Goal: Task Accomplishment & Management: Manage account settings

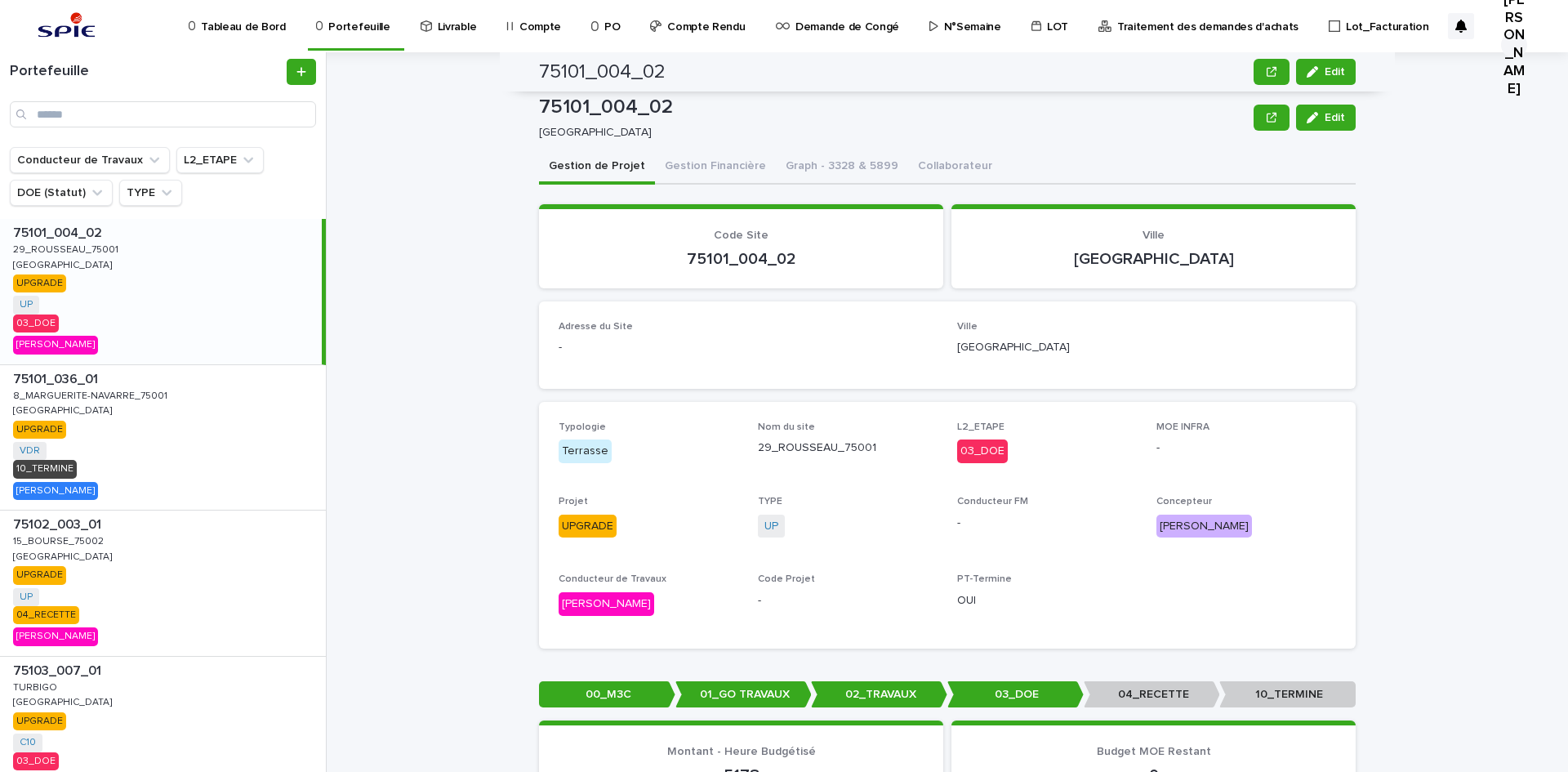
scroll to position [409, 0]
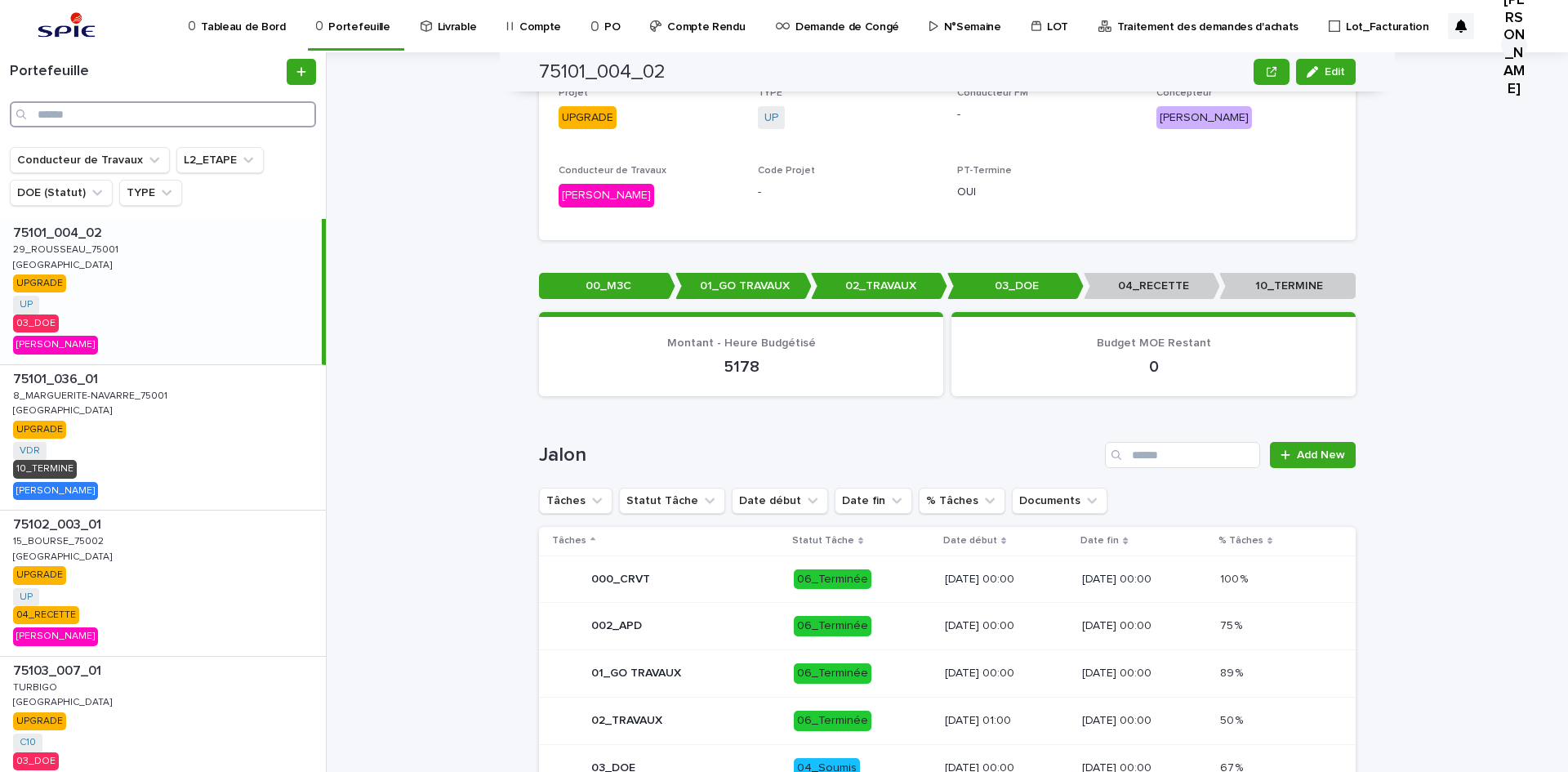
click at [252, 110] on input "Search" at bounding box center [163, 115] width 306 height 26
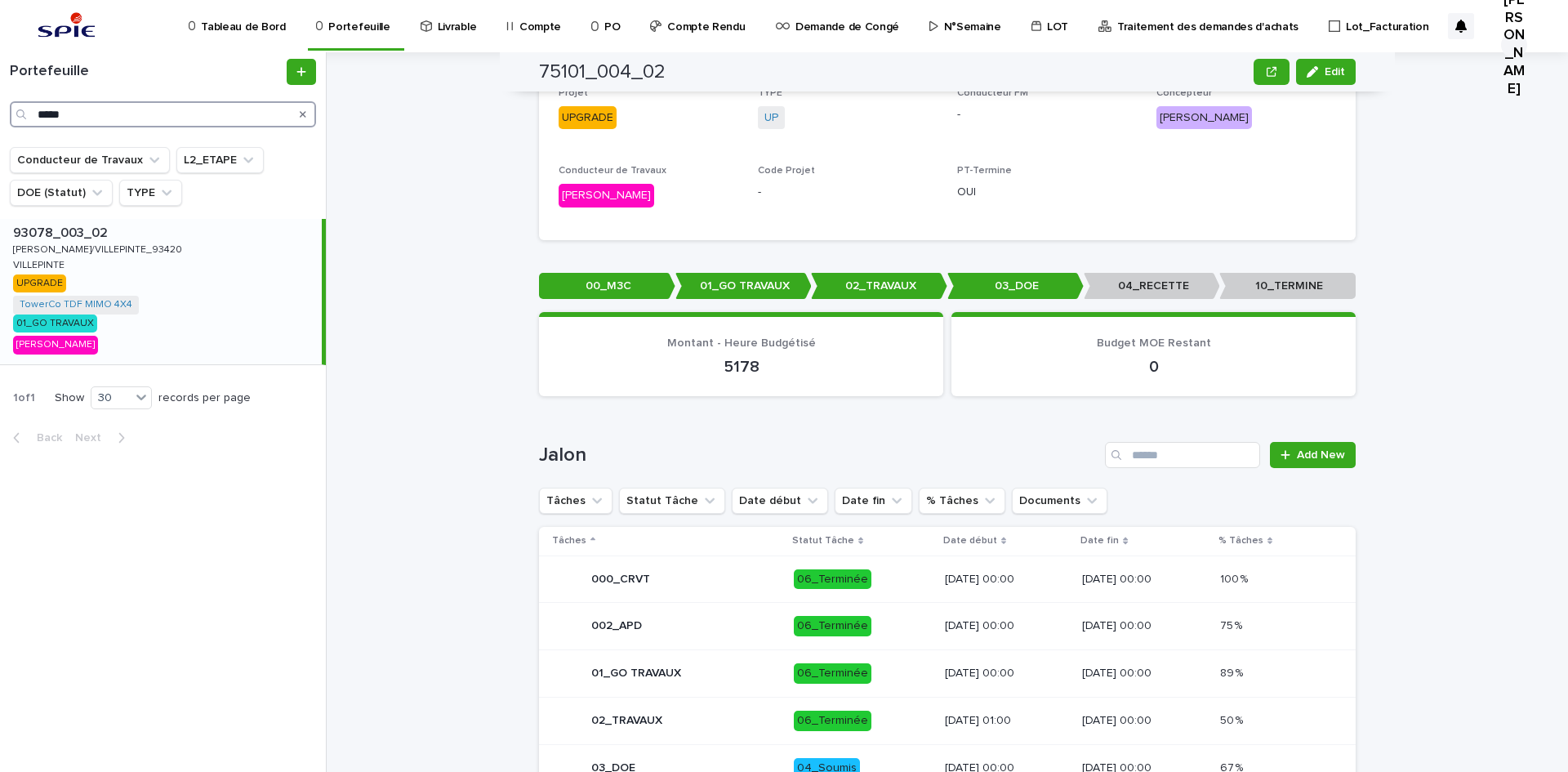
type input "*****"
drag, startPoint x: 72, startPoint y: 247, endPoint x: 91, endPoint y: 244, distance: 19.2
click at [70, 246] on p "[PERSON_NAME]/VILLEPINTE_93420" at bounding box center [99, 249] width 172 height 15
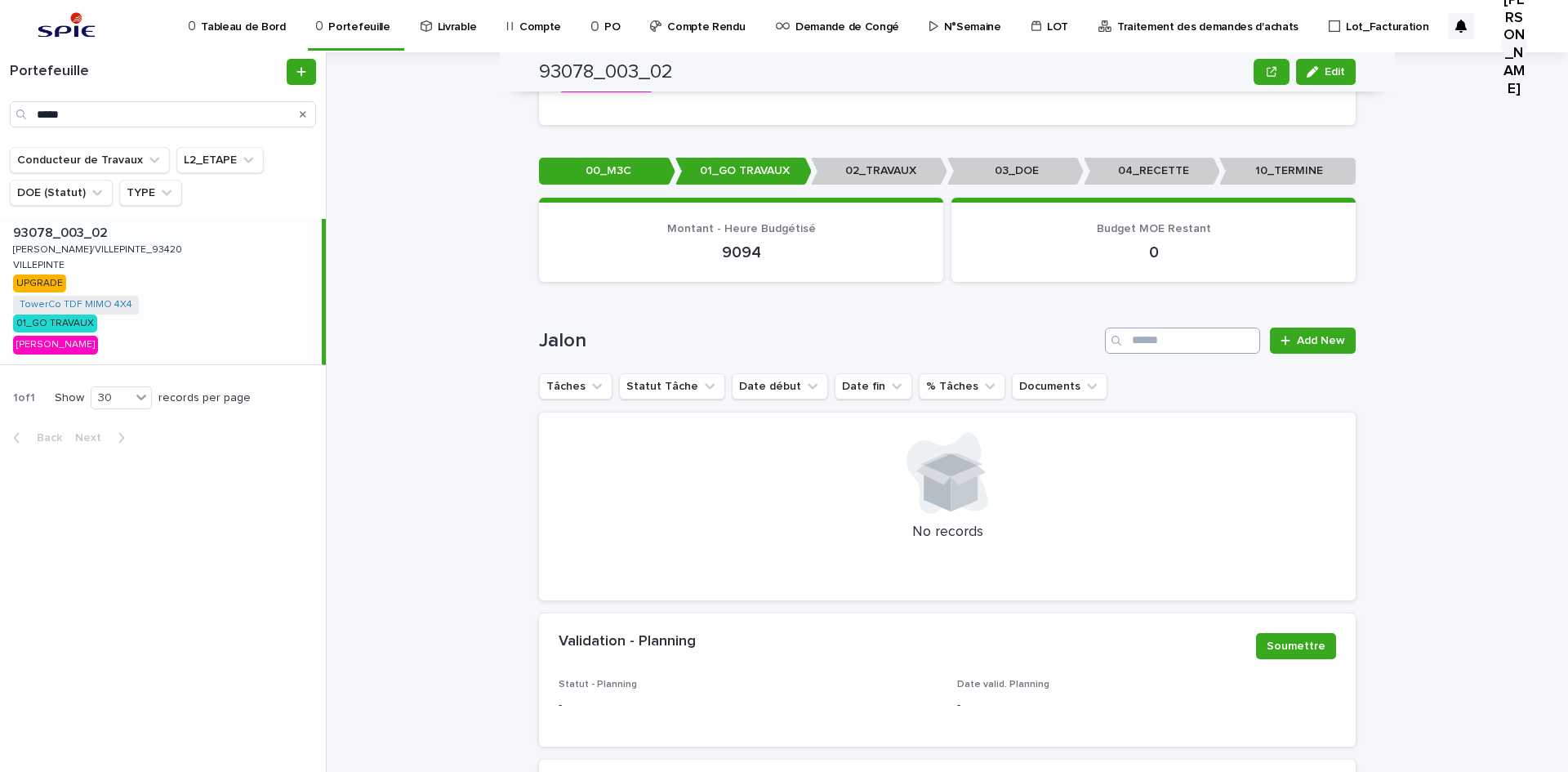
scroll to position [618, 0]
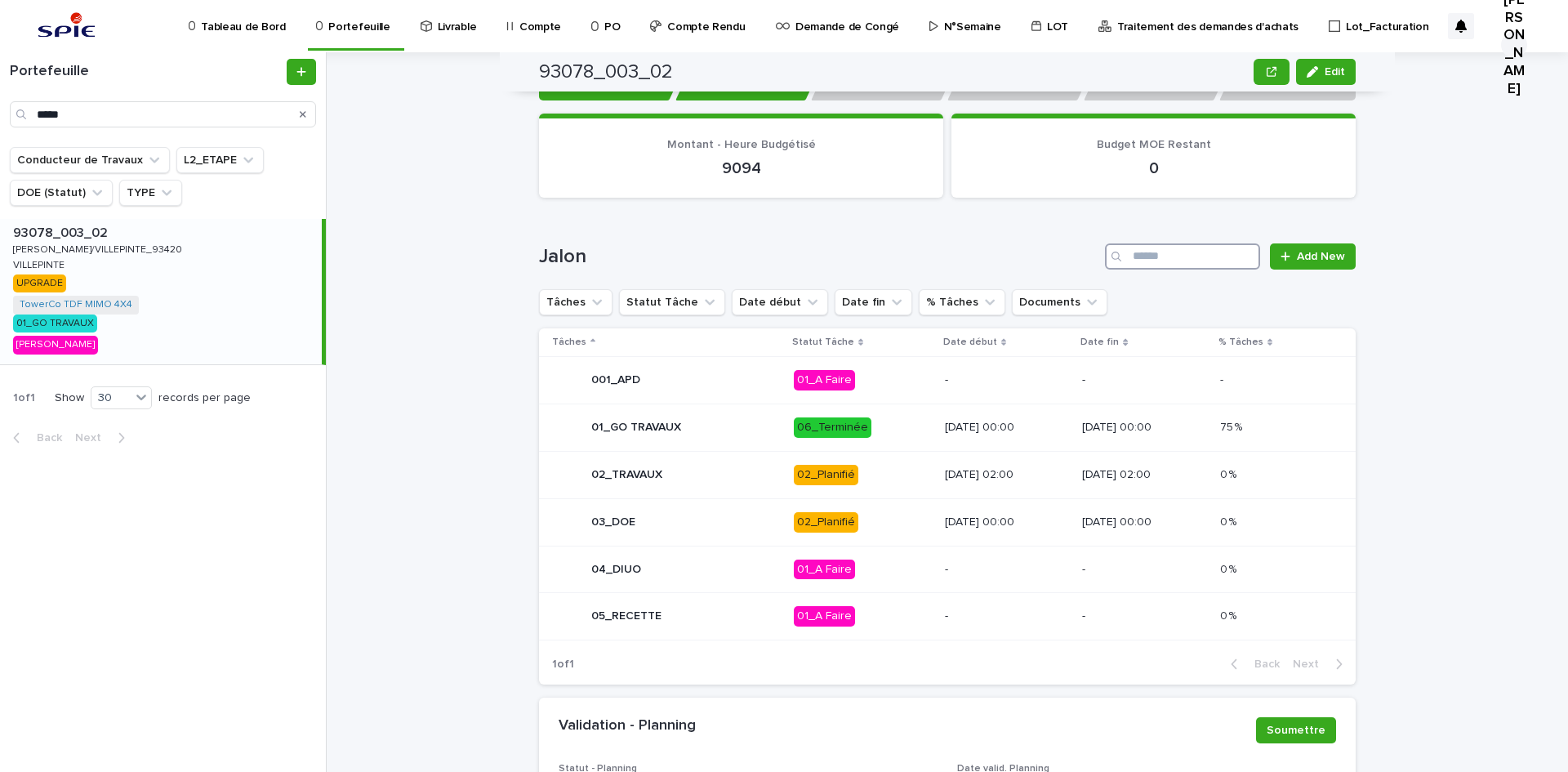
click at [1152, 246] on input "Search" at bounding box center [1183, 256] width 155 height 26
drag, startPoint x: 1141, startPoint y: 160, endPoint x: 1164, endPoint y: 157, distance: 23.2
click at [1164, 158] on p "0" at bounding box center [1153, 168] width 365 height 20
click at [873, 465] on p "02_Planifié" at bounding box center [863, 475] width 138 height 21
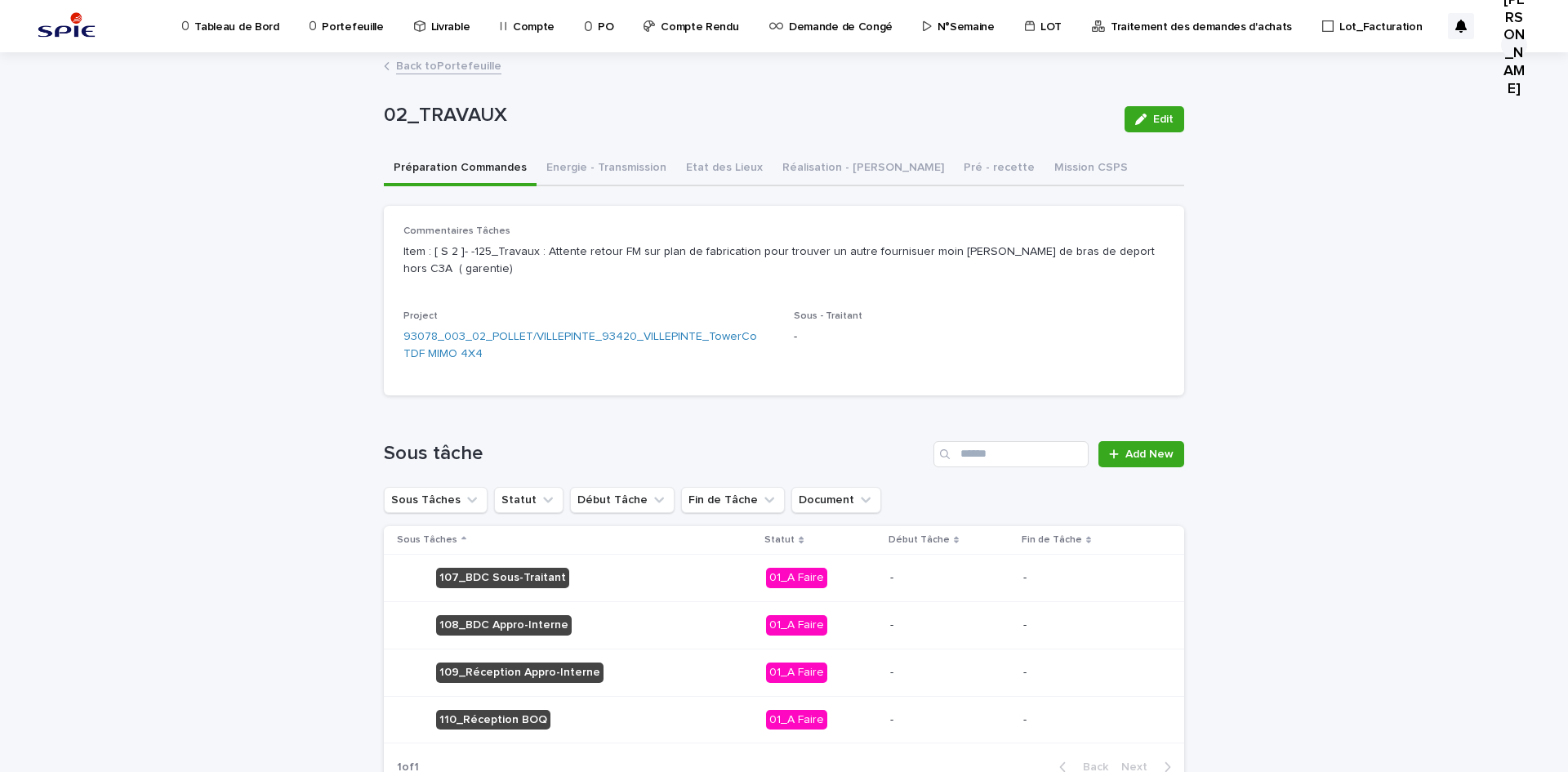
click at [438, 63] on link "Back to Portefeuille" at bounding box center [449, 64] width 105 height 19
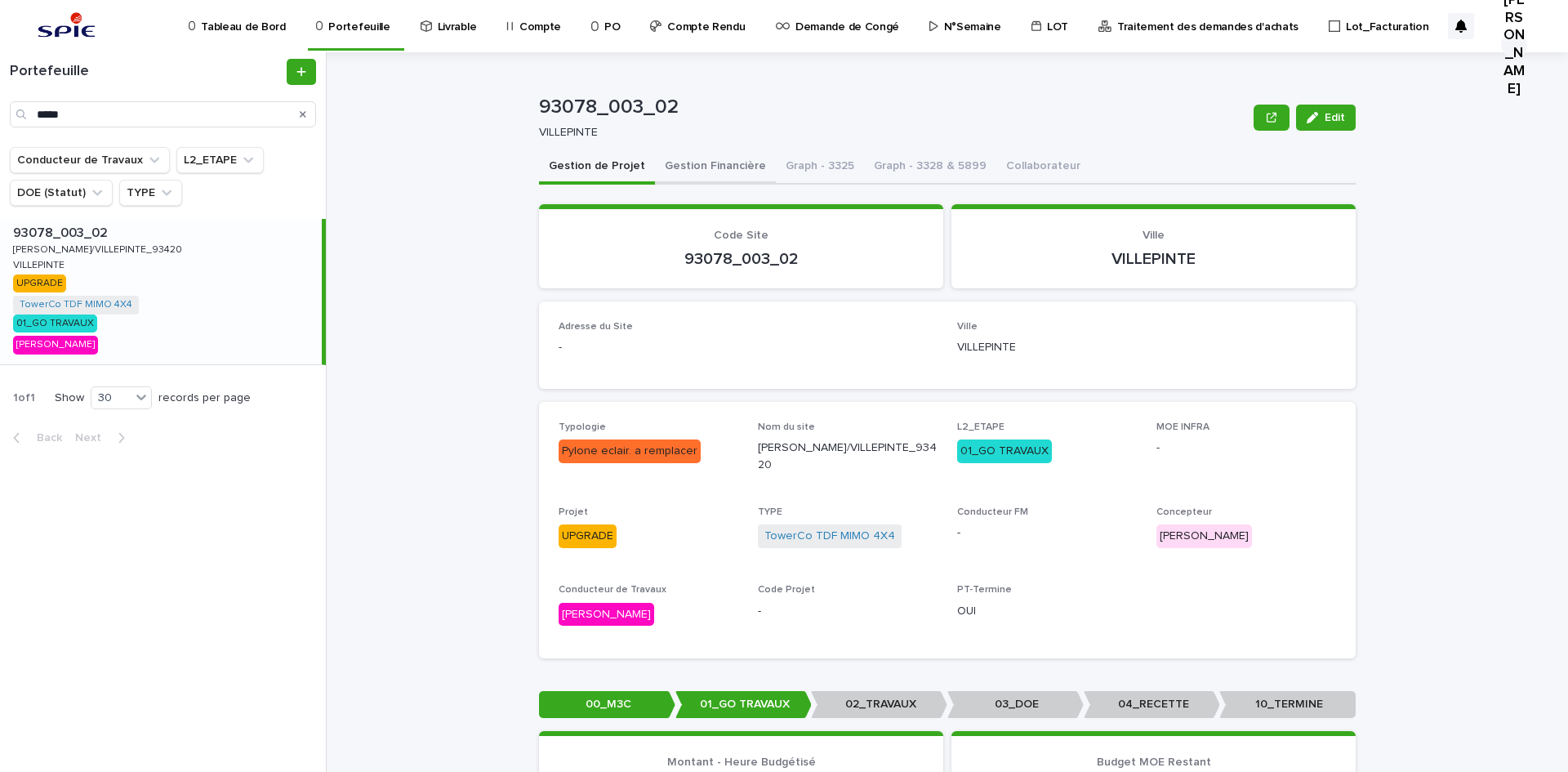
click at [700, 171] on button "Gestion Financière" at bounding box center [715, 167] width 121 height 35
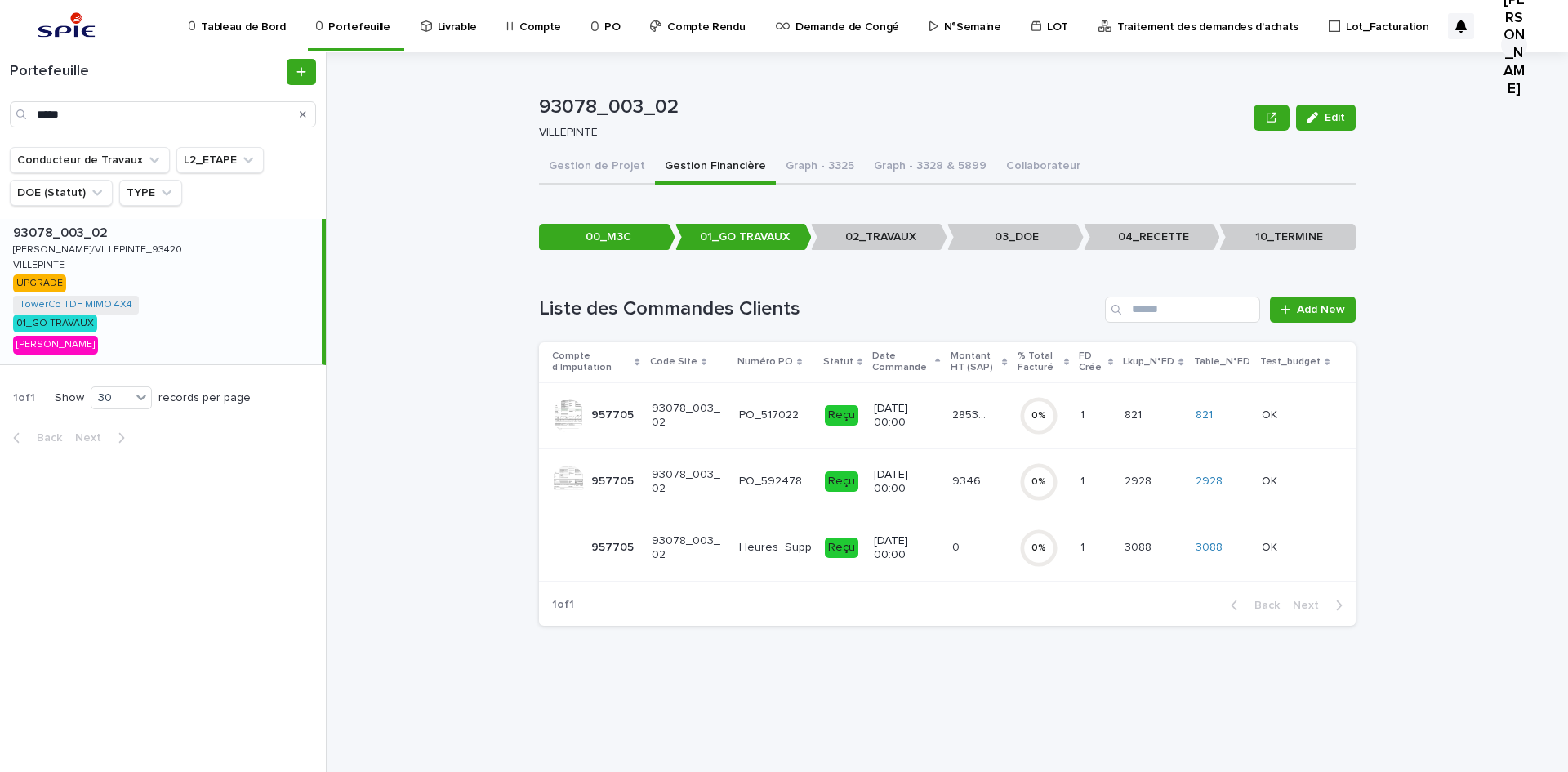
click at [913, 414] on p "[DATE] 00:00" at bounding box center [906, 416] width 65 height 28
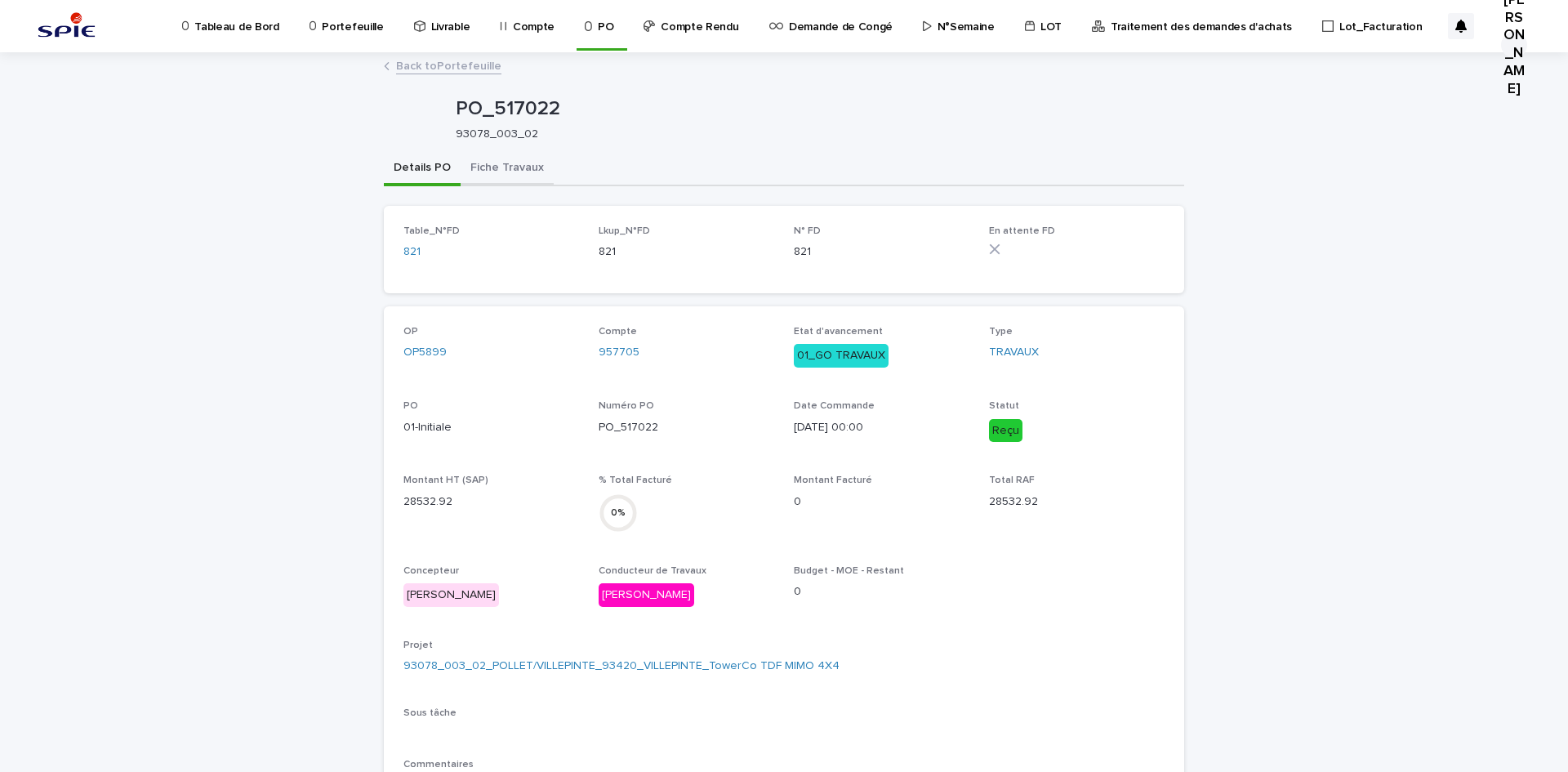
click at [478, 160] on button "Fiche Travaux" at bounding box center [506, 169] width 93 height 35
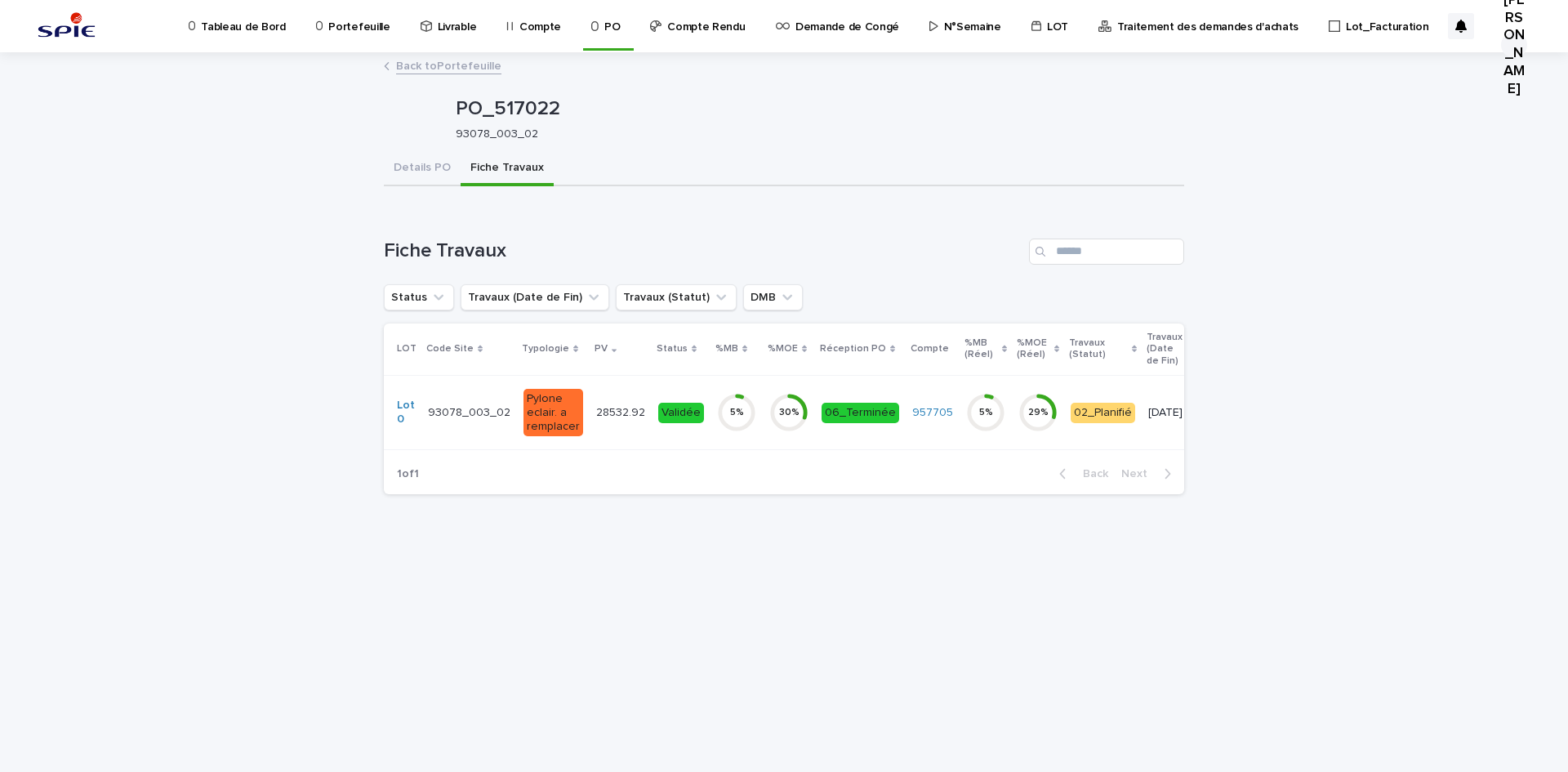
click at [614, 437] on td "28532.92 28532.92" at bounding box center [620, 412] width 62 height 74
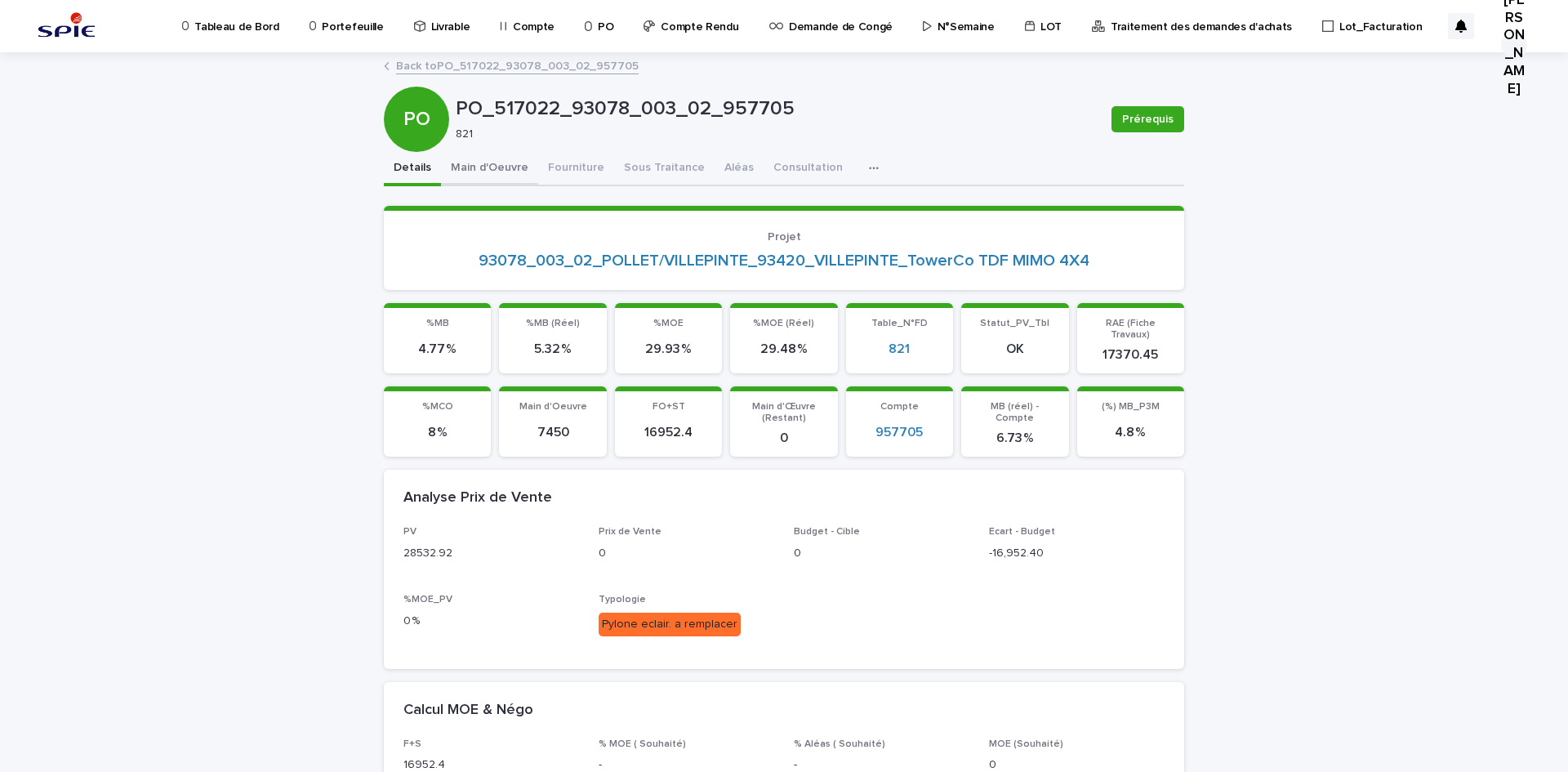
click at [504, 166] on button "Main d'Oeuvre" at bounding box center [489, 169] width 97 height 35
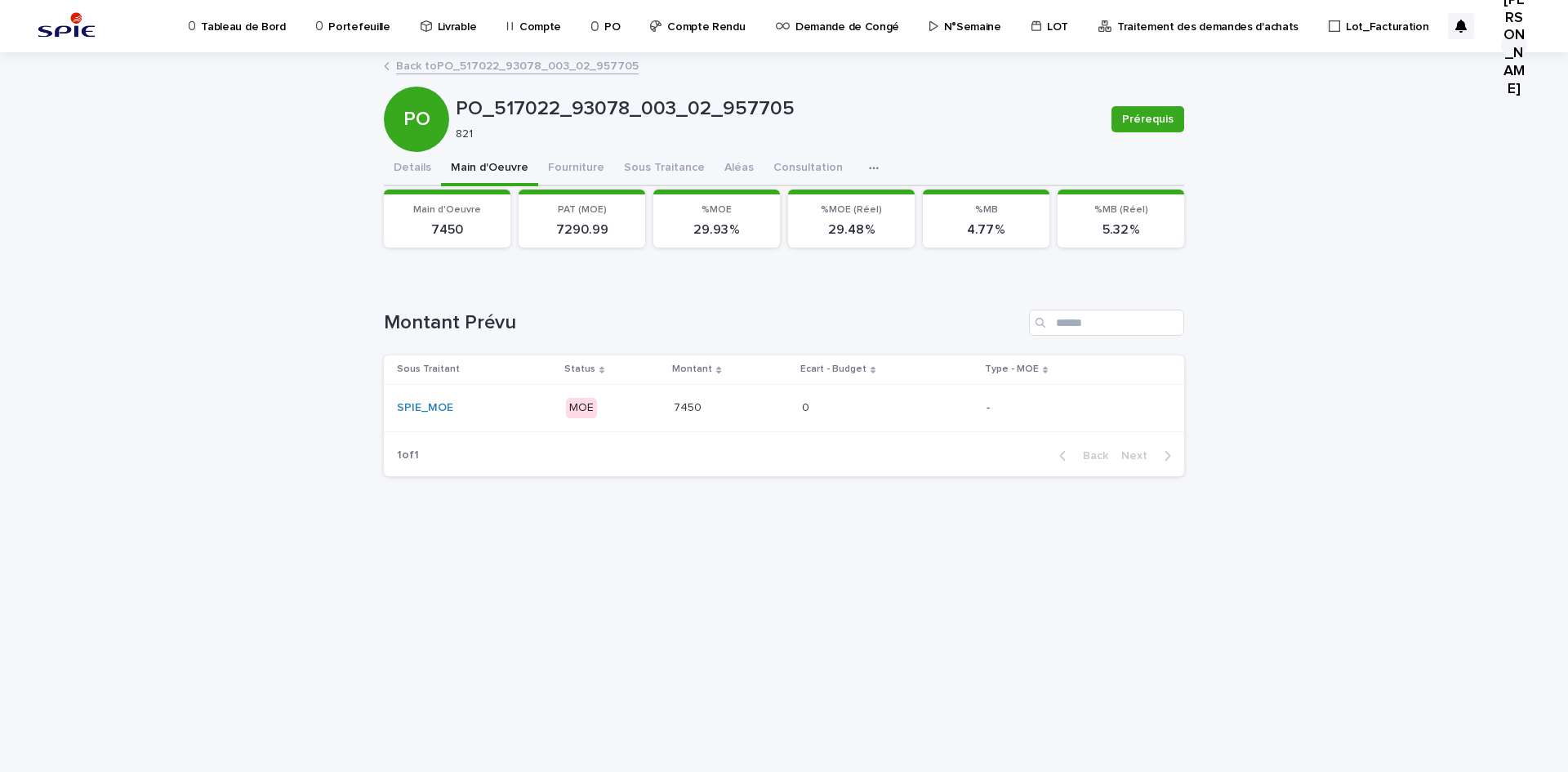
click at [715, 406] on p at bounding box center [731, 408] width 115 height 14
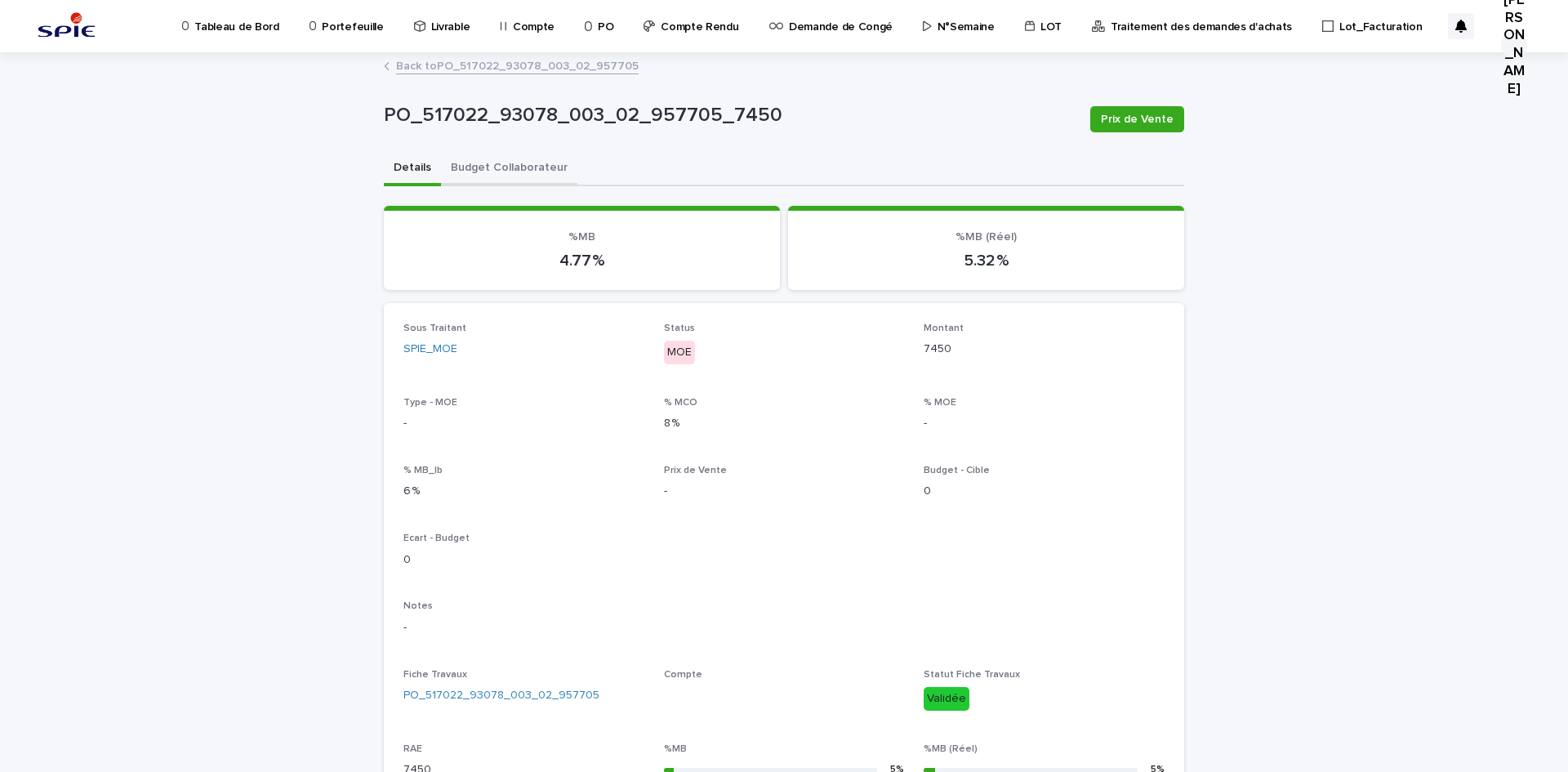
click at [479, 157] on button "Budget Collaborateur" at bounding box center [509, 169] width 137 height 35
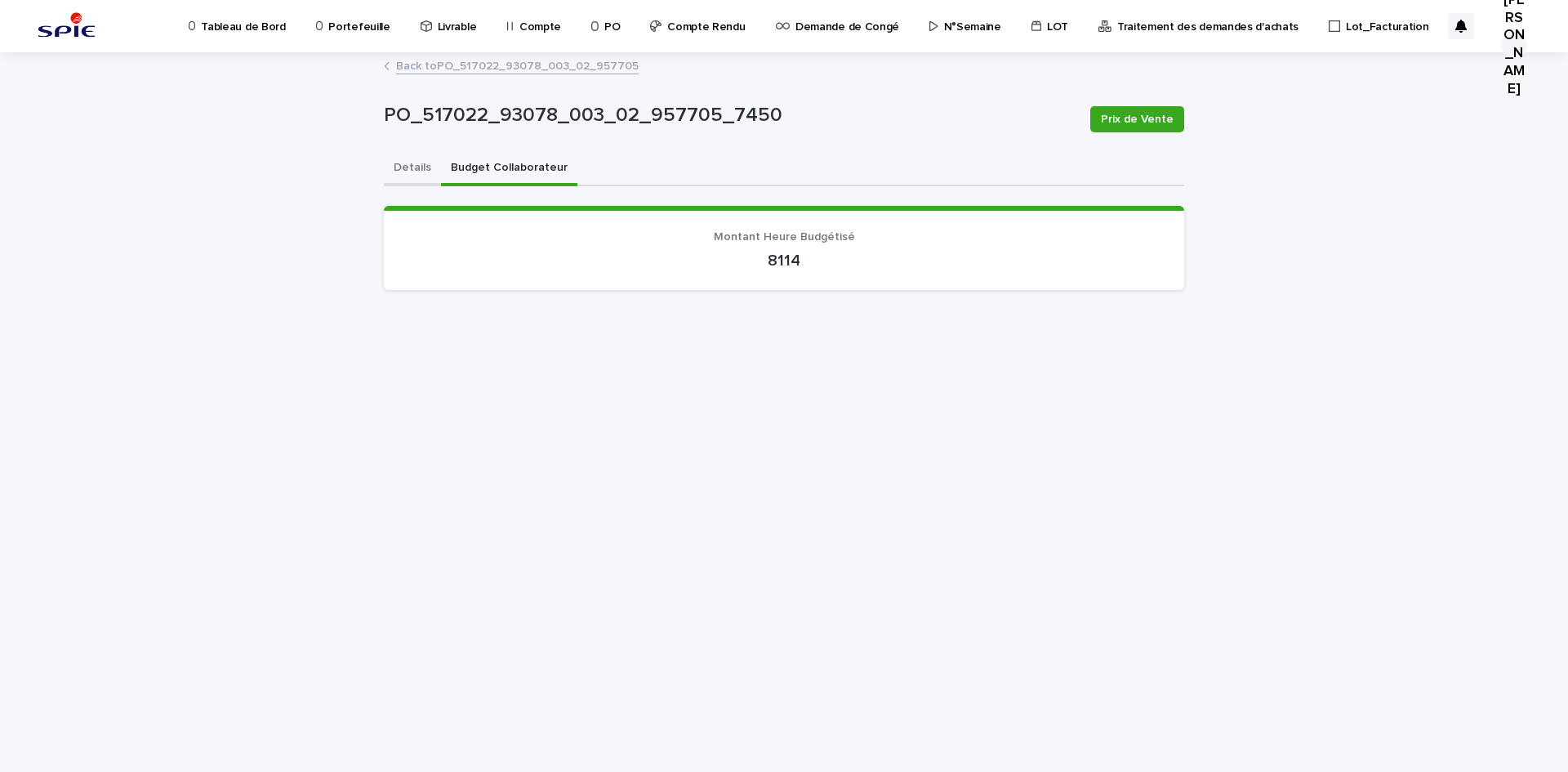
click at [394, 175] on button "Details" at bounding box center [412, 169] width 57 height 35
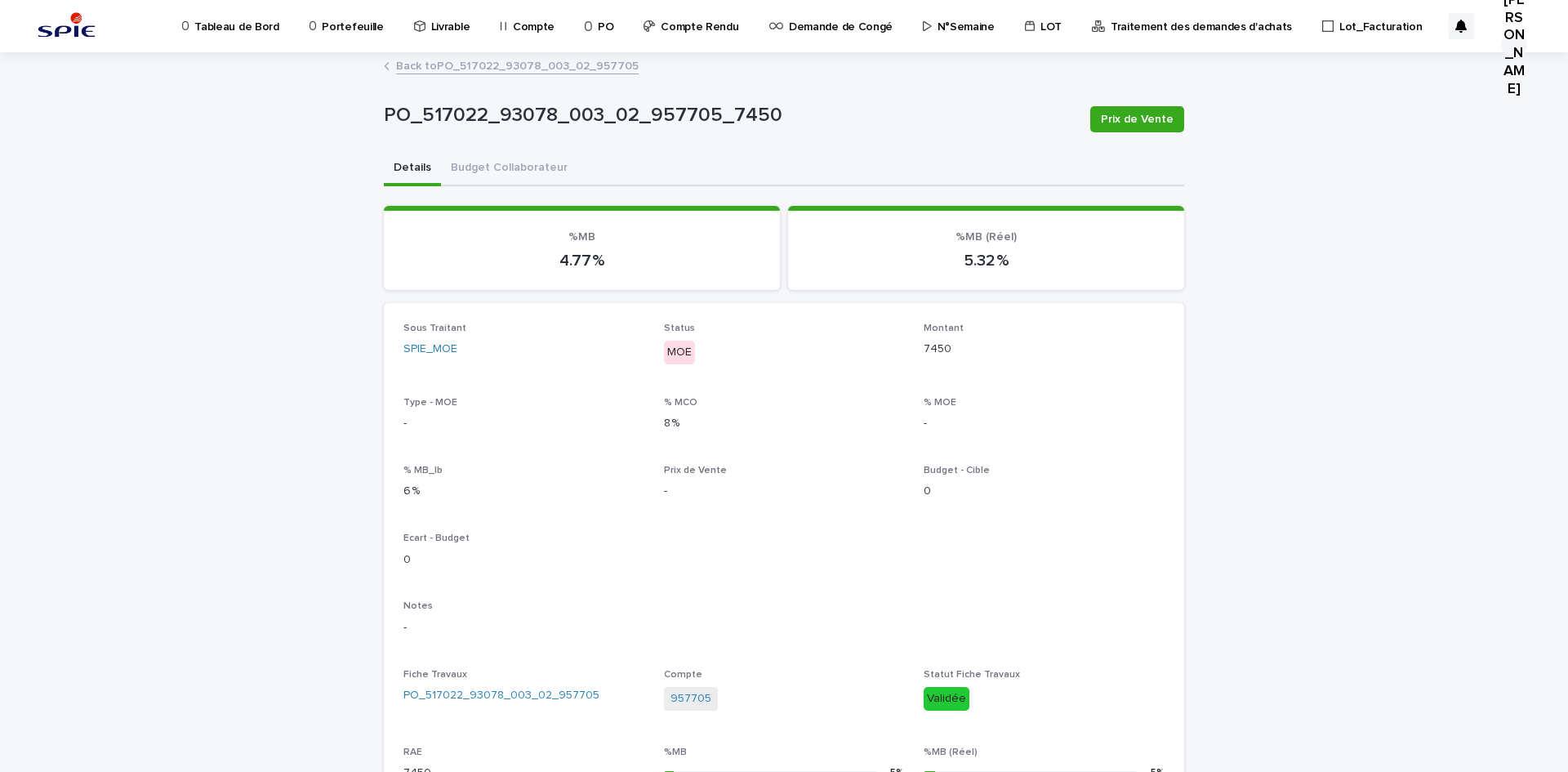
click at [433, 54] on div "PO_517022_93078_003_02_957705_7450 Prix de Vente PO_517022_93078_003_02_957705_…" at bounding box center [784, 746] width 800 height 1384
click at [430, 59] on link "Back to PO_517022_93078_003_02_957705" at bounding box center [517, 64] width 242 height 19
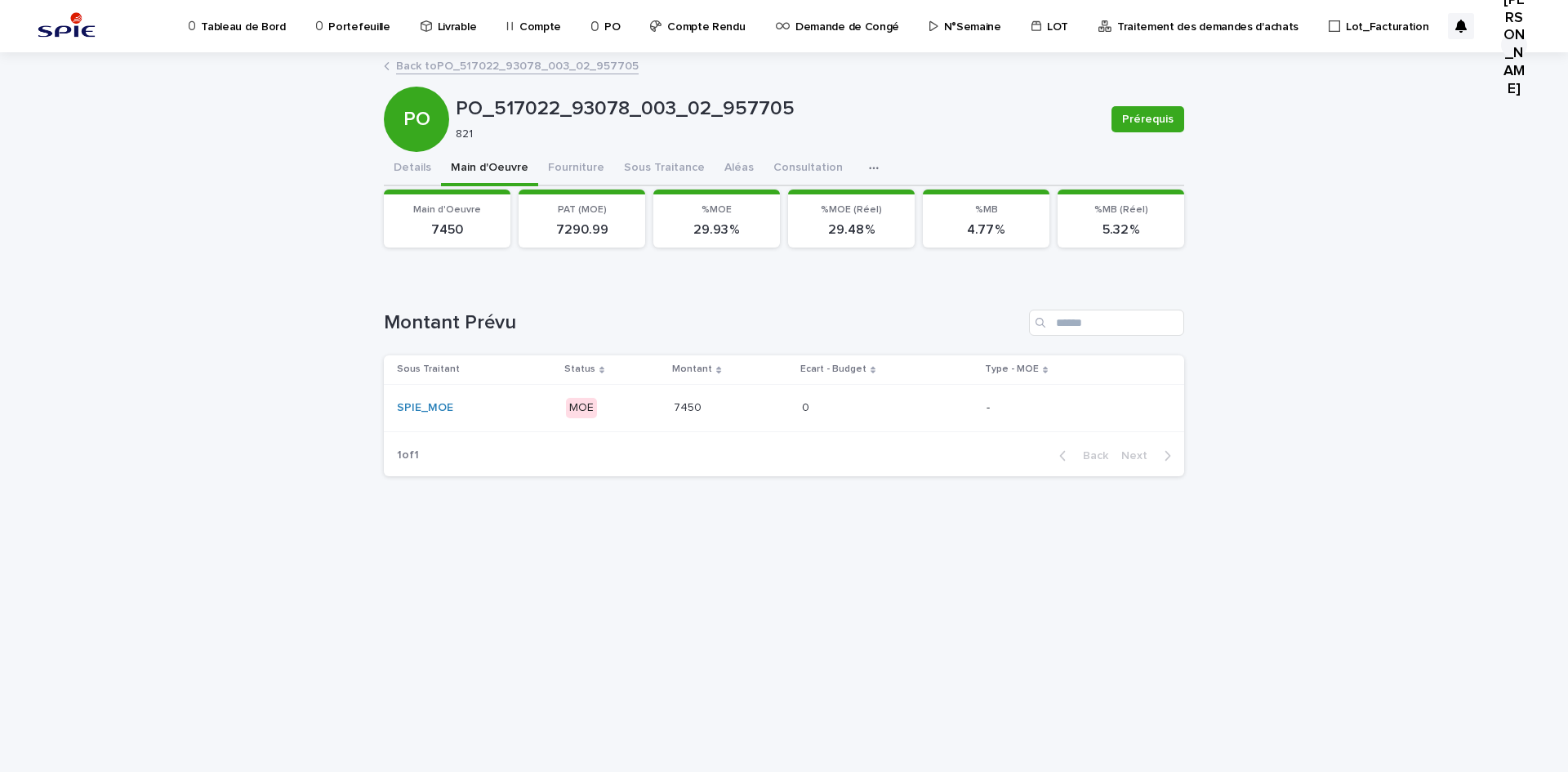
click at [430, 59] on link "Back to PO_517022_93078_003_02_957705" at bounding box center [517, 64] width 242 height 19
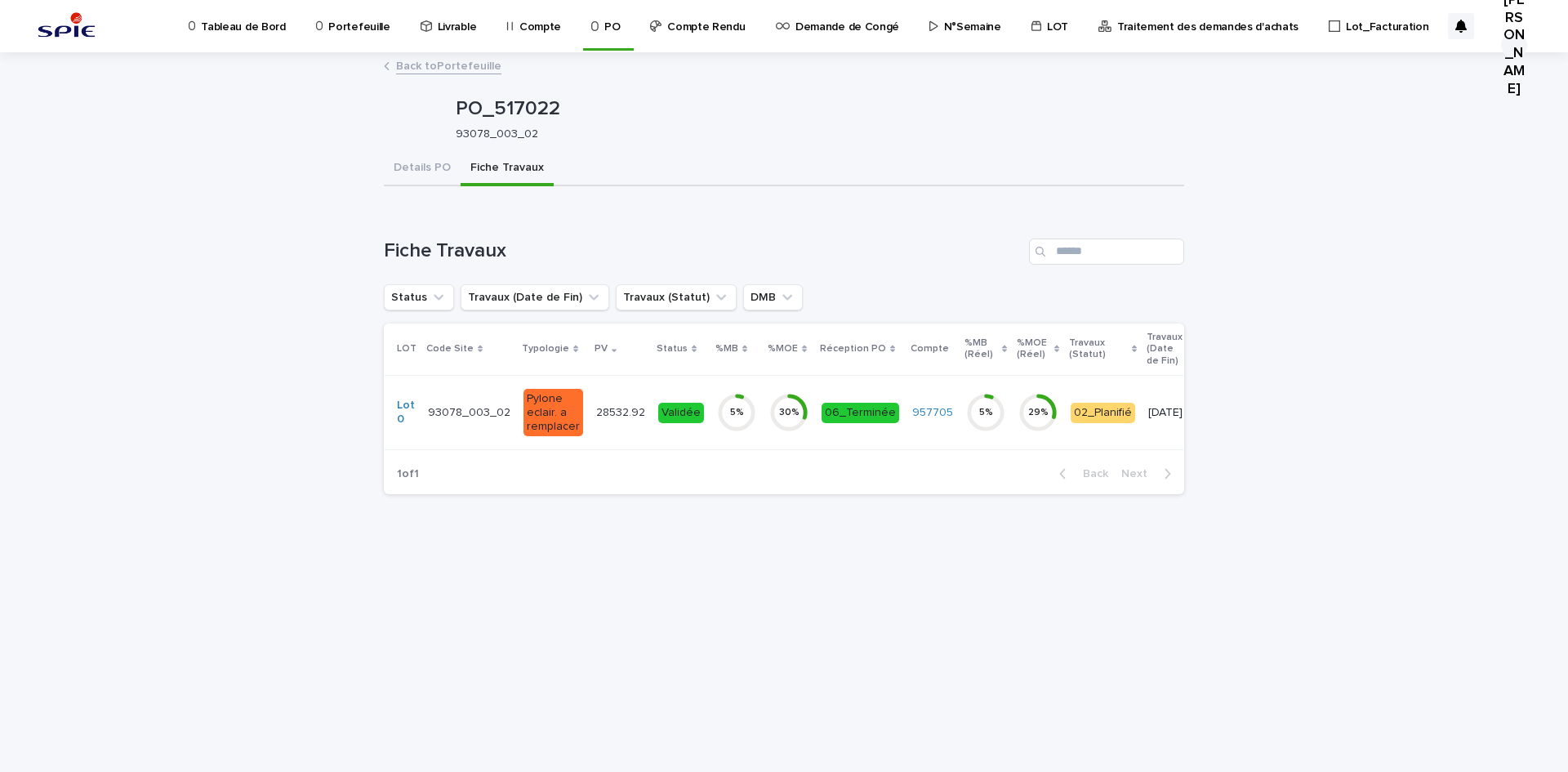
click at [419, 61] on link "Back to Portefeuille" at bounding box center [449, 64] width 105 height 19
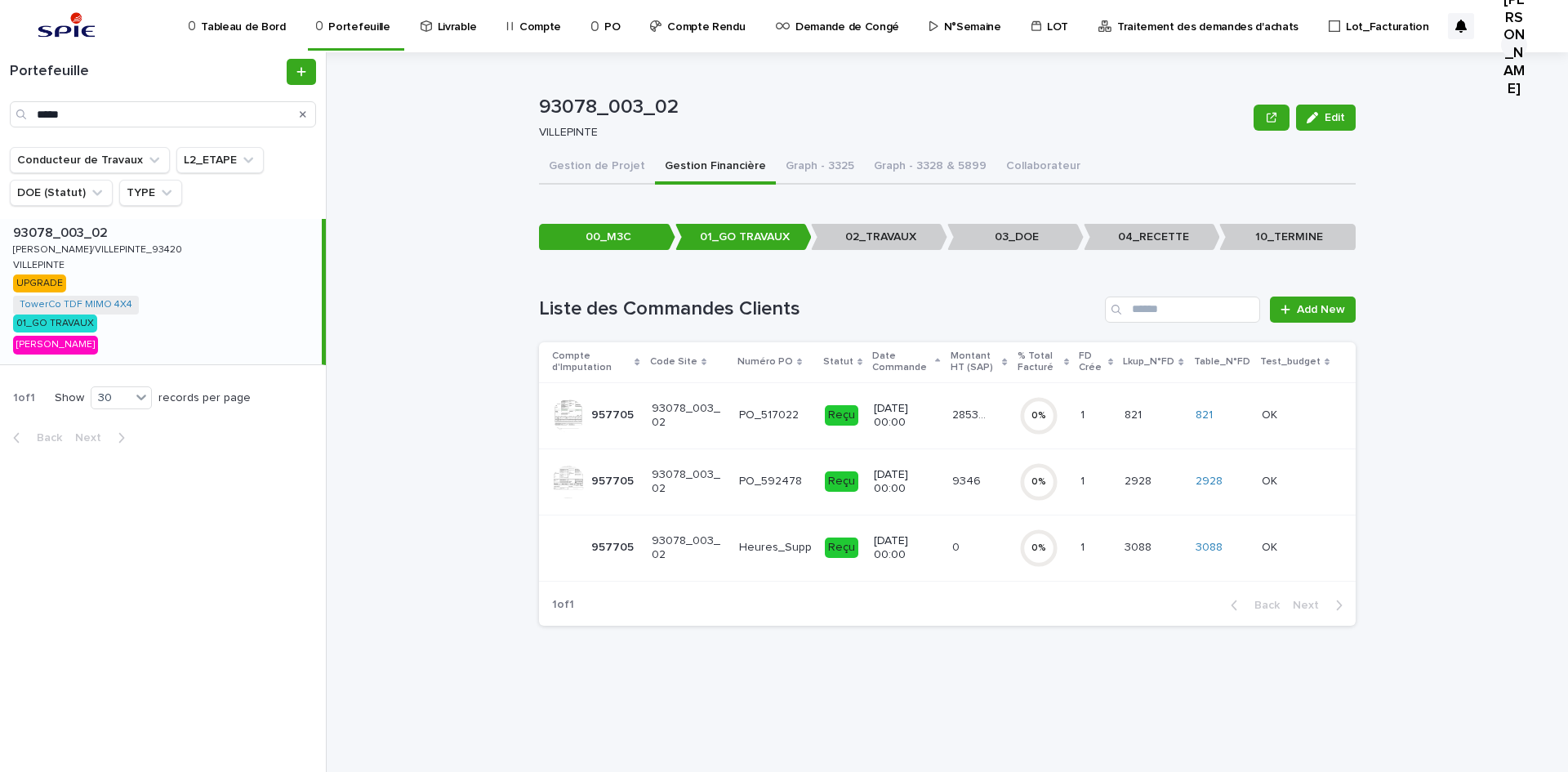
click at [977, 550] on p at bounding box center [970, 547] width 37 height 14
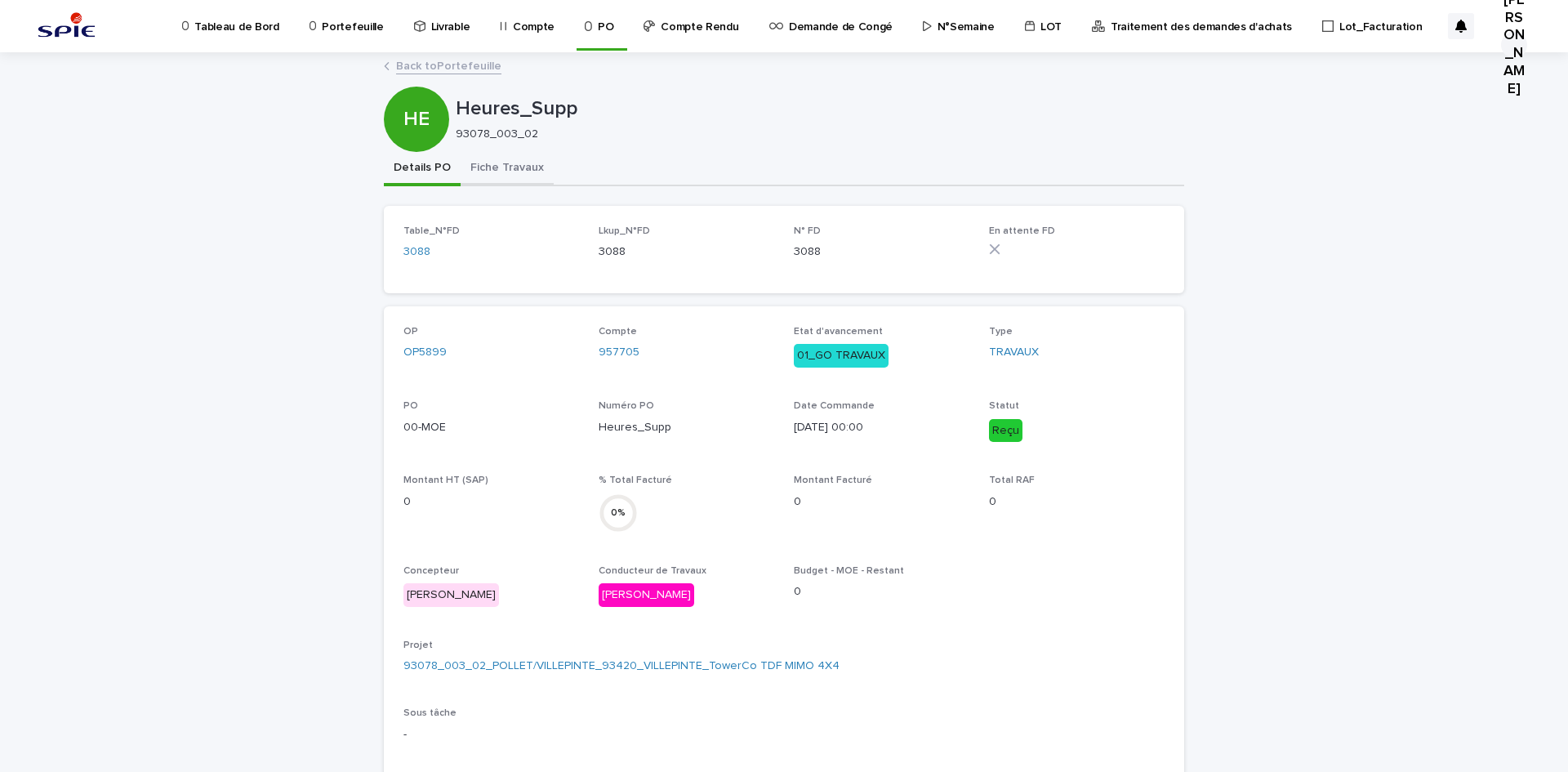
click at [493, 170] on button "Fiche Travaux" at bounding box center [506, 169] width 93 height 35
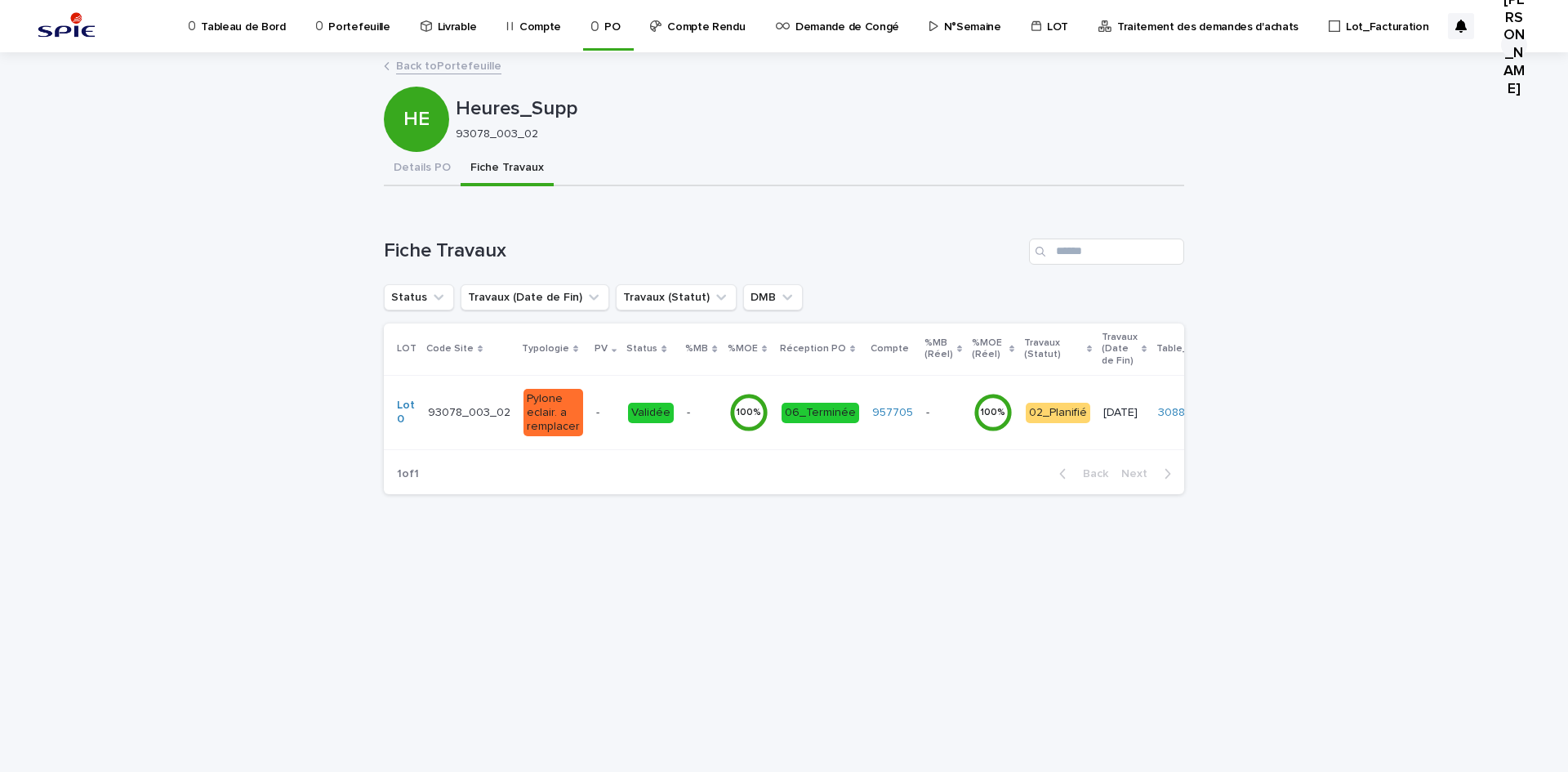
click at [669, 423] on td "Validée" at bounding box center [651, 412] width 58 height 74
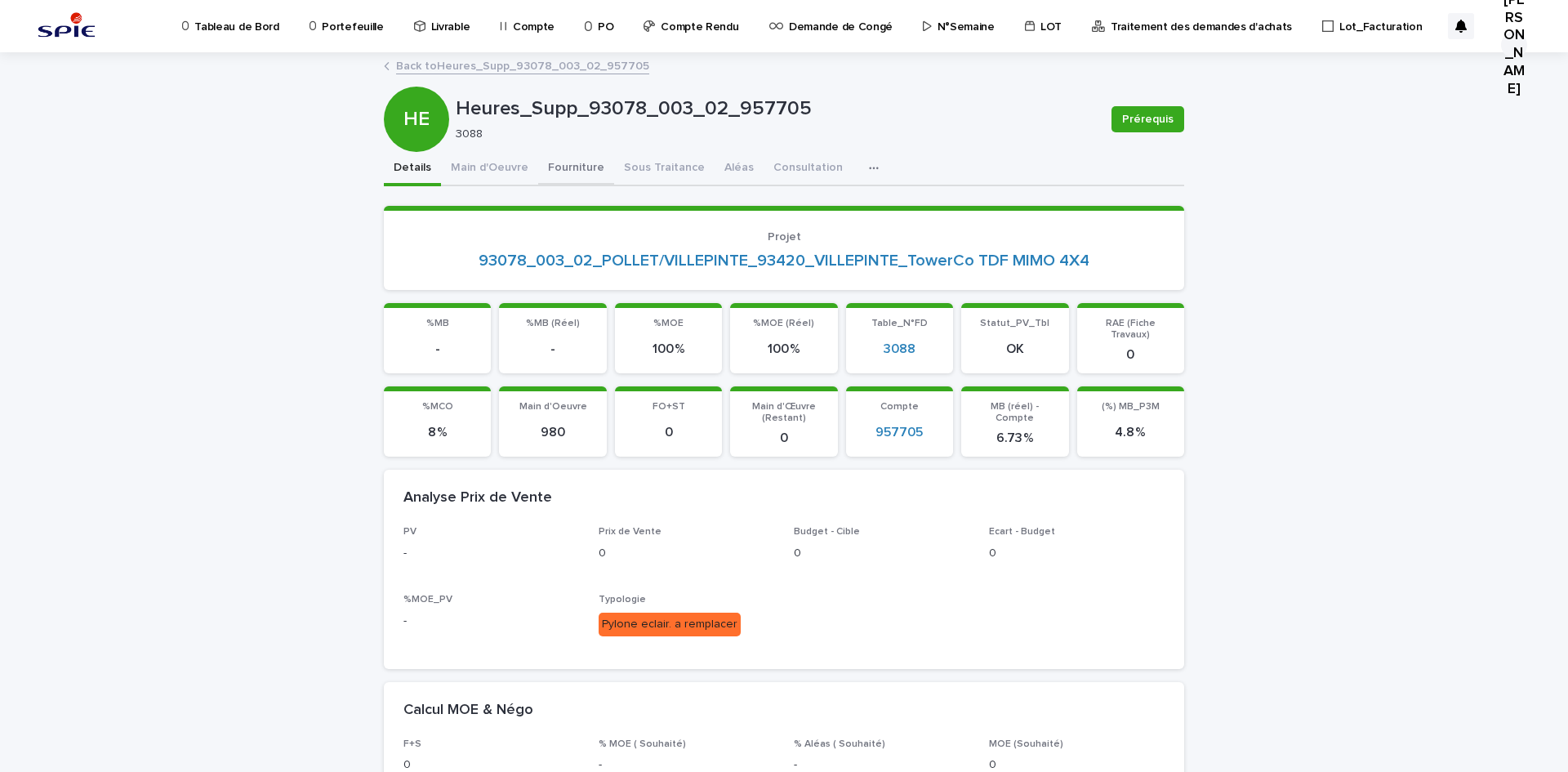
click at [569, 173] on button "Fourniture" at bounding box center [576, 169] width 76 height 35
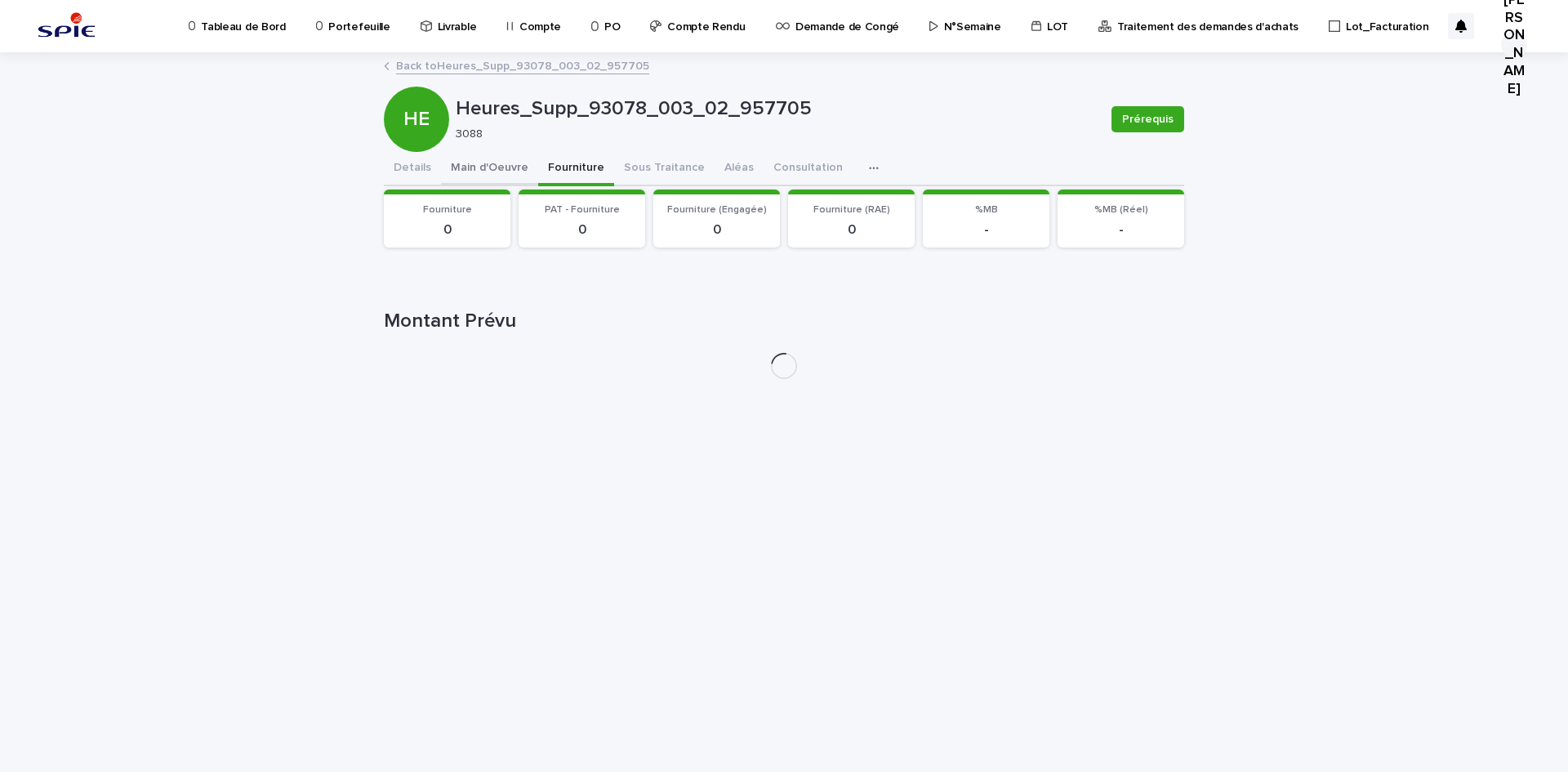
click at [508, 164] on button "Main d'Oeuvre" at bounding box center [489, 169] width 97 height 35
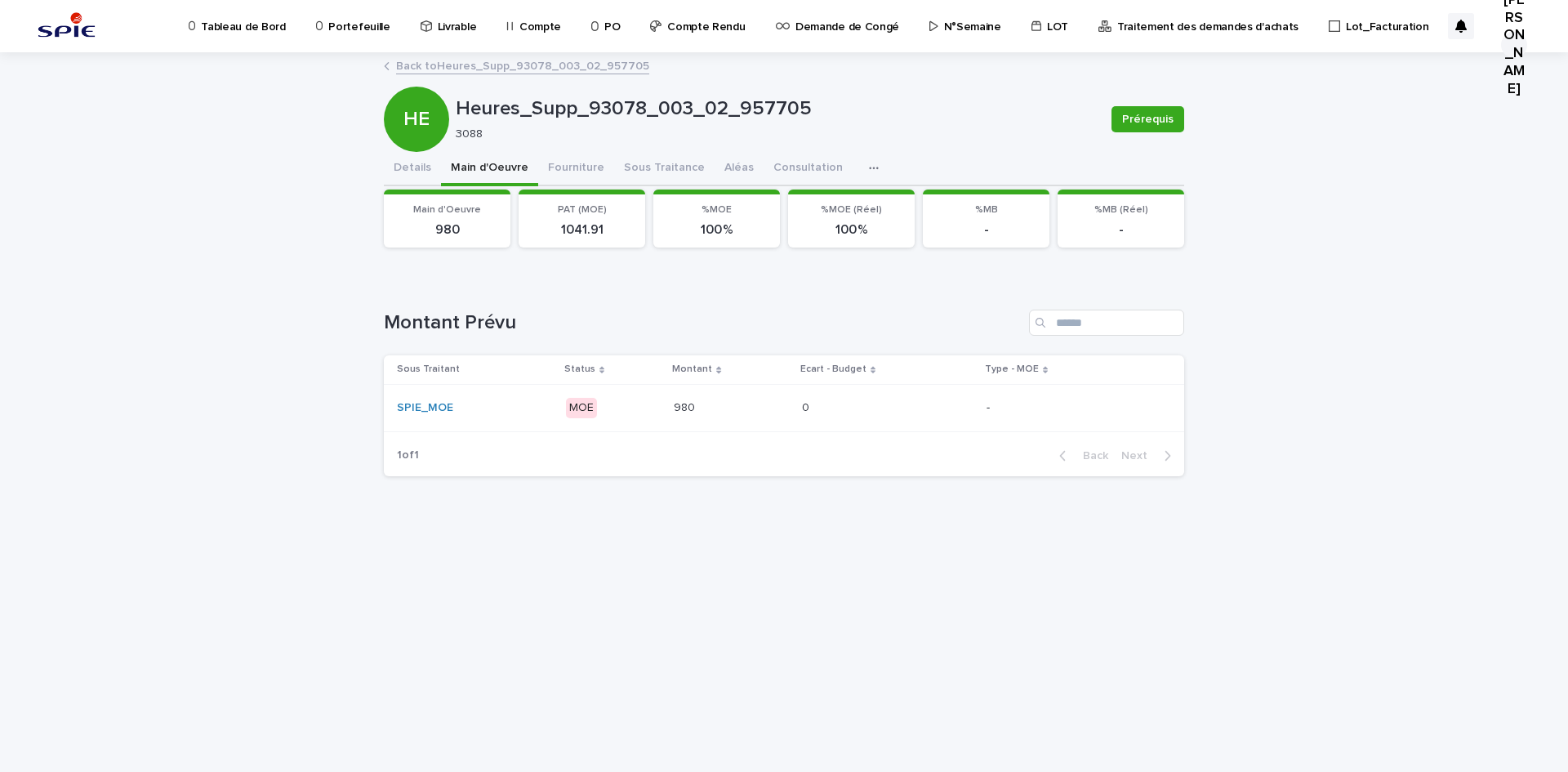
click at [636, 407] on p "MOE" at bounding box center [614, 408] width 96 height 21
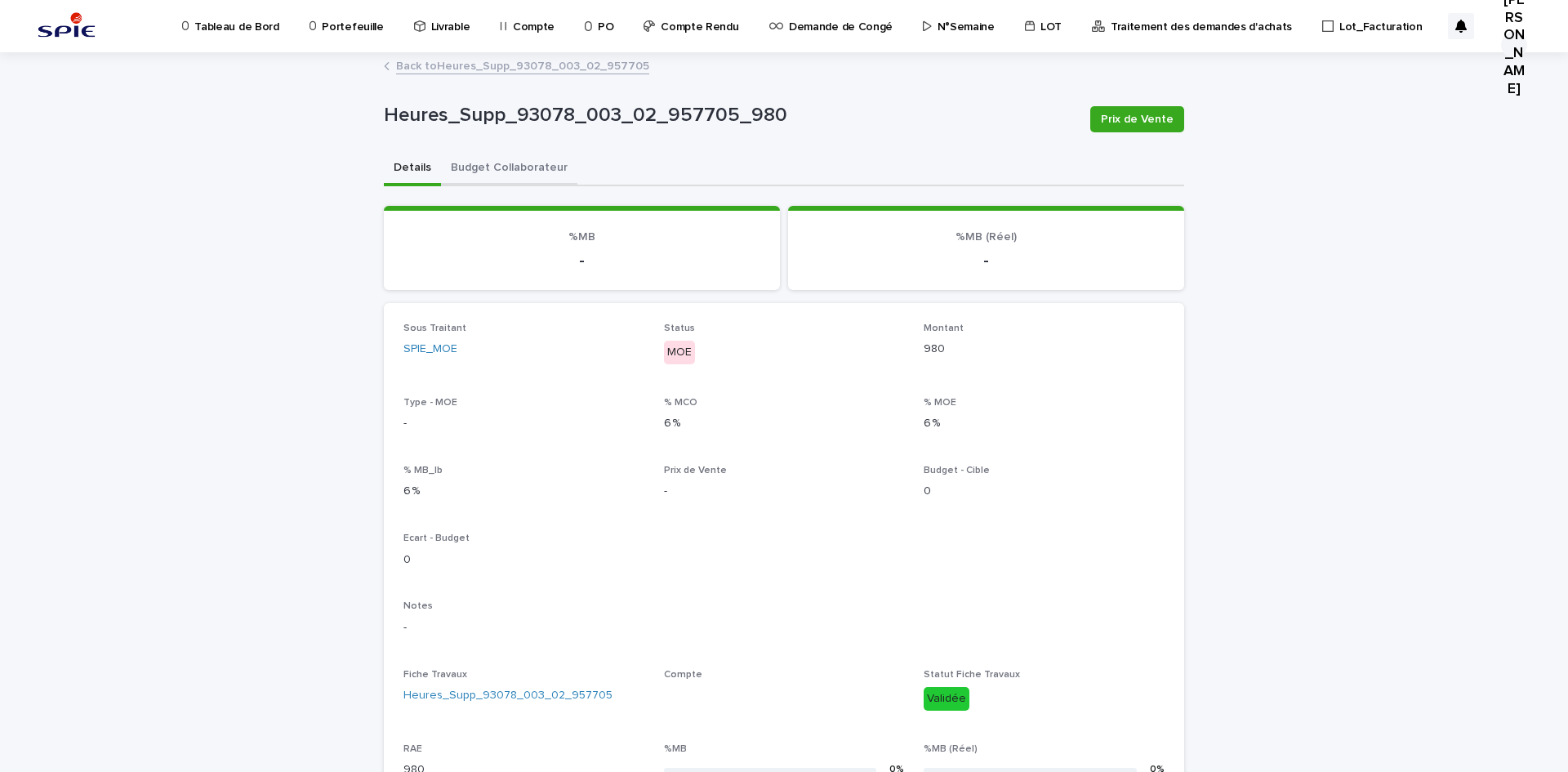
click at [541, 168] on button "Budget Collaborateur" at bounding box center [509, 169] width 137 height 35
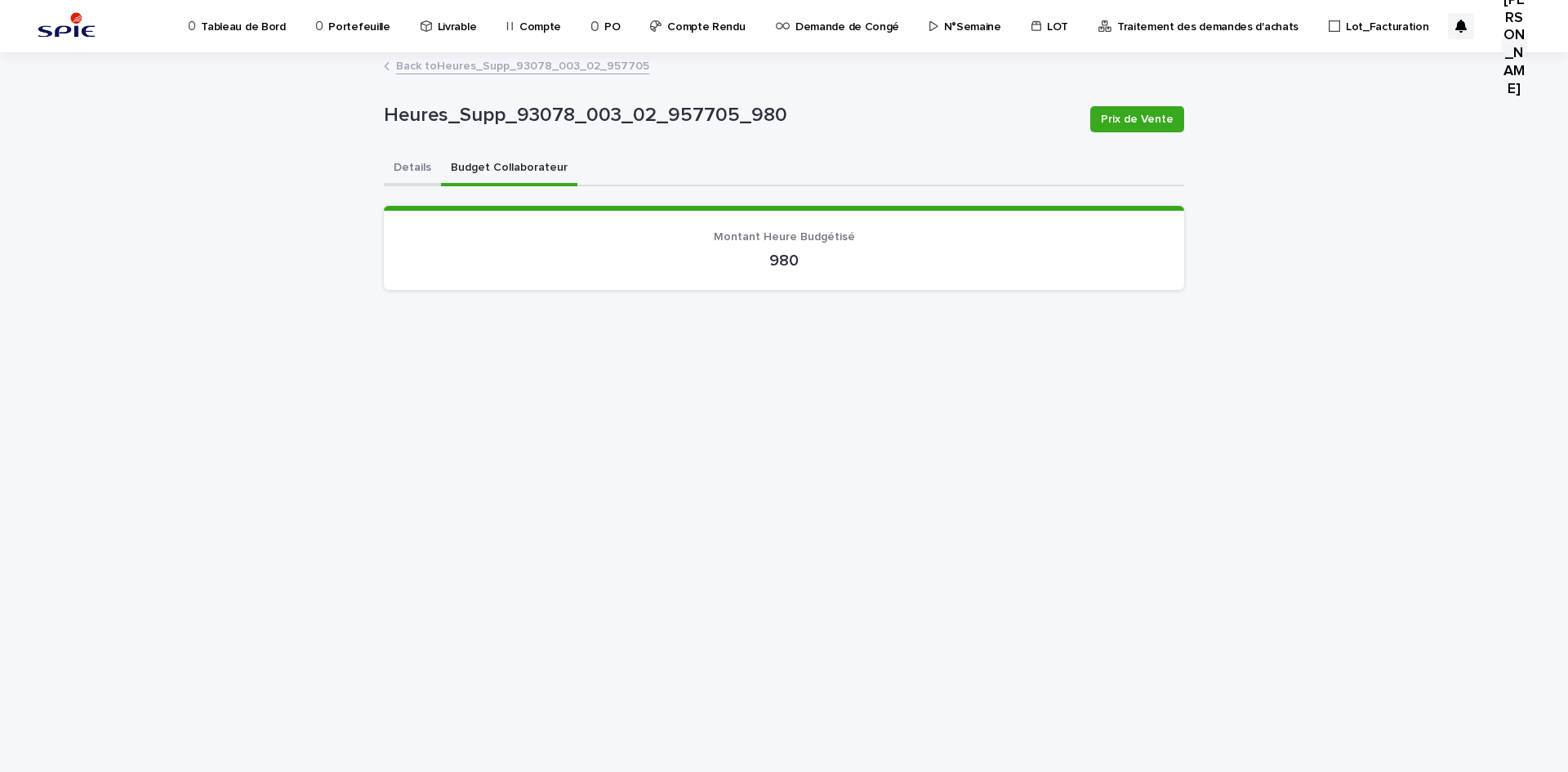
click at [419, 174] on button "Details" at bounding box center [412, 169] width 57 height 35
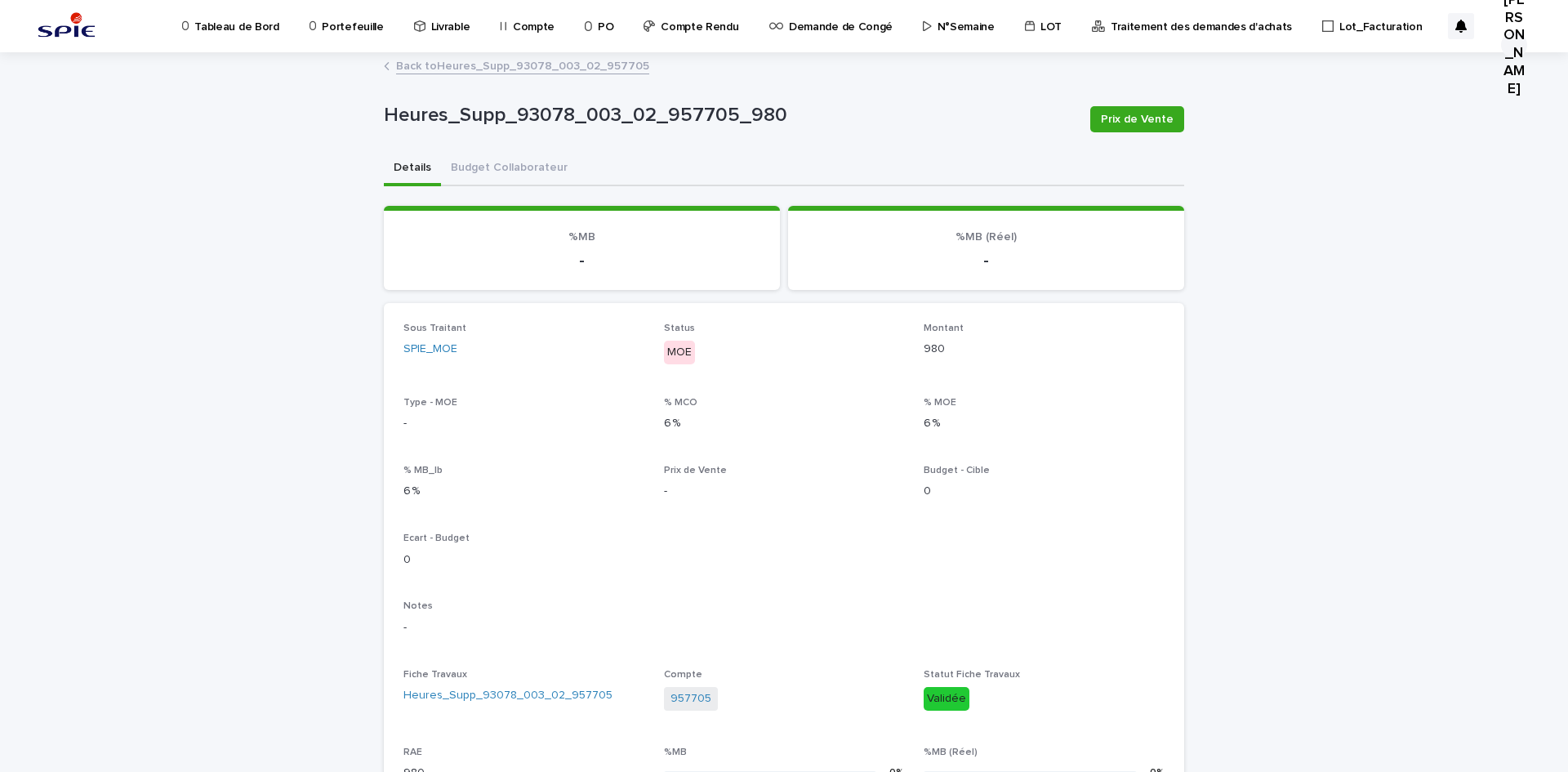
click at [485, 67] on link "Back to Heures_Supp_93078_003_02_957705" at bounding box center [522, 64] width 253 height 19
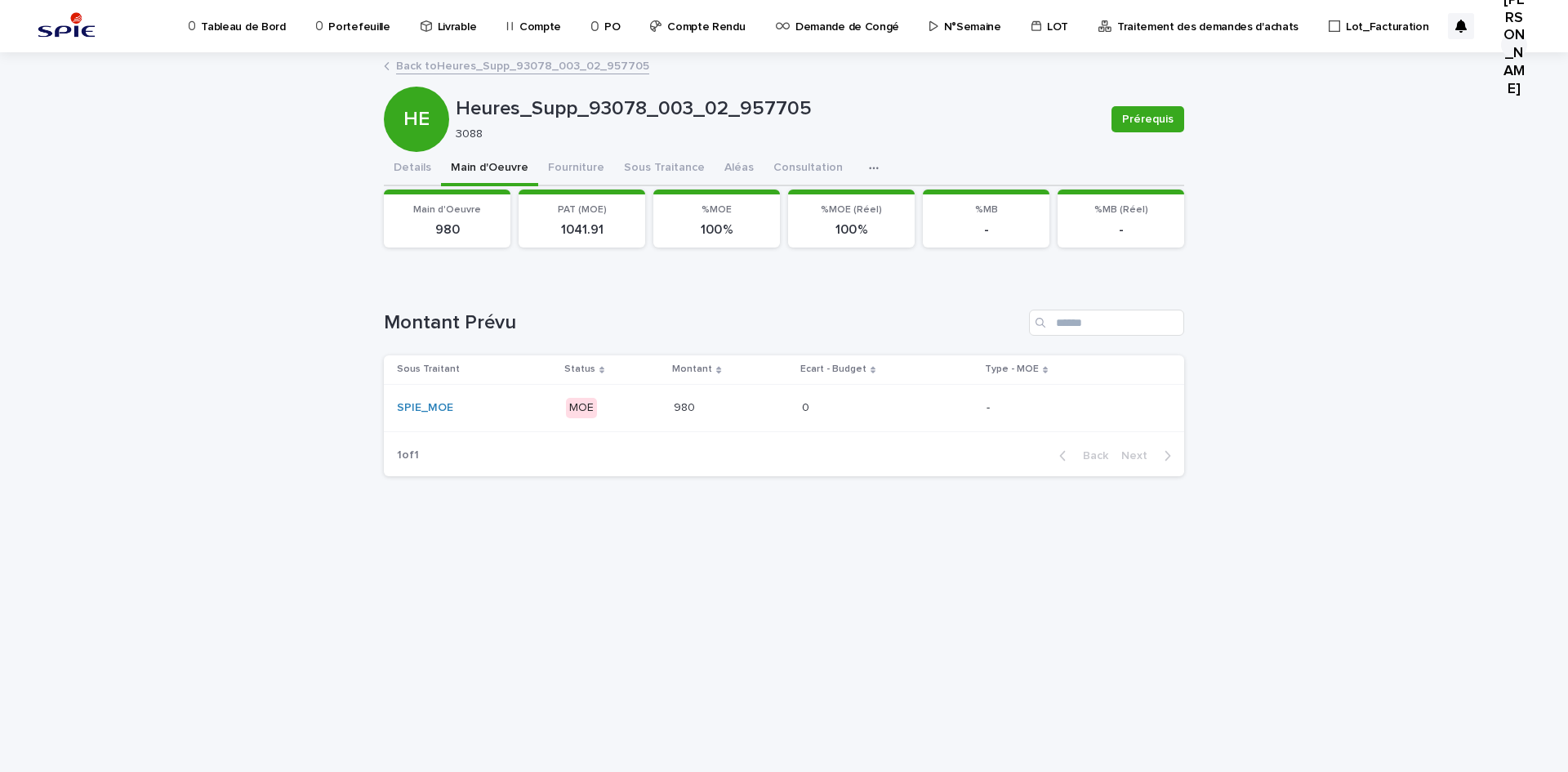
click at [464, 73] on link "Back to Heures_Supp_93078_003_02_957705" at bounding box center [522, 64] width 253 height 19
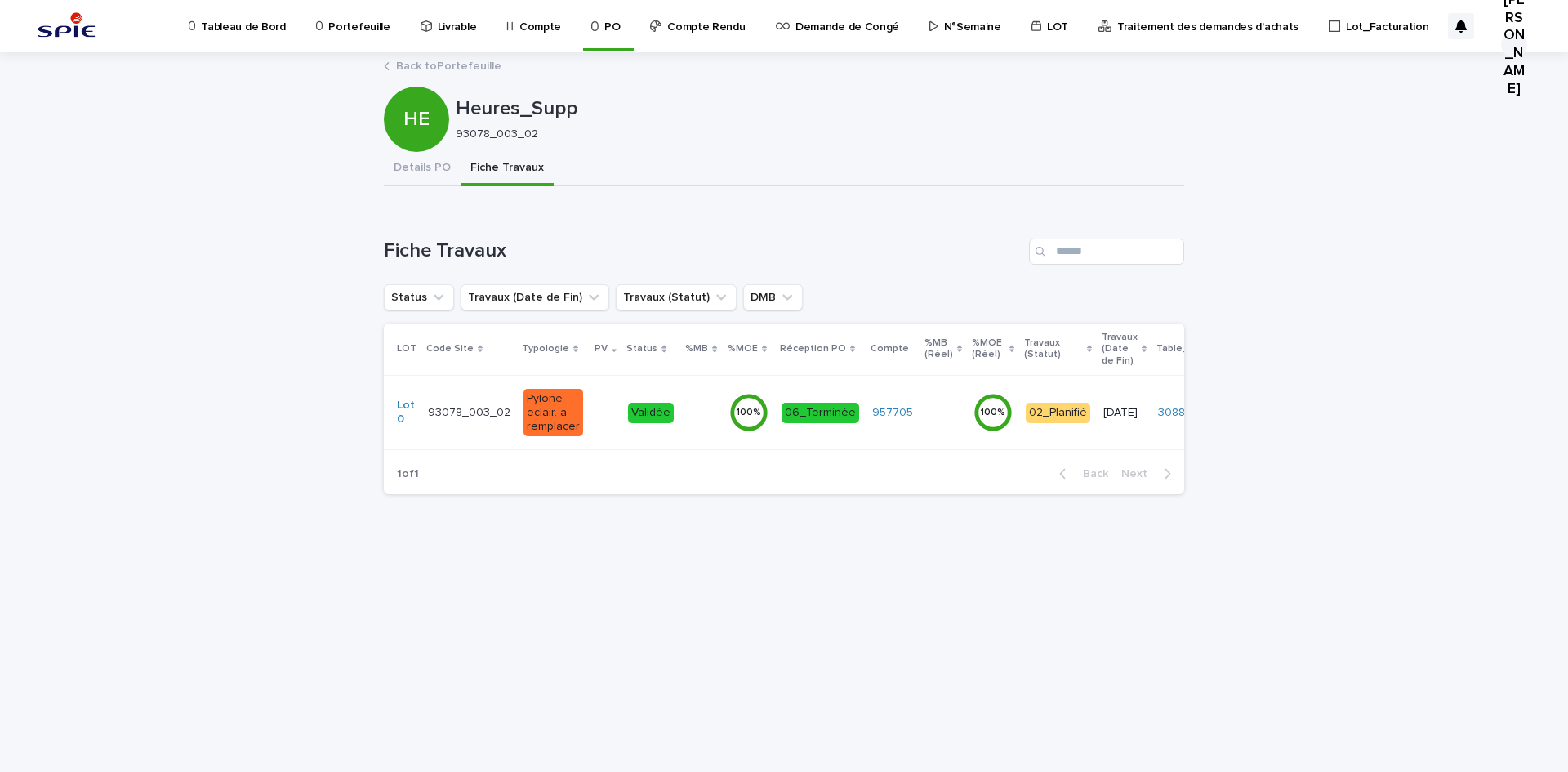
click at [455, 72] on link "Back to Portefeuille" at bounding box center [449, 64] width 105 height 19
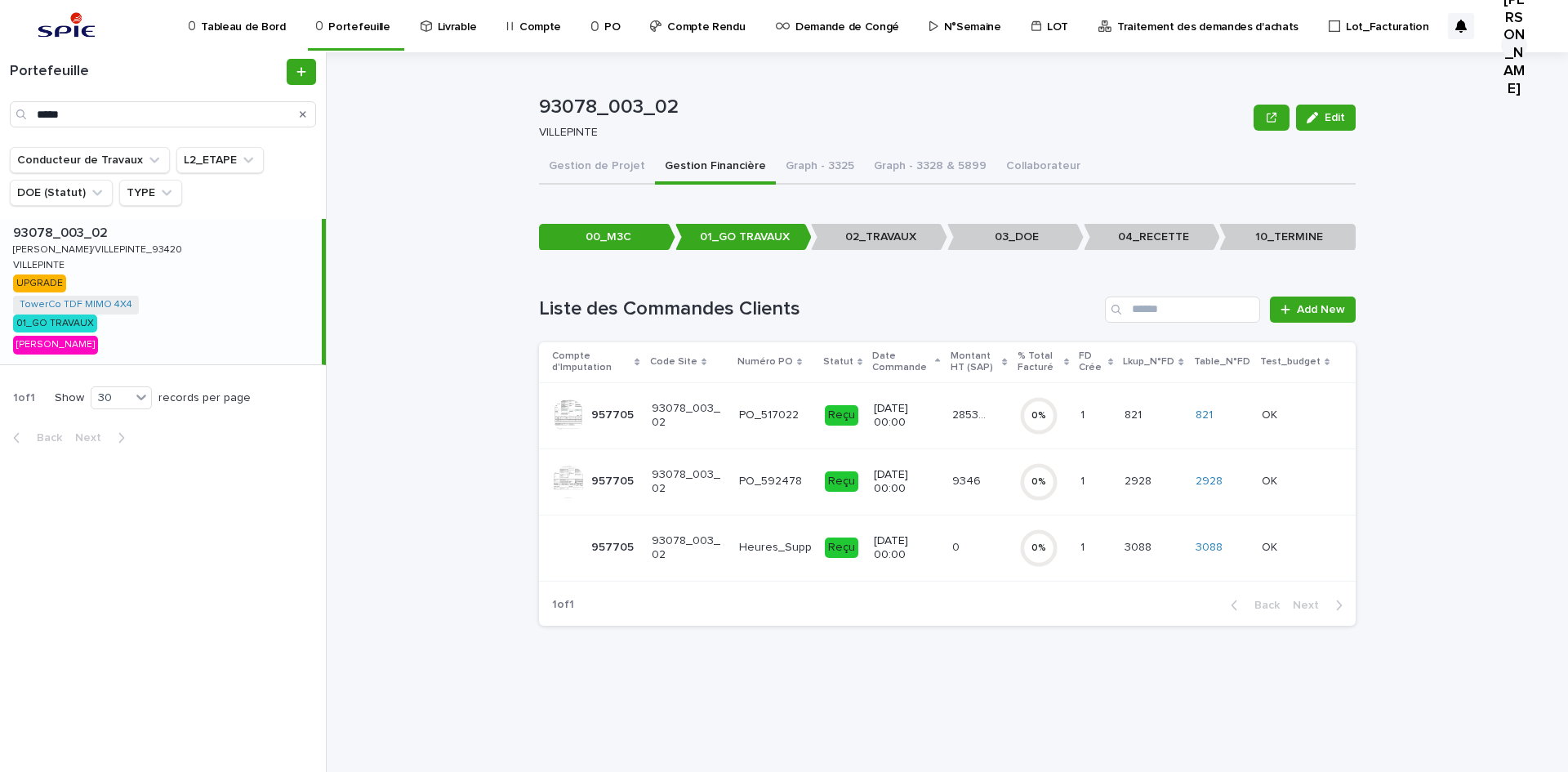
click at [1006, 482] on div "9346 9346" at bounding box center [978, 481] width 54 height 27
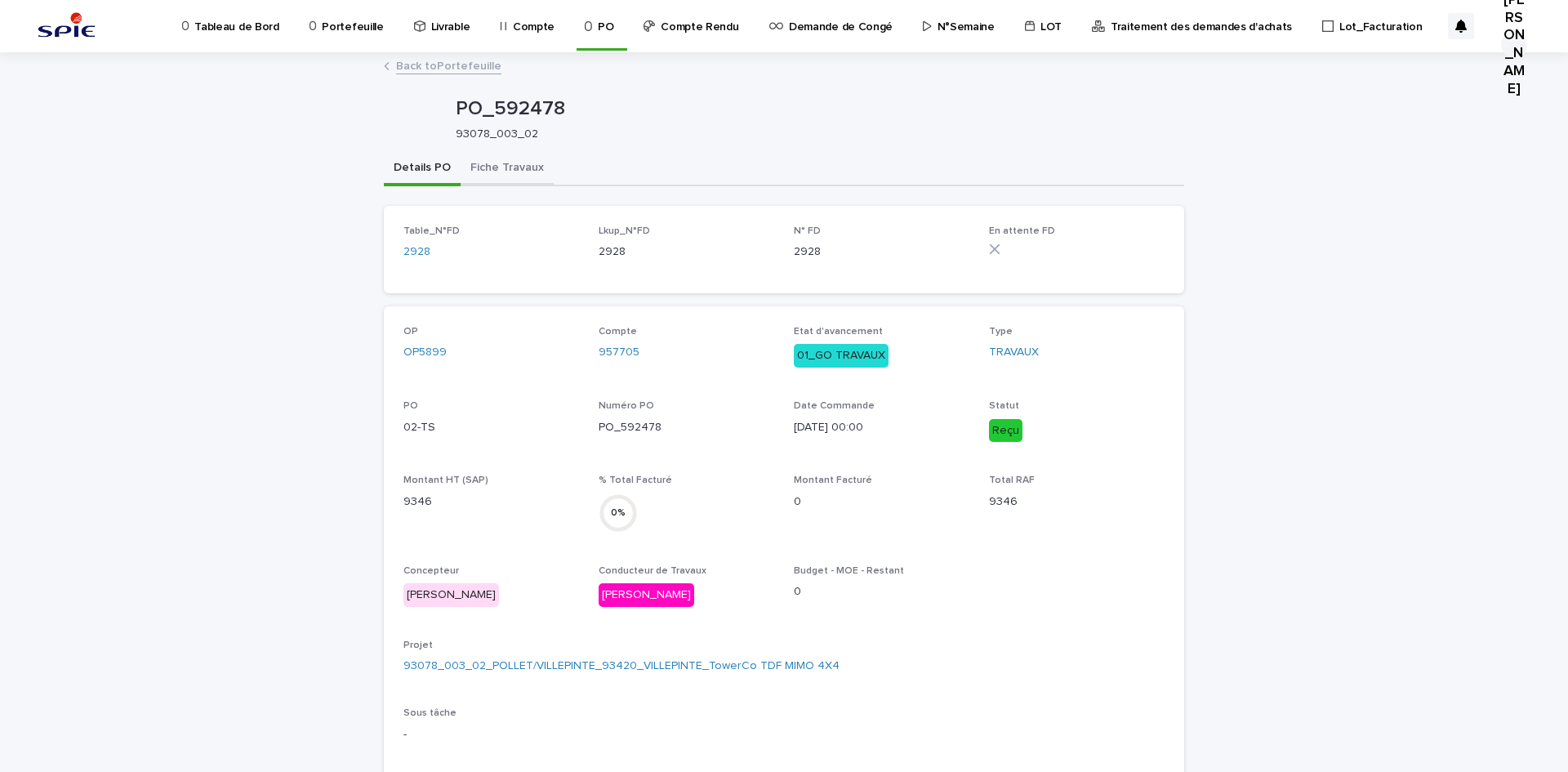
click at [521, 163] on button "Fiche Travaux" at bounding box center [506, 169] width 93 height 35
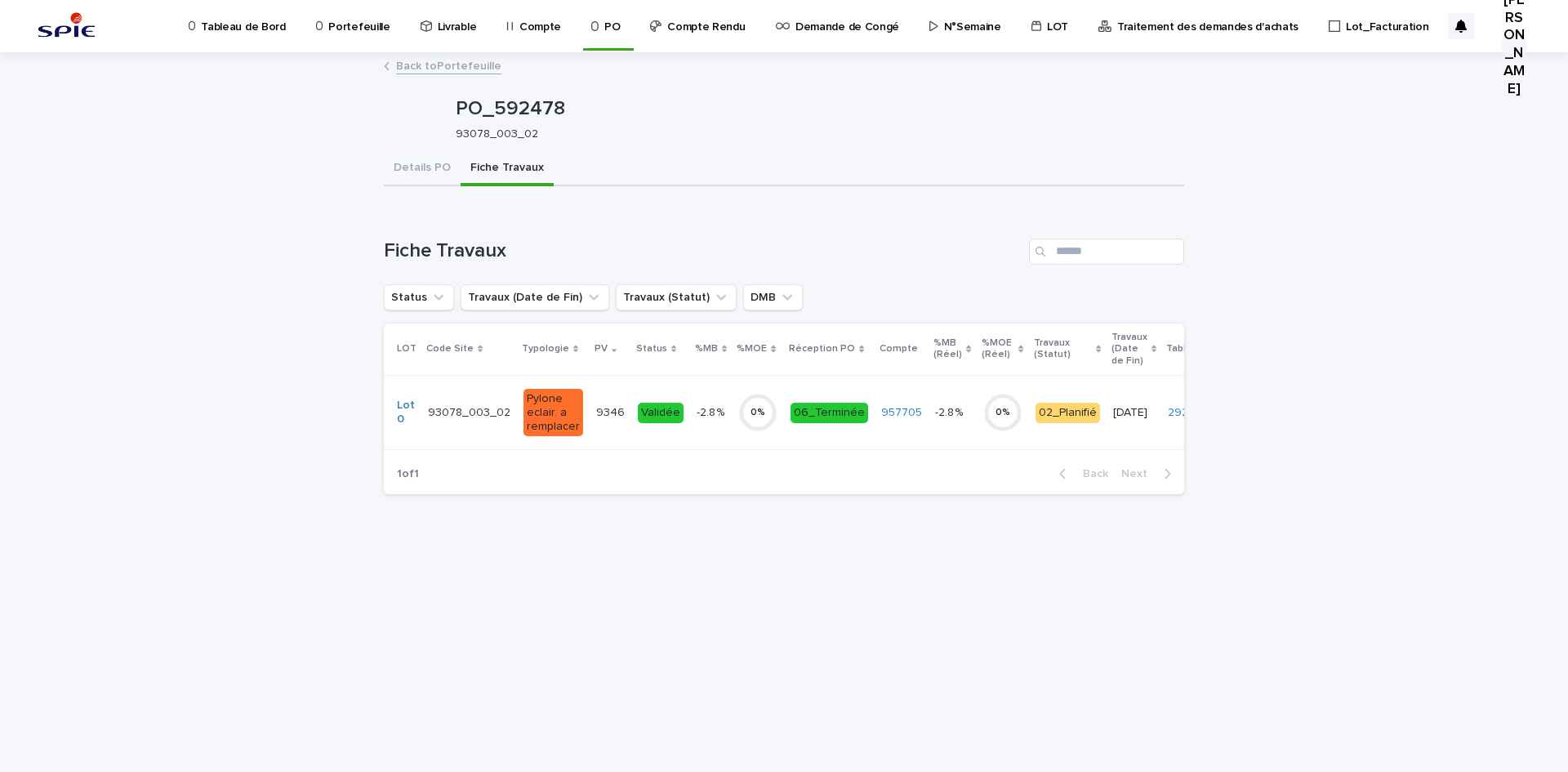
click at [618, 433] on td "9346 9346" at bounding box center [610, 412] width 42 height 74
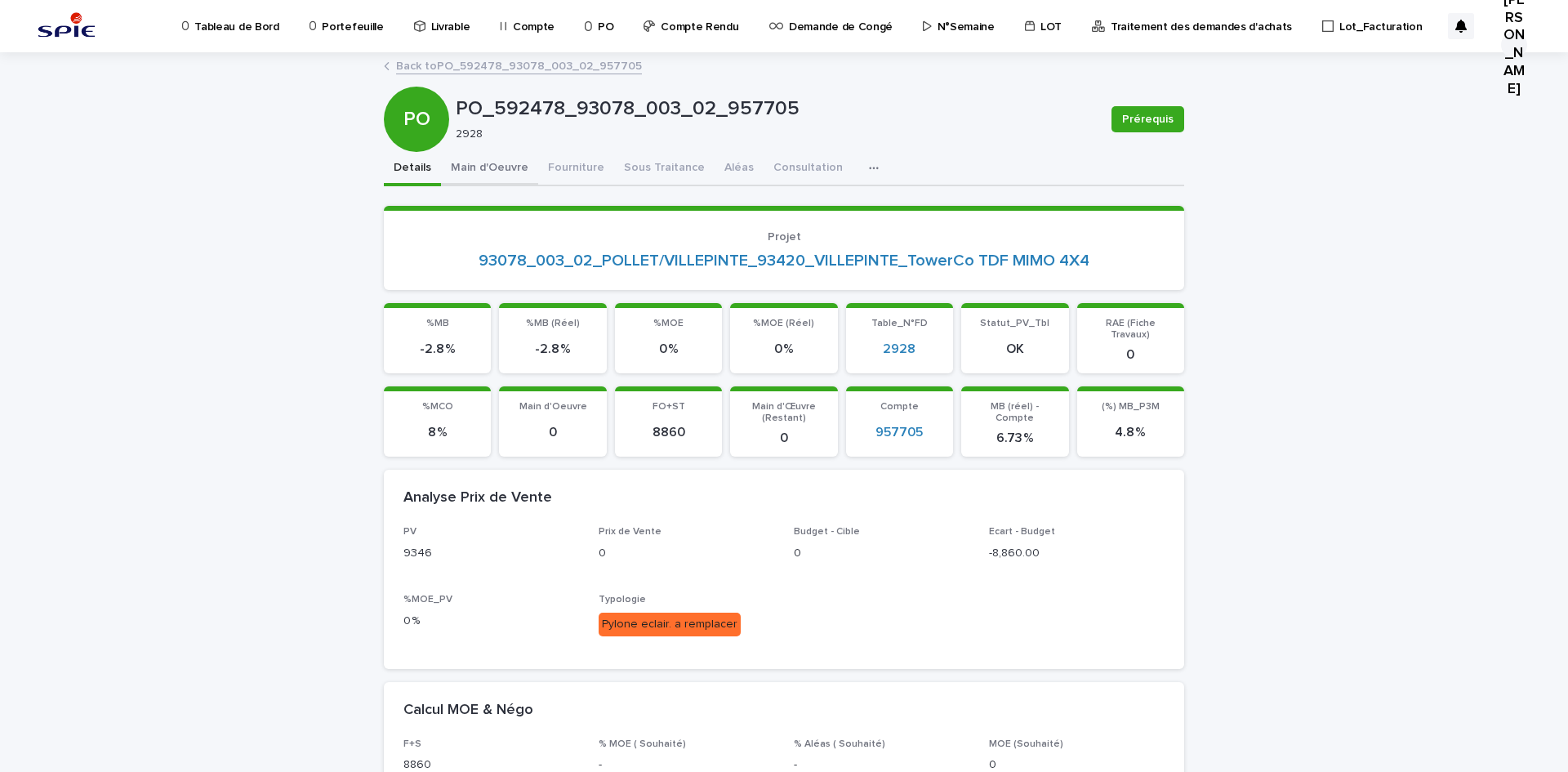
click at [502, 172] on button "Main d'Oeuvre" at bounding box center [489, 169] width 97 height 35
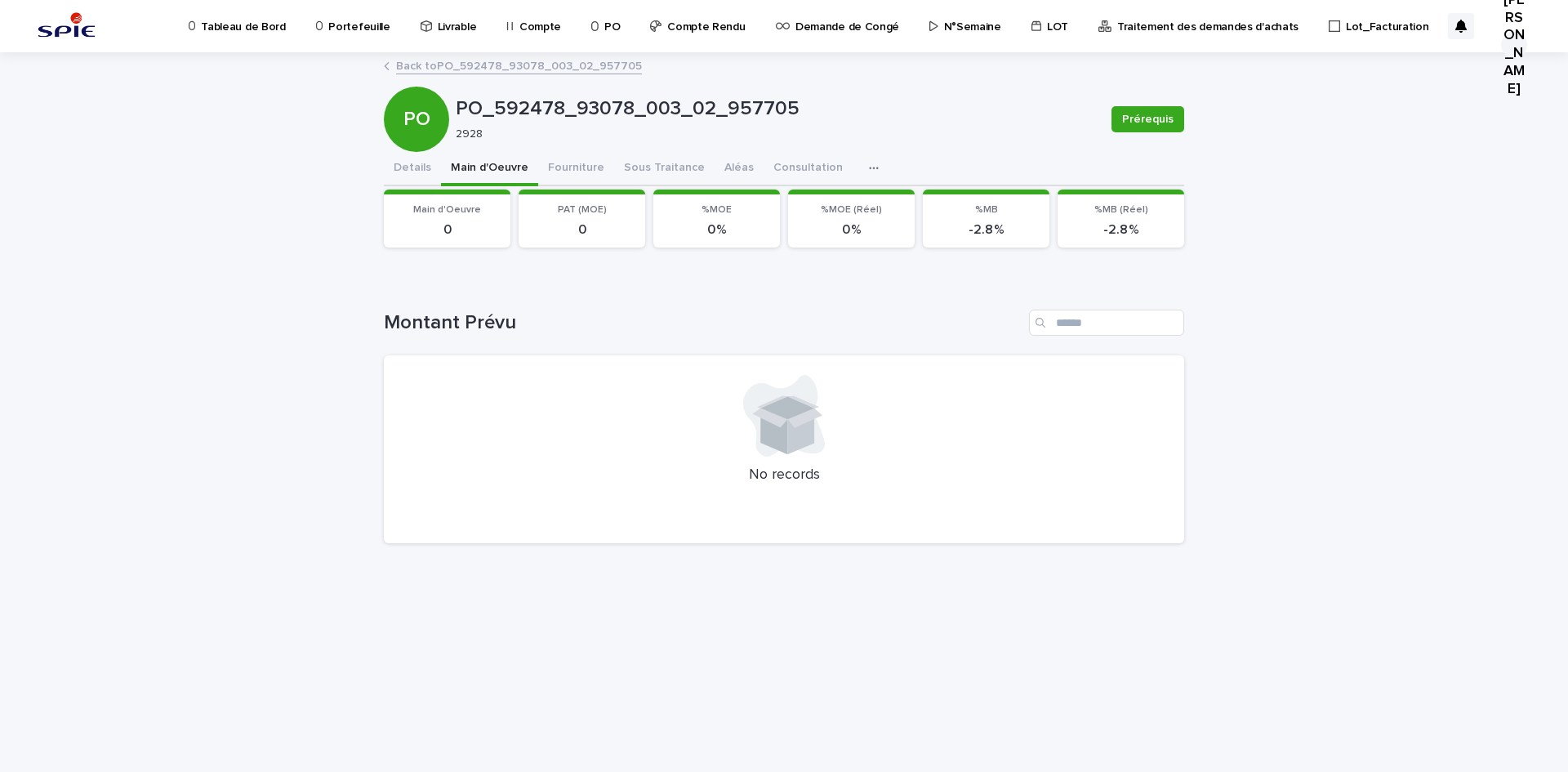
click at [499, 63] on link "Back to PO_592478_93078_003_02_957705" at bounding box center [519, 64] width 245 height 19
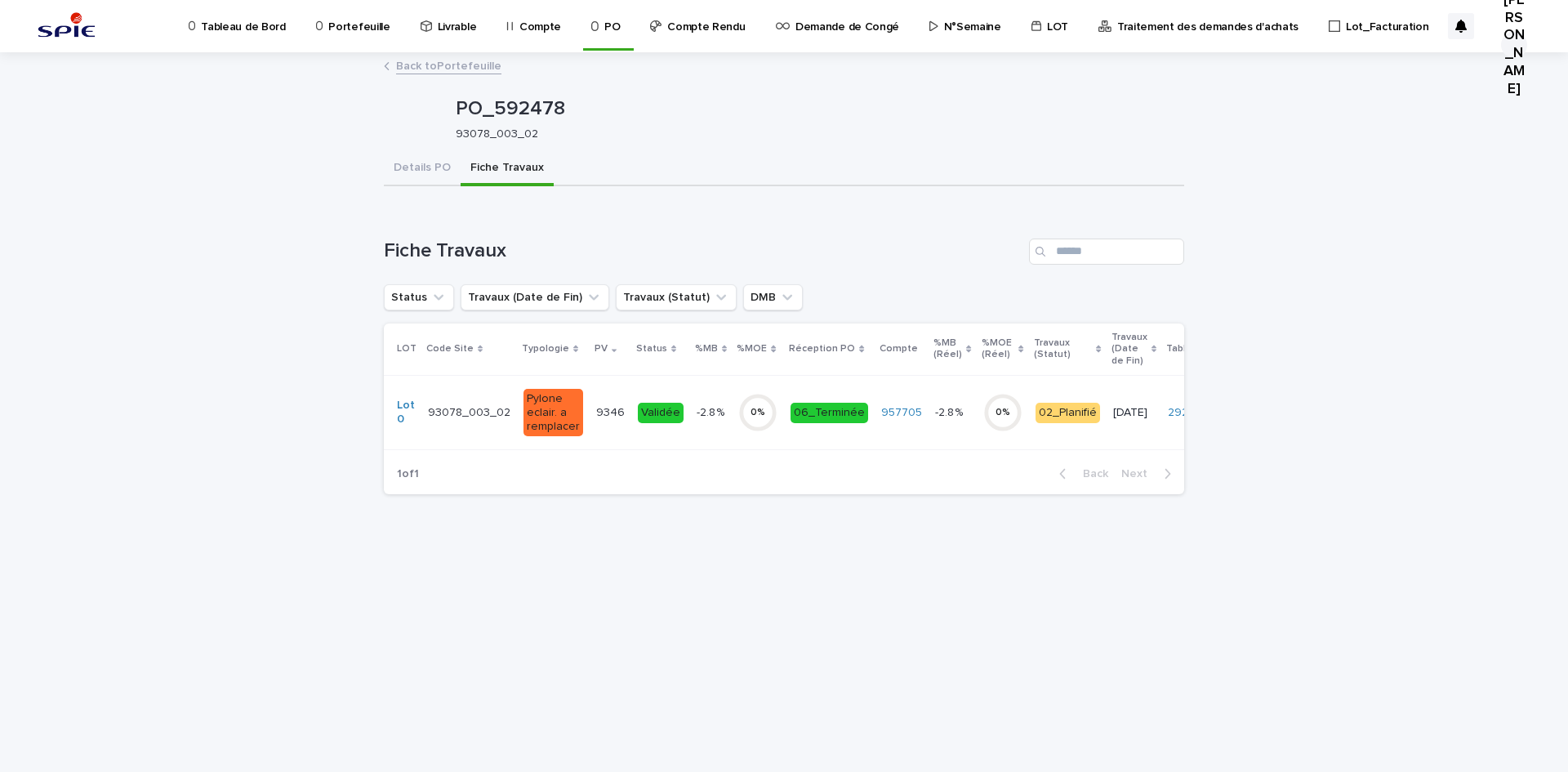
click at [437, 68] on link "Back to Portefeuille" at bounding box center [449, 64] width 105 height 19
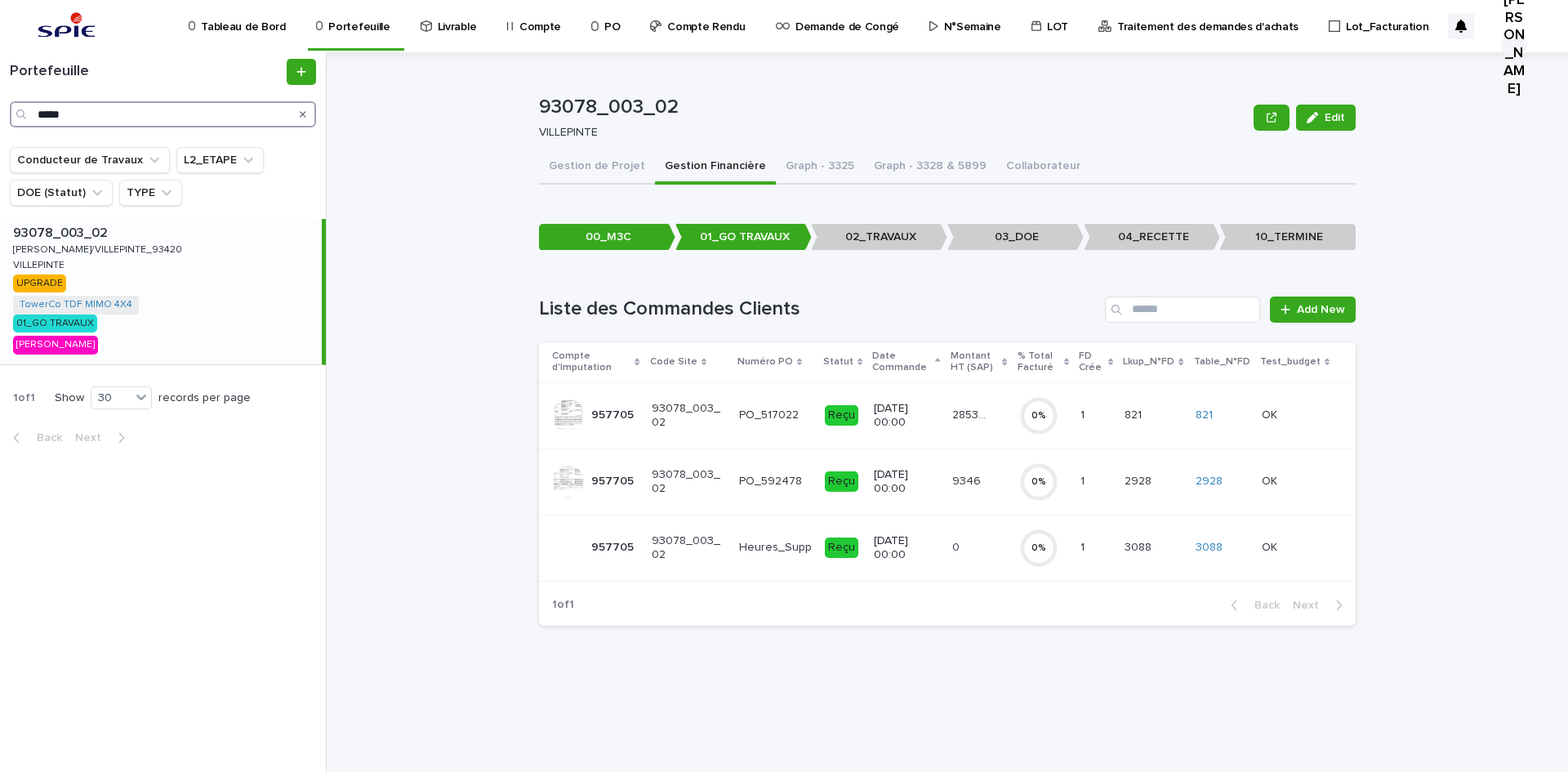
click at [165, 102] on input "*****" at bounding box center [163, 115] width 306 height 26
click at [553, 159] on button "Gestion de Projet" at bounding box center [596, 167] width 116 height 35
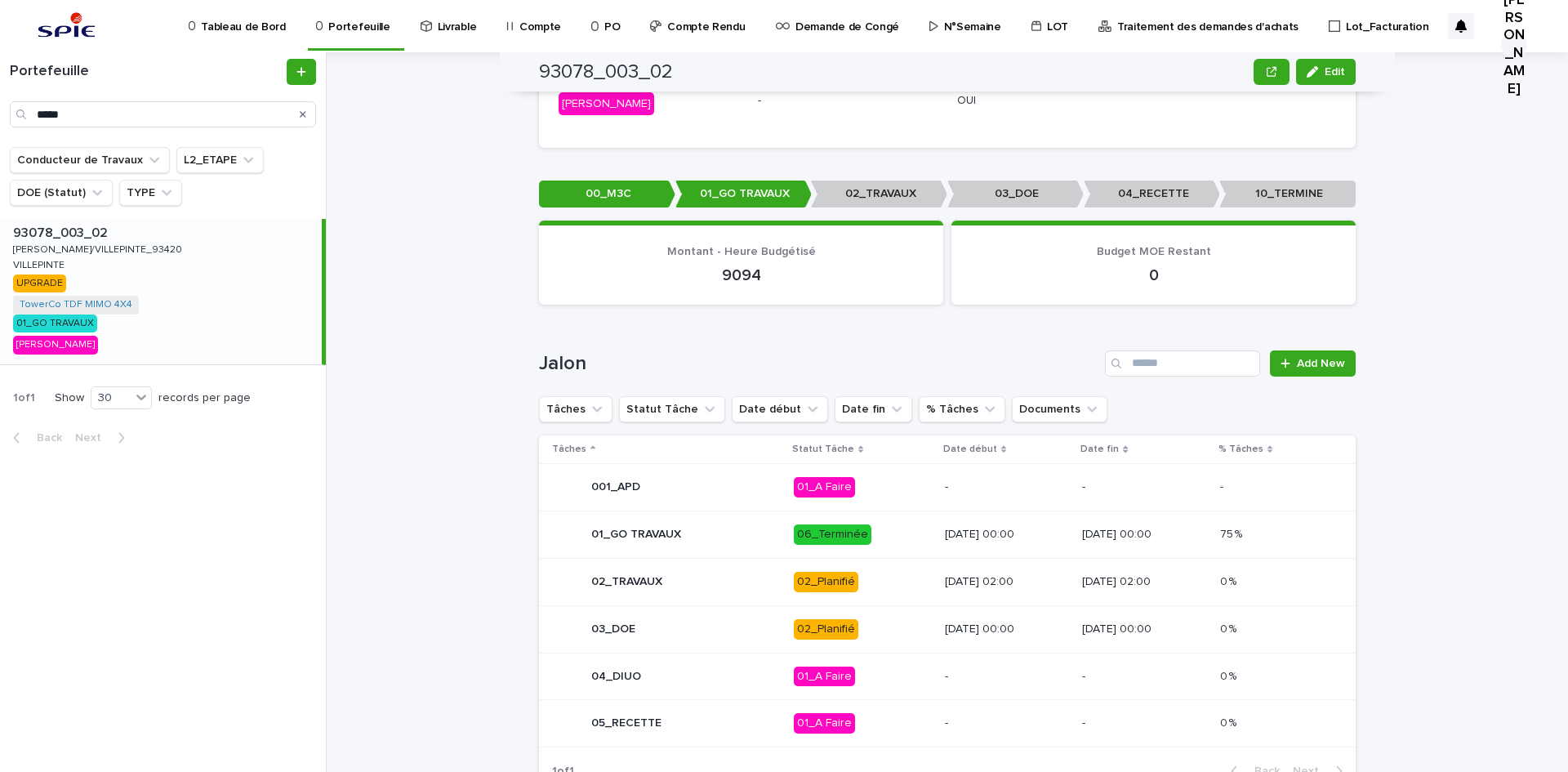
scroll to position [595, 0]
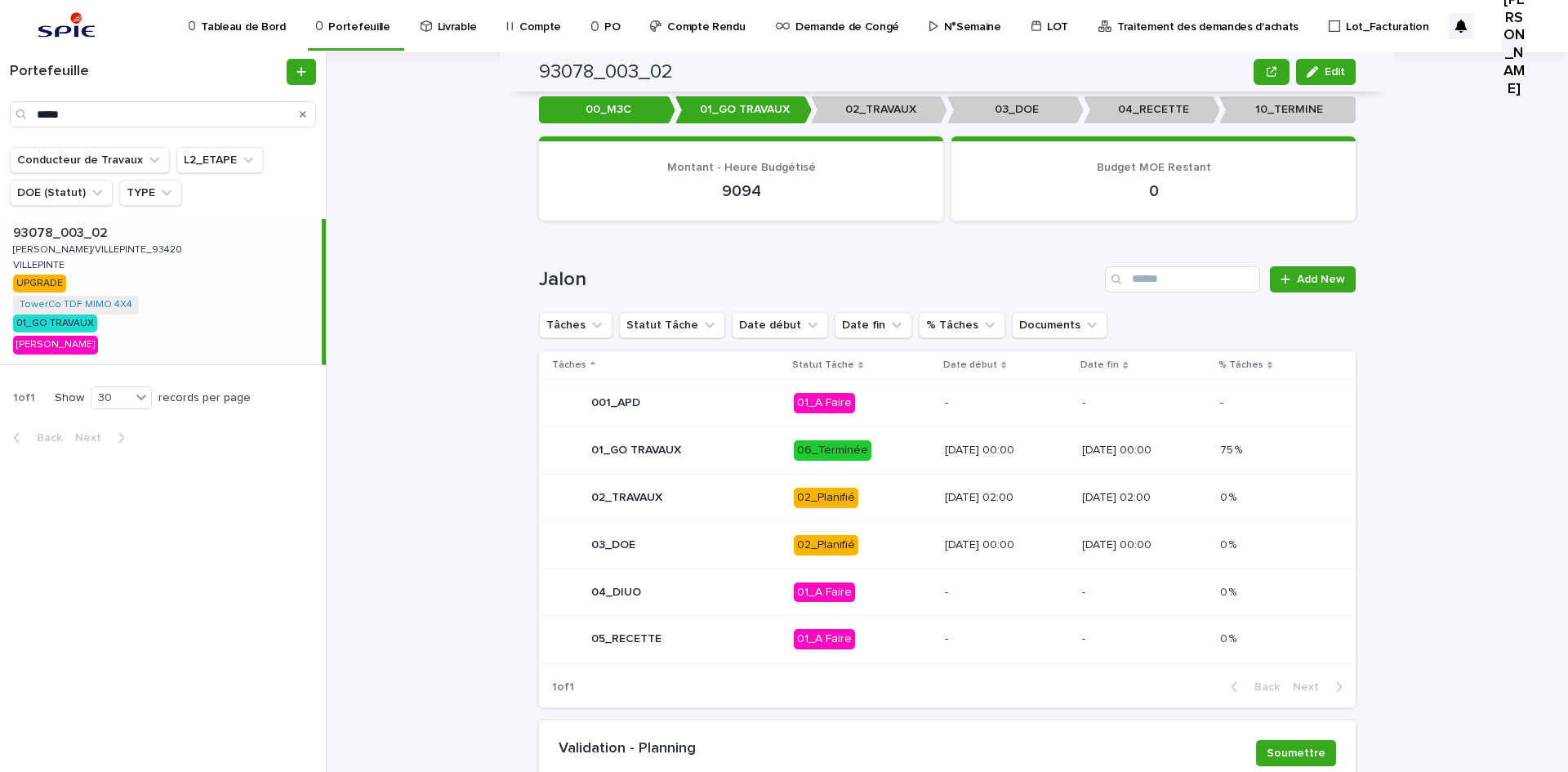
click at [852, 488] on p "02_Planifié" at bounding box center [863, 498] width 138 height 21
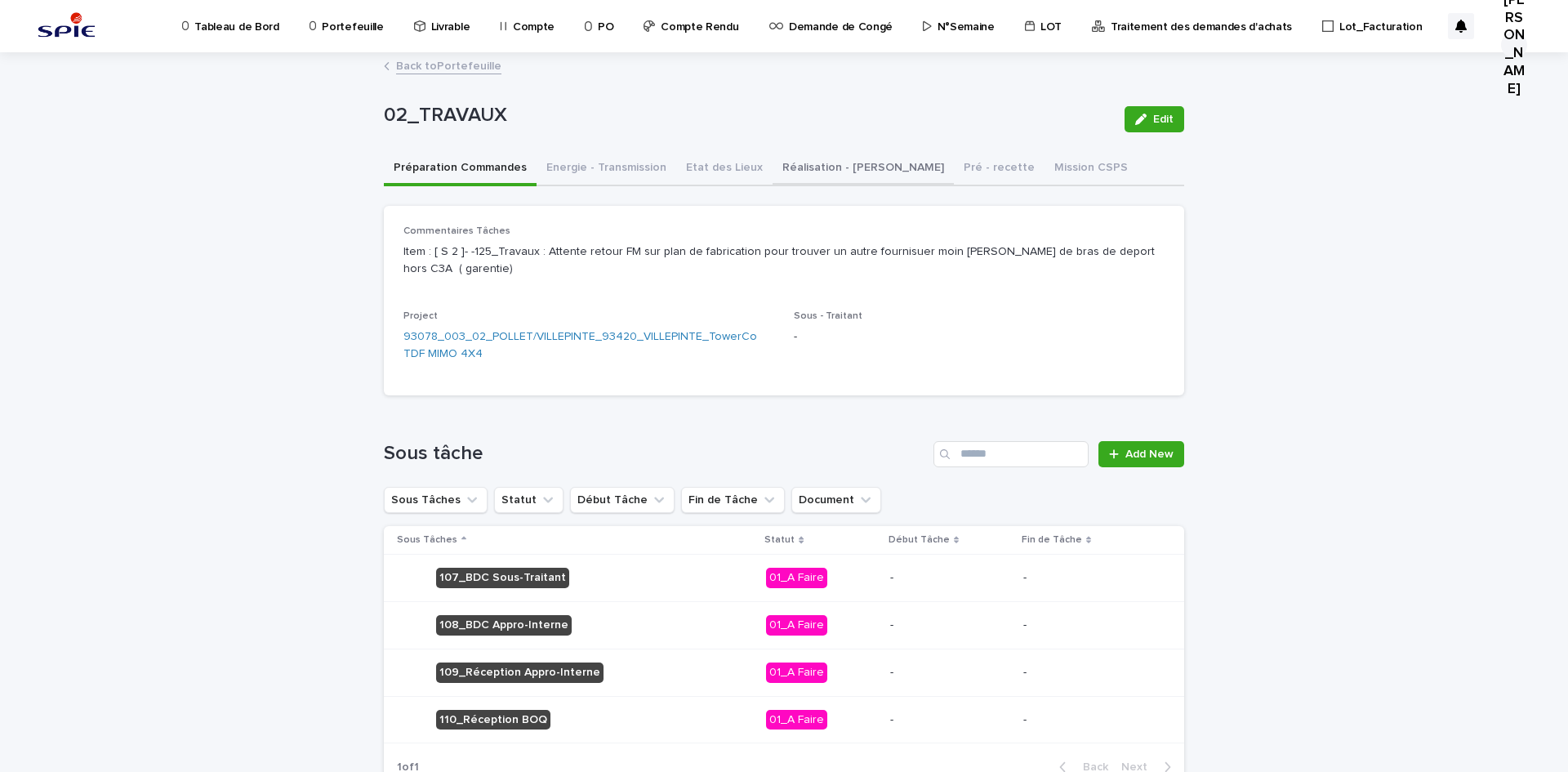
click at [817, 171] on button "Réalisation - [PERSON_NAME]" at bounding box center [863, 169] width 181 height 35
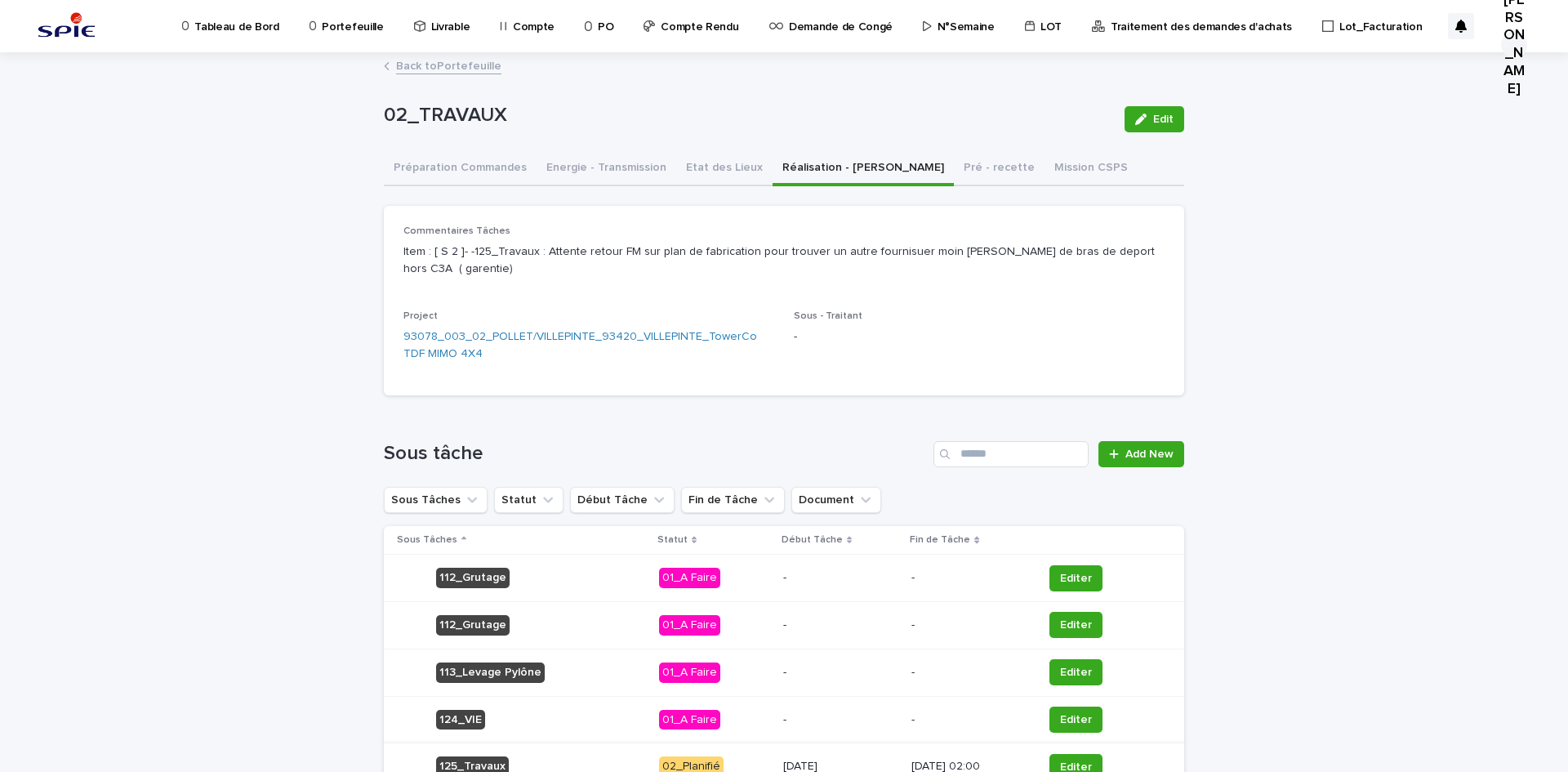
scroll to position [157, 0]
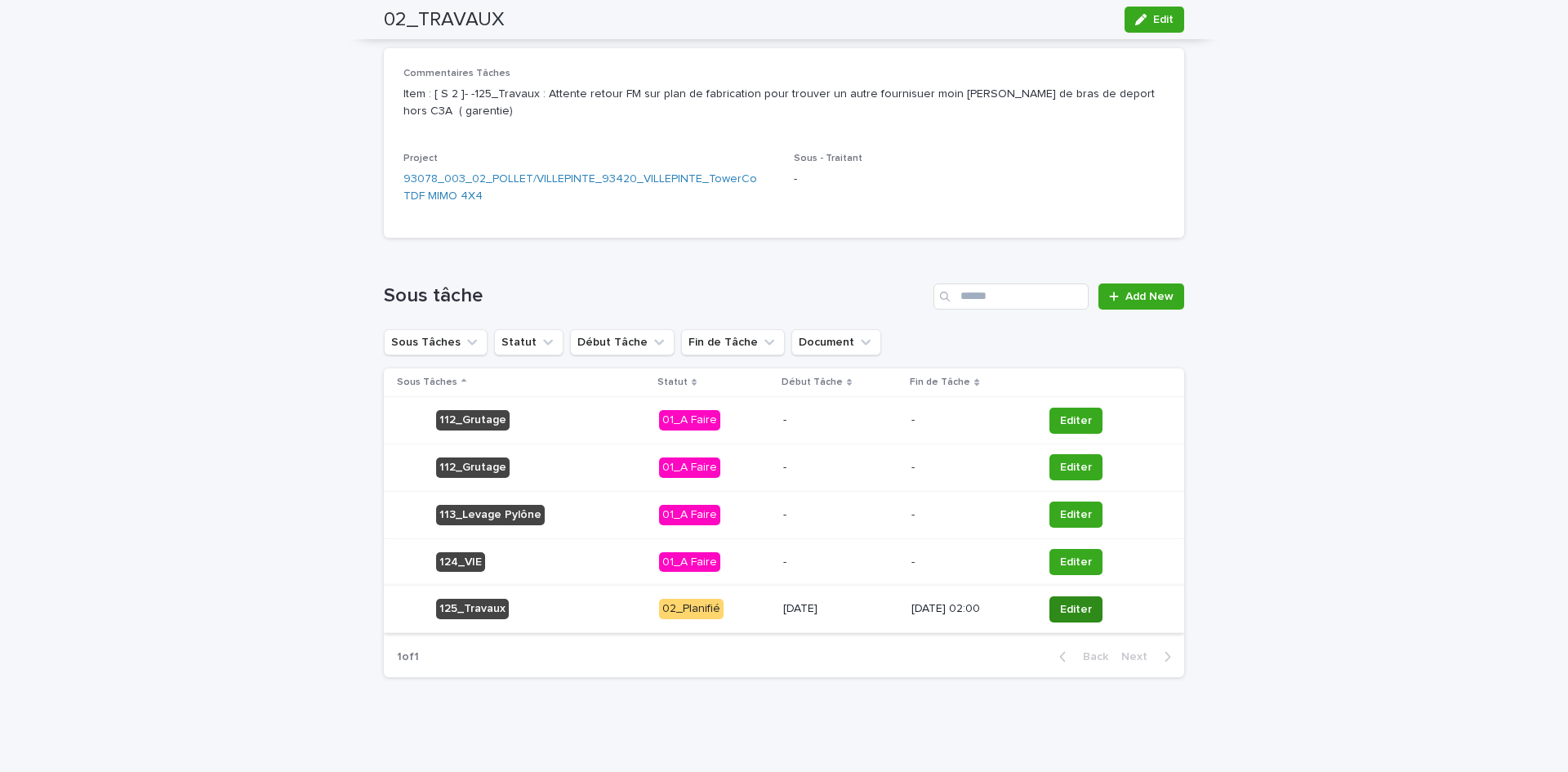
click at [1068, 609] on span "Editer" at bounding box center [1076, 610] width 32 height 16
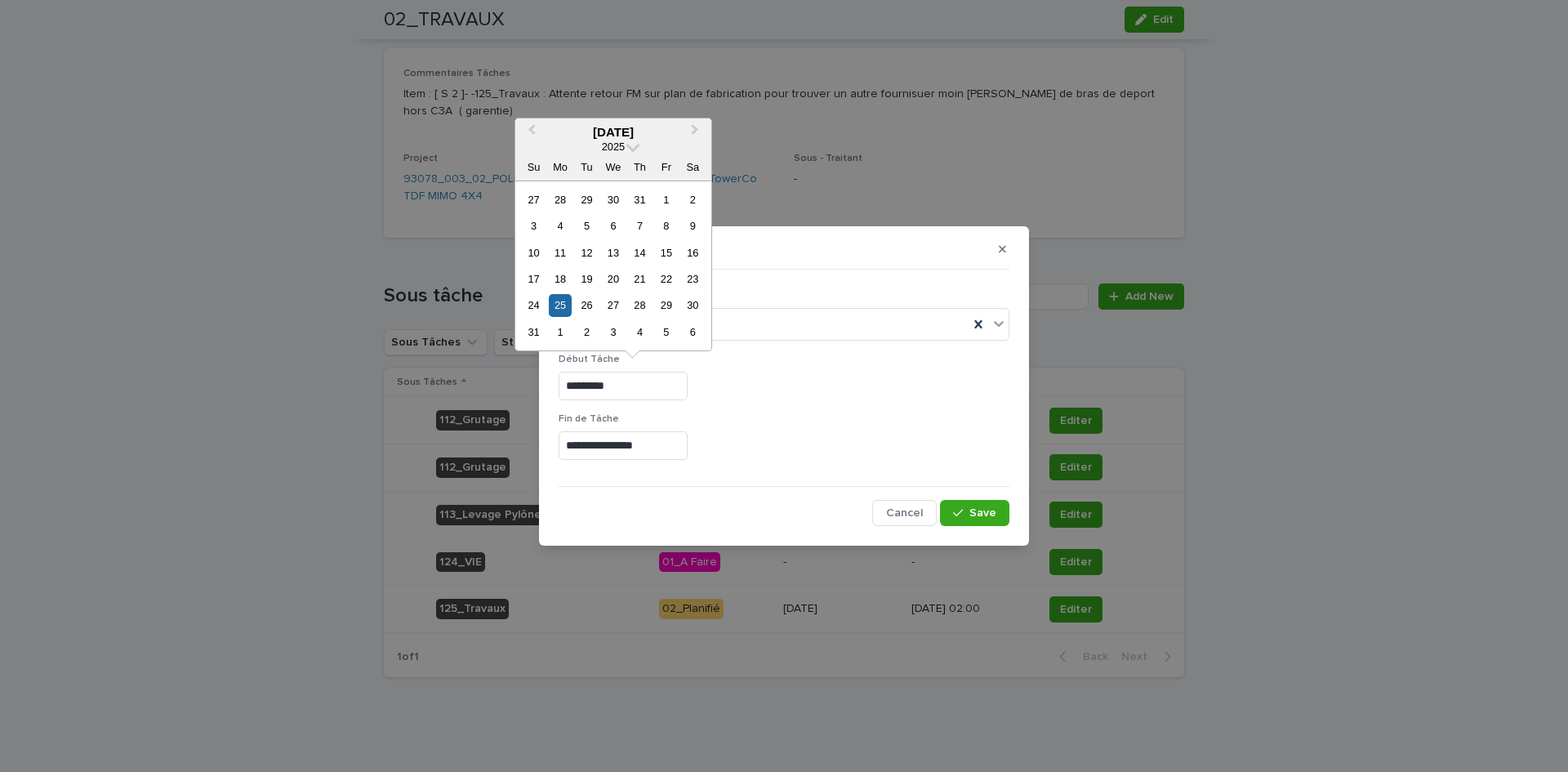
click at [660, 373] on input "*********" at bounding box center [623, 386] width 129 height 29
click at [695, 128] on span "Next Month" at bounding box center [695, 132] width 0 height 22
click at [609, 245] on div "17" at bounding box center [613, 253] width 22 height 22
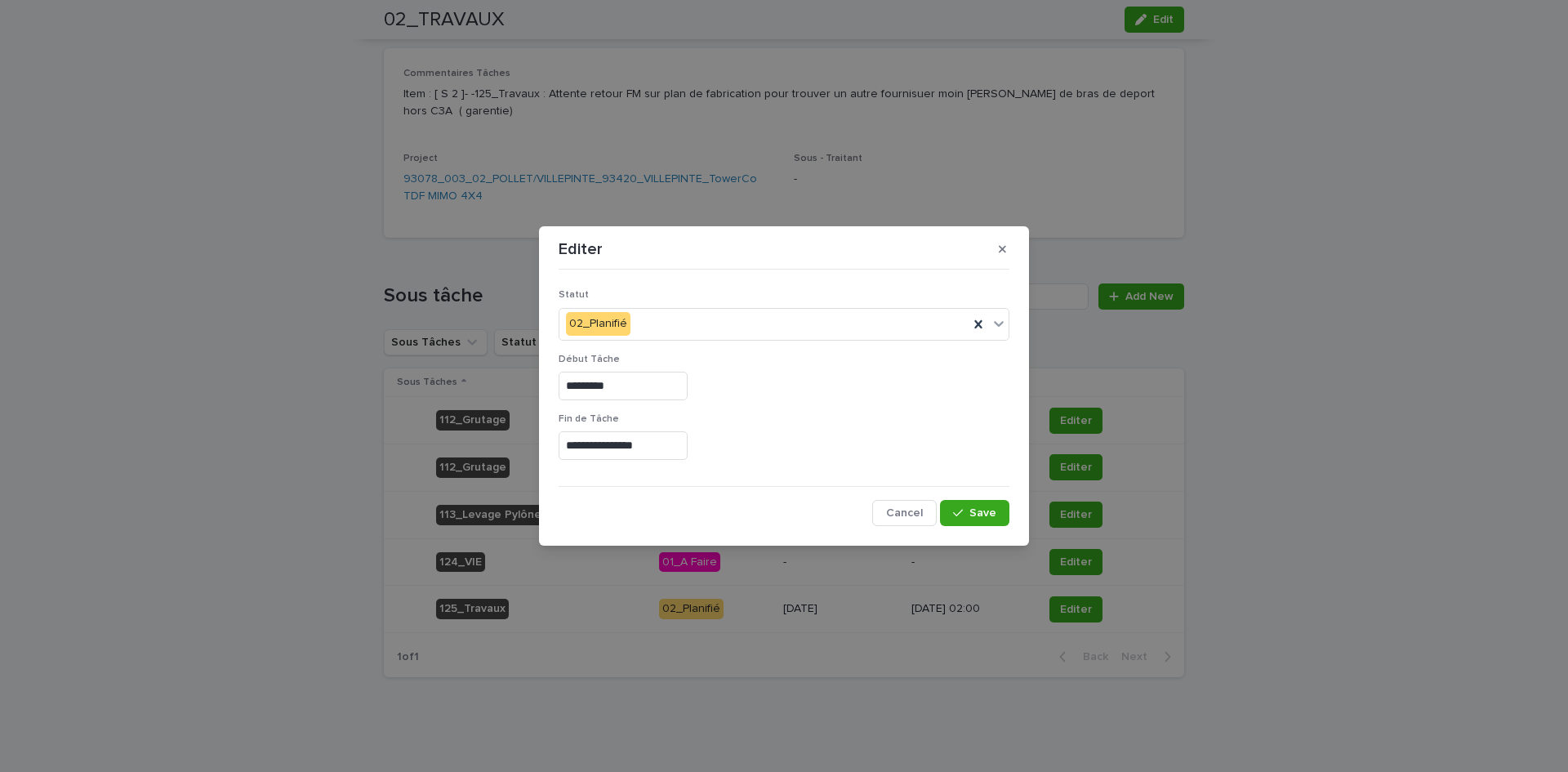
click at [652, 385] on input "*********" at bounding box center [623, 386] width 129 height 29
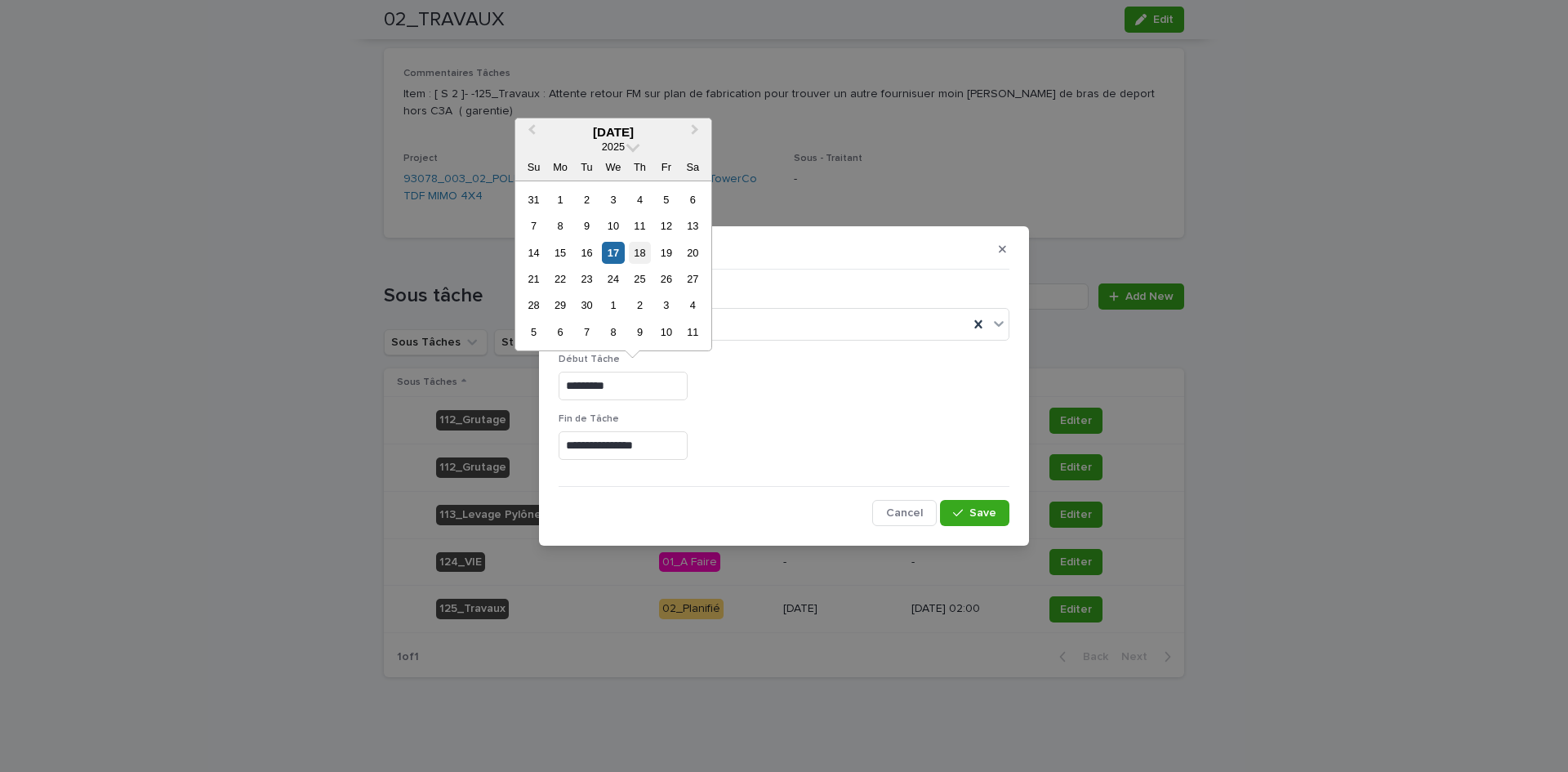
click at [637, 255] on div "18" at bounding box center [639, 253] width 22 height 22
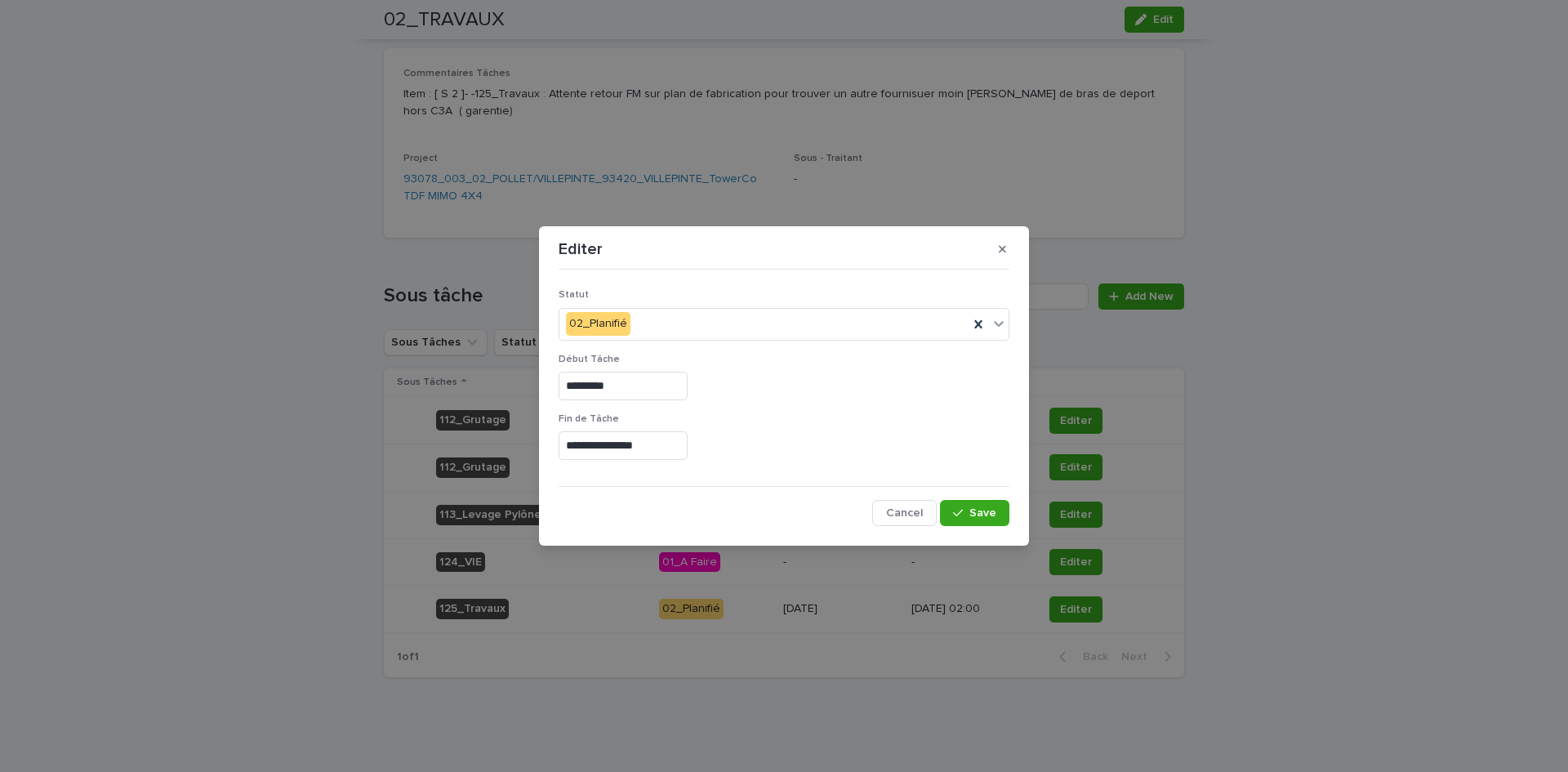
type input "*********"
click at [672, 447] on input "**********" at bounding box center [623, 446] width 129 height 29
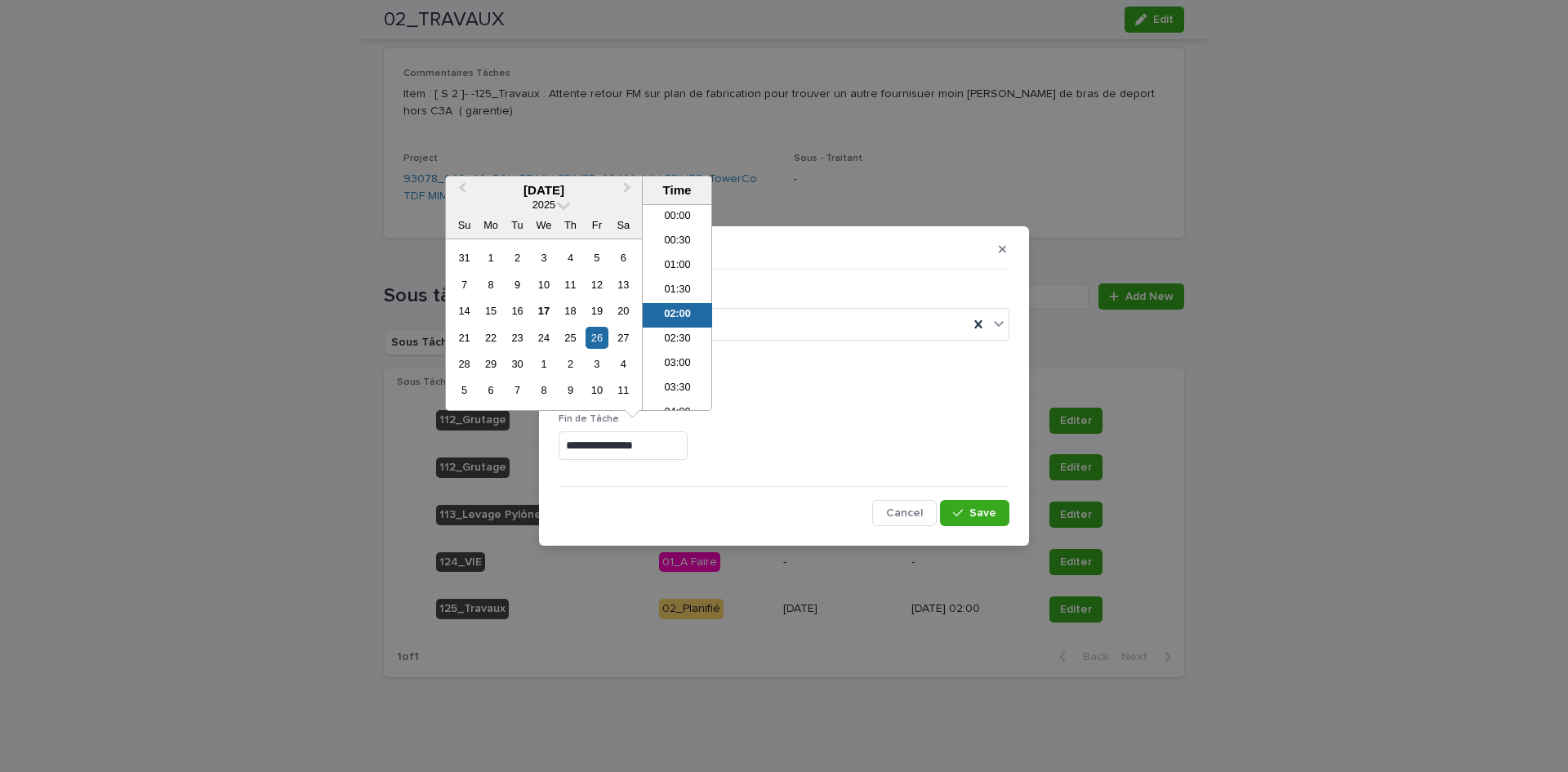
scroll to position [8, 0]
click at [597, 337] on div "26" at bounding box center [596, 338] width 22 height 22
click at [869, 430] on div "**********" at bounding box center [783, 443] width 450 height 59
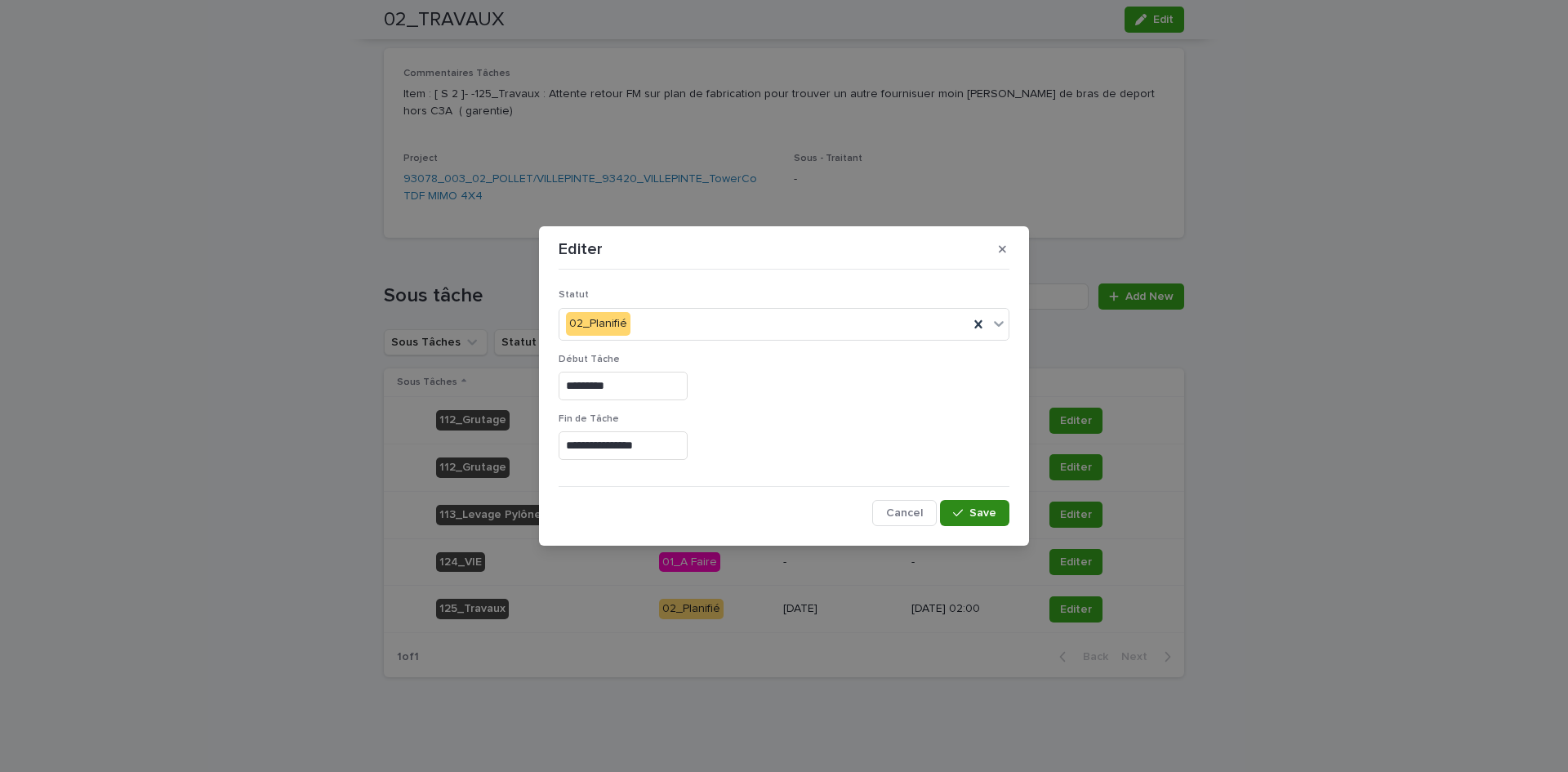
click at [973, 510] on span "Save" at bounding box center [982, 513] width 27 height 12
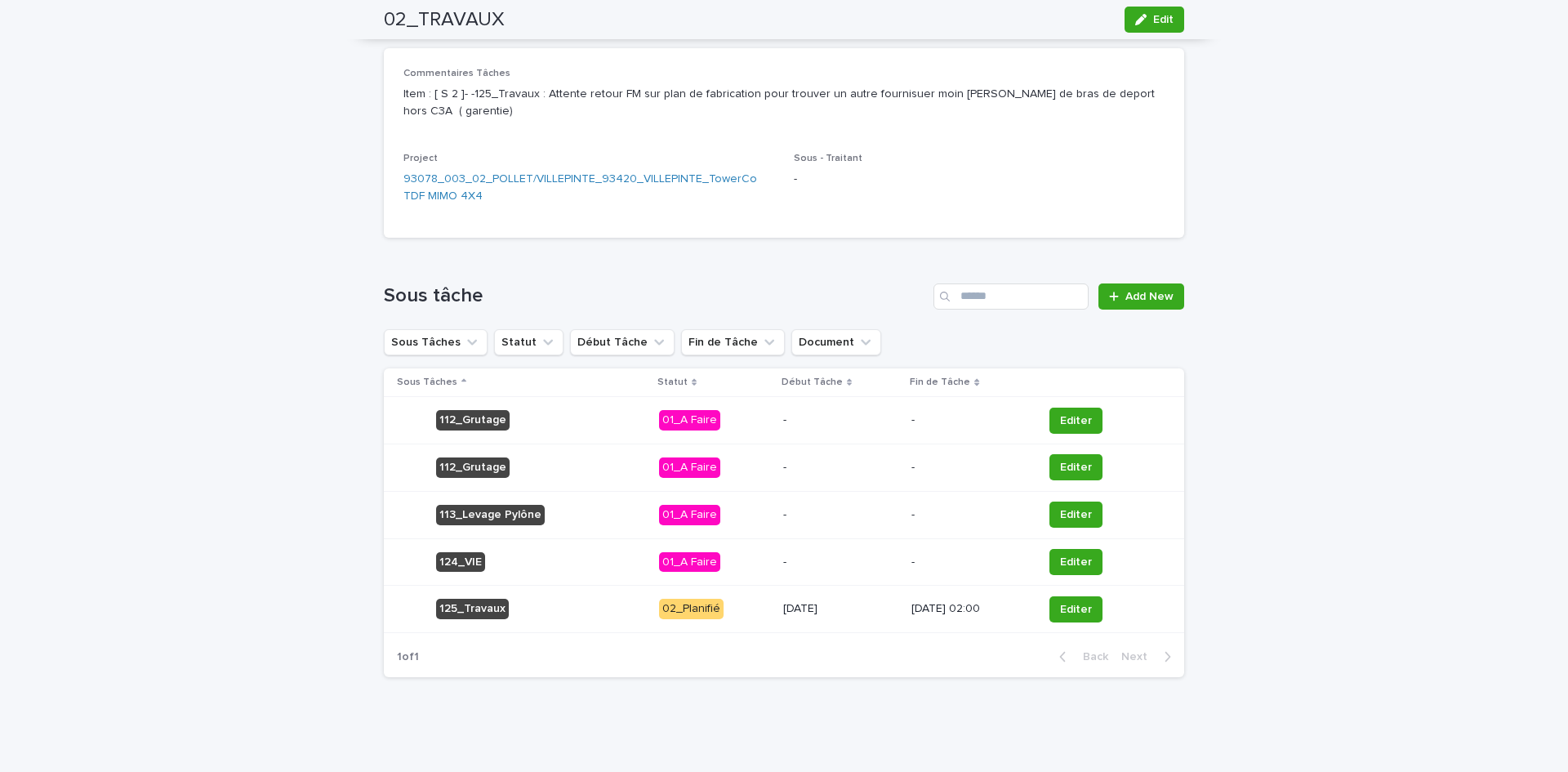
click at [856, 619] on div "[DATE]" at bounding box center [841, 609] width 116 height 27
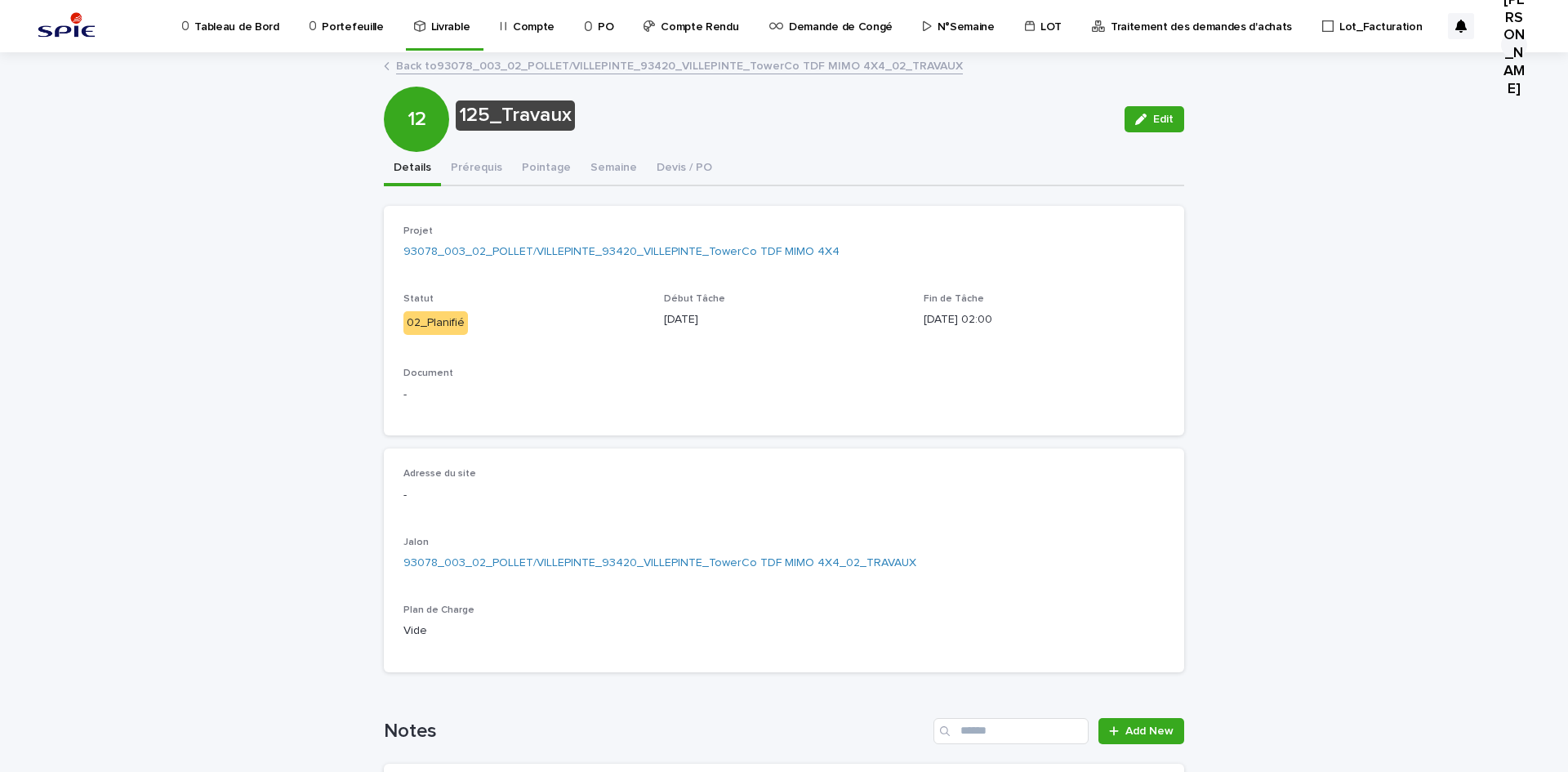
click at [400, 66] on link "Back to 93078_003_02_POLLET/VILLEPINTE_93420_VILLEPINTE_TowerCo TDF MIMO 4X4_02…" at bounding box center [679, 64] width 567 height 19
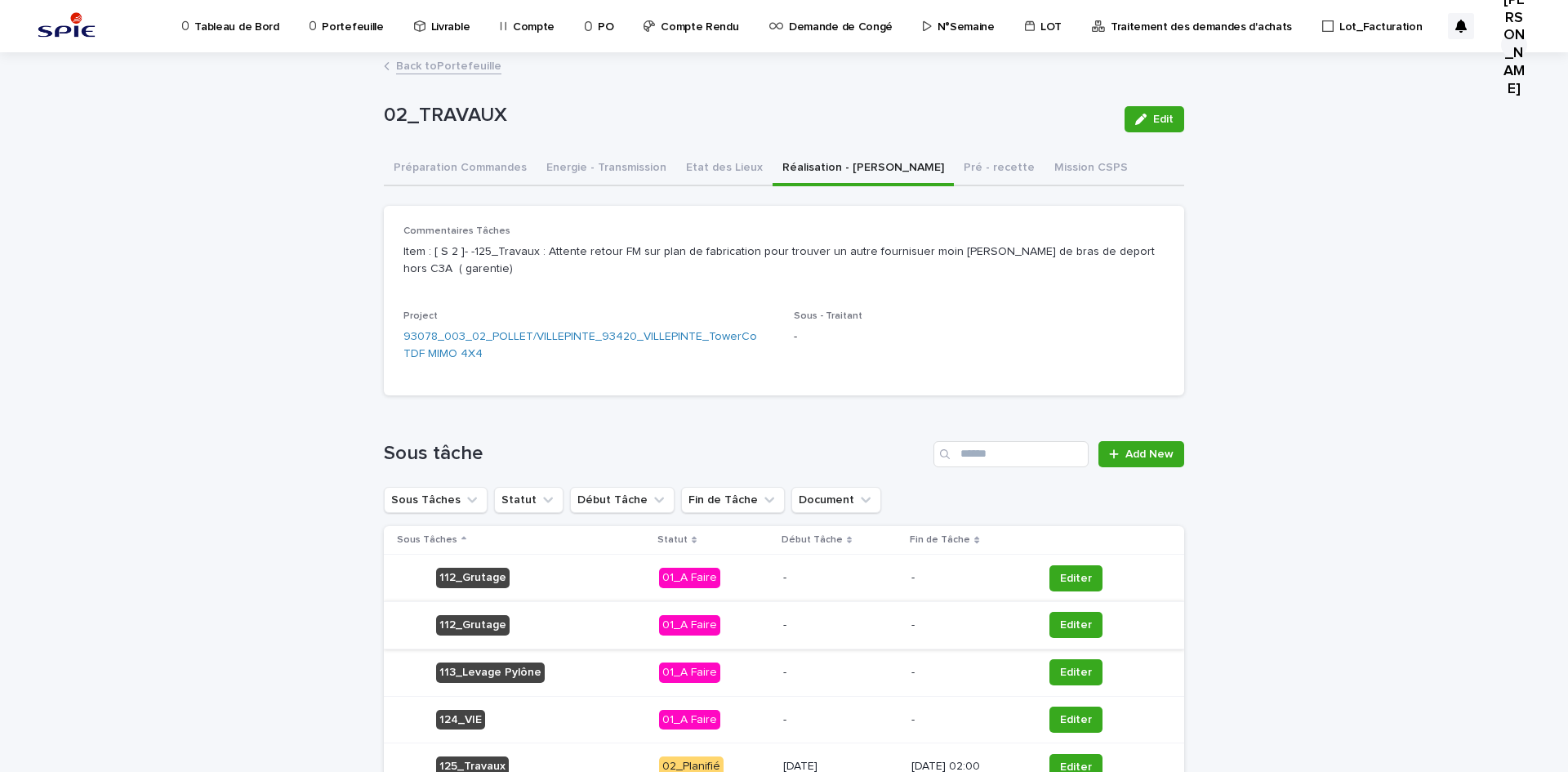
scroll to position [82, 0]
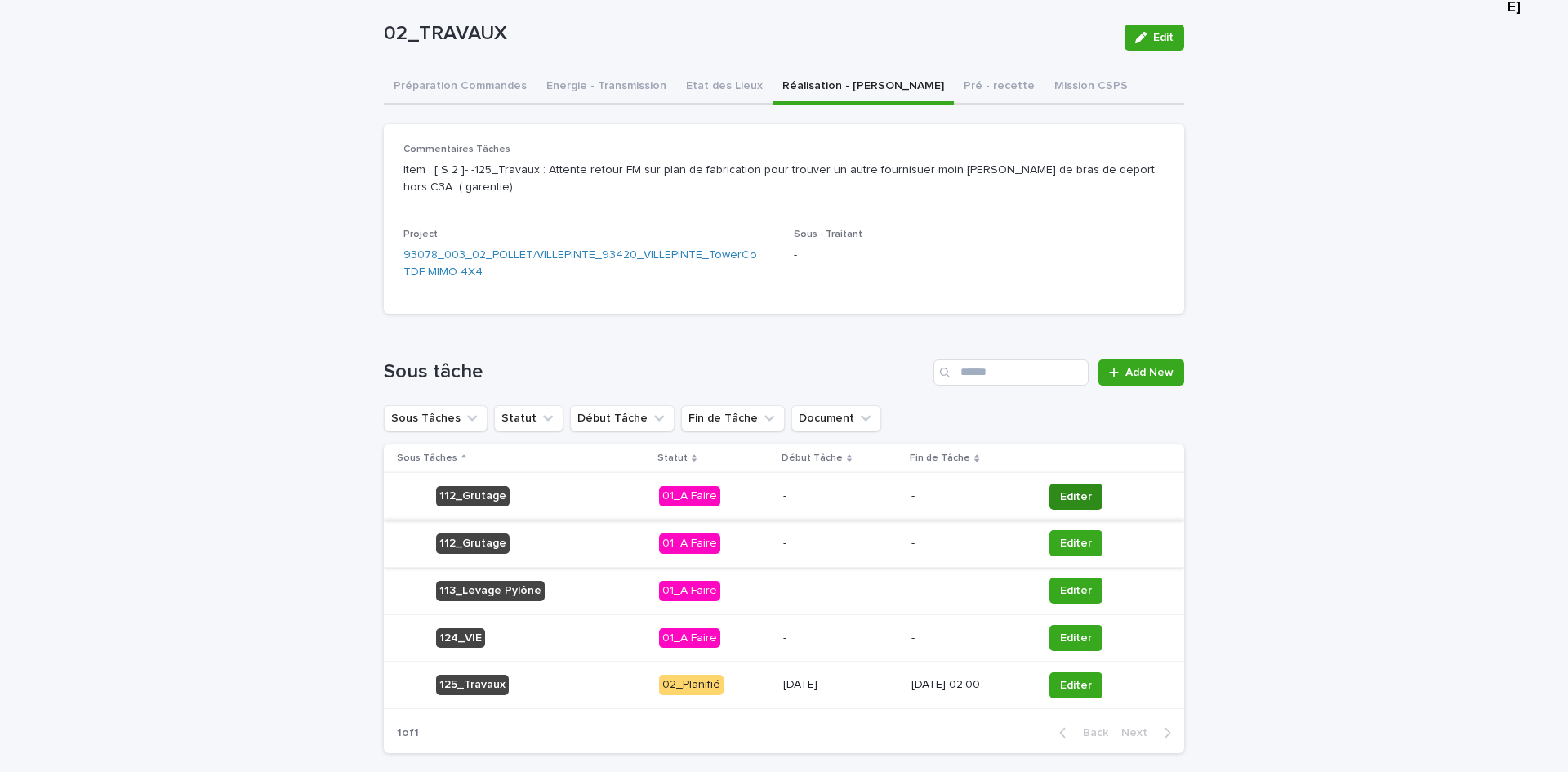
click at [1093, 485] on button "Editer" at bounding box center [1076, 497] width 53 height 26
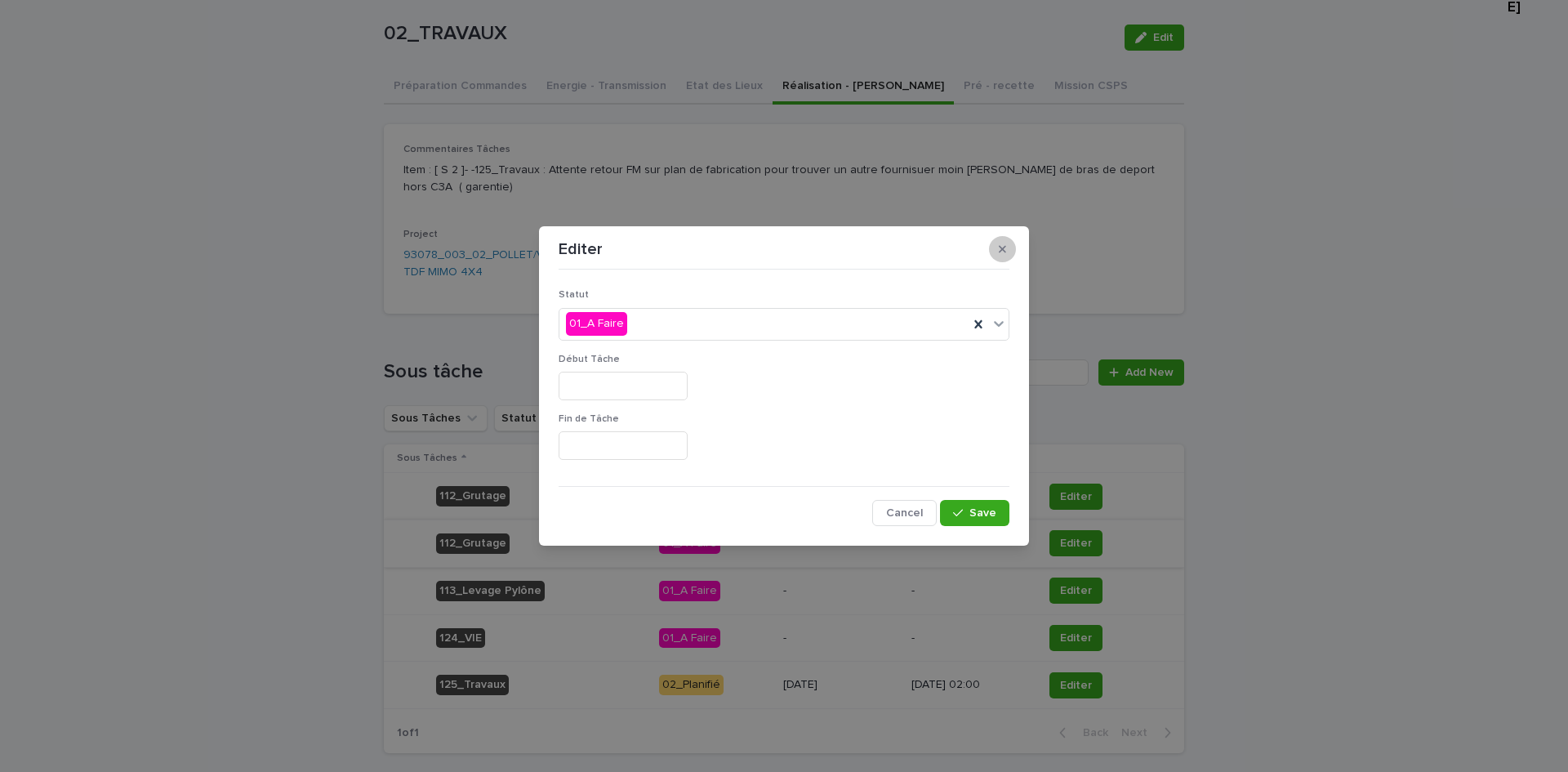
click at [998, 240] on button "button" at bounding box center [1002, 250] width 27 height 26
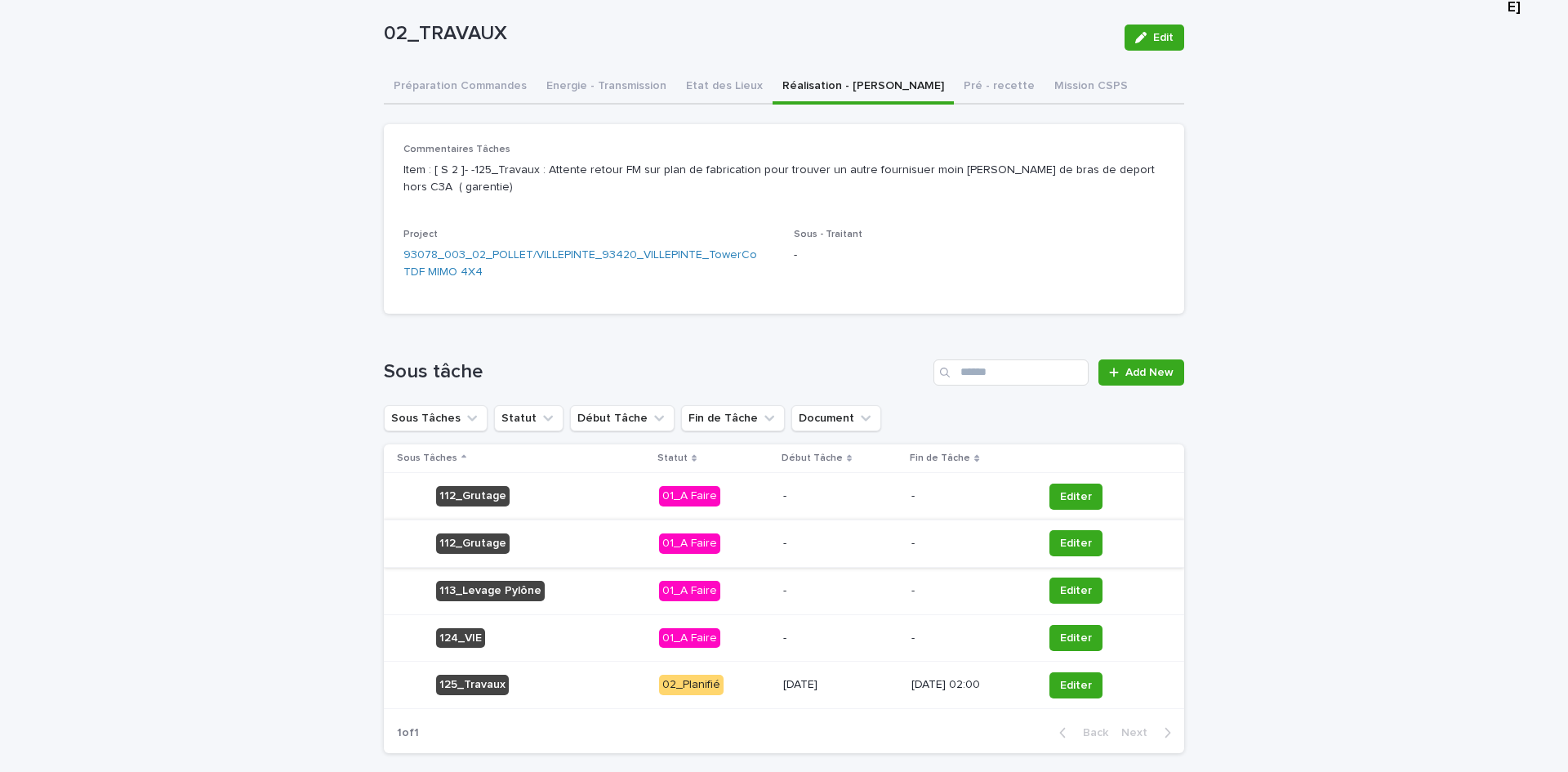
click at [785, 503] on p "-" at bounding box center [841, 496] width 116 height 14
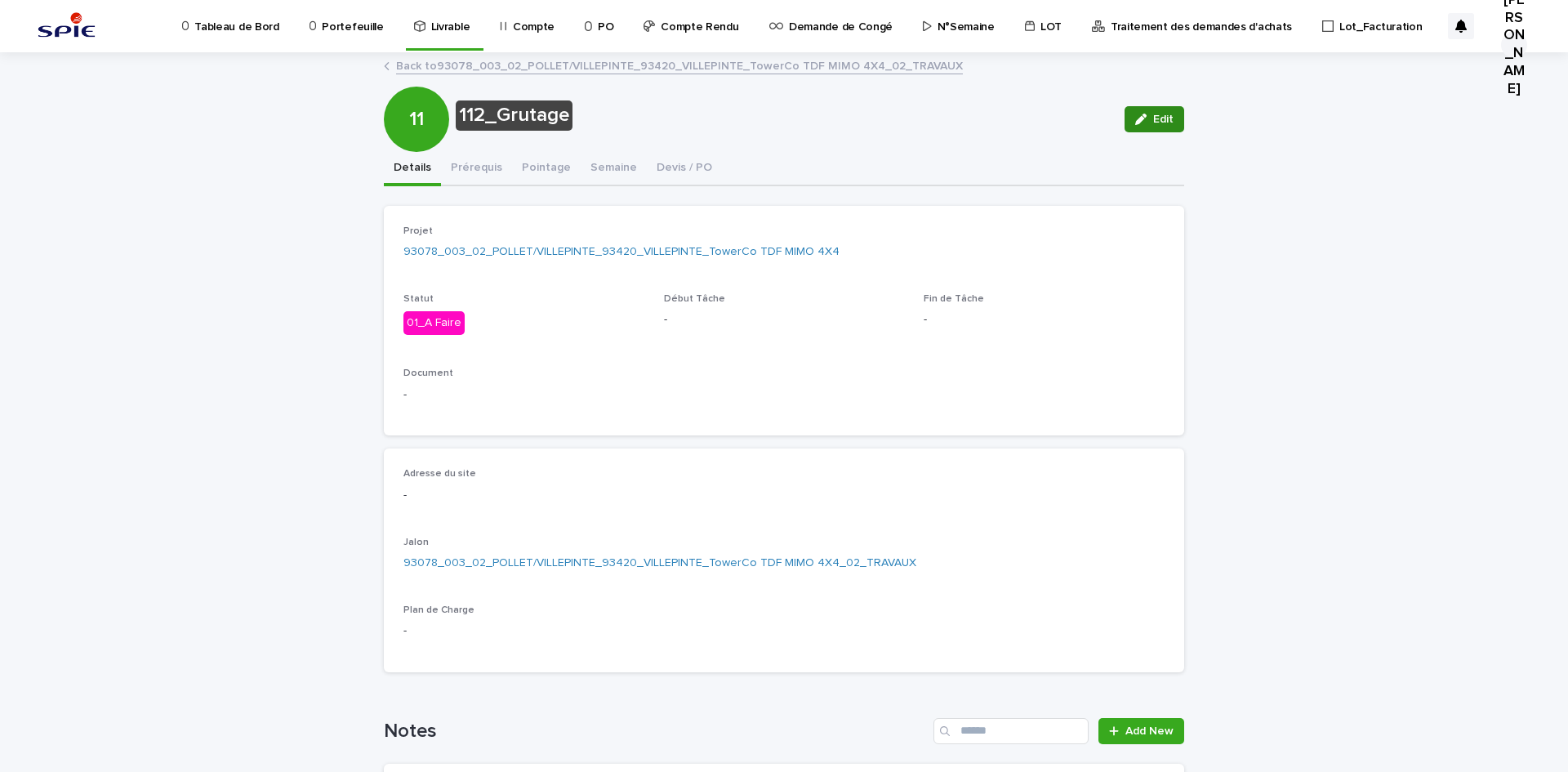
click at [1146, 123] on button "Edit" at bounding box center [1154, 119] width 59 height 26
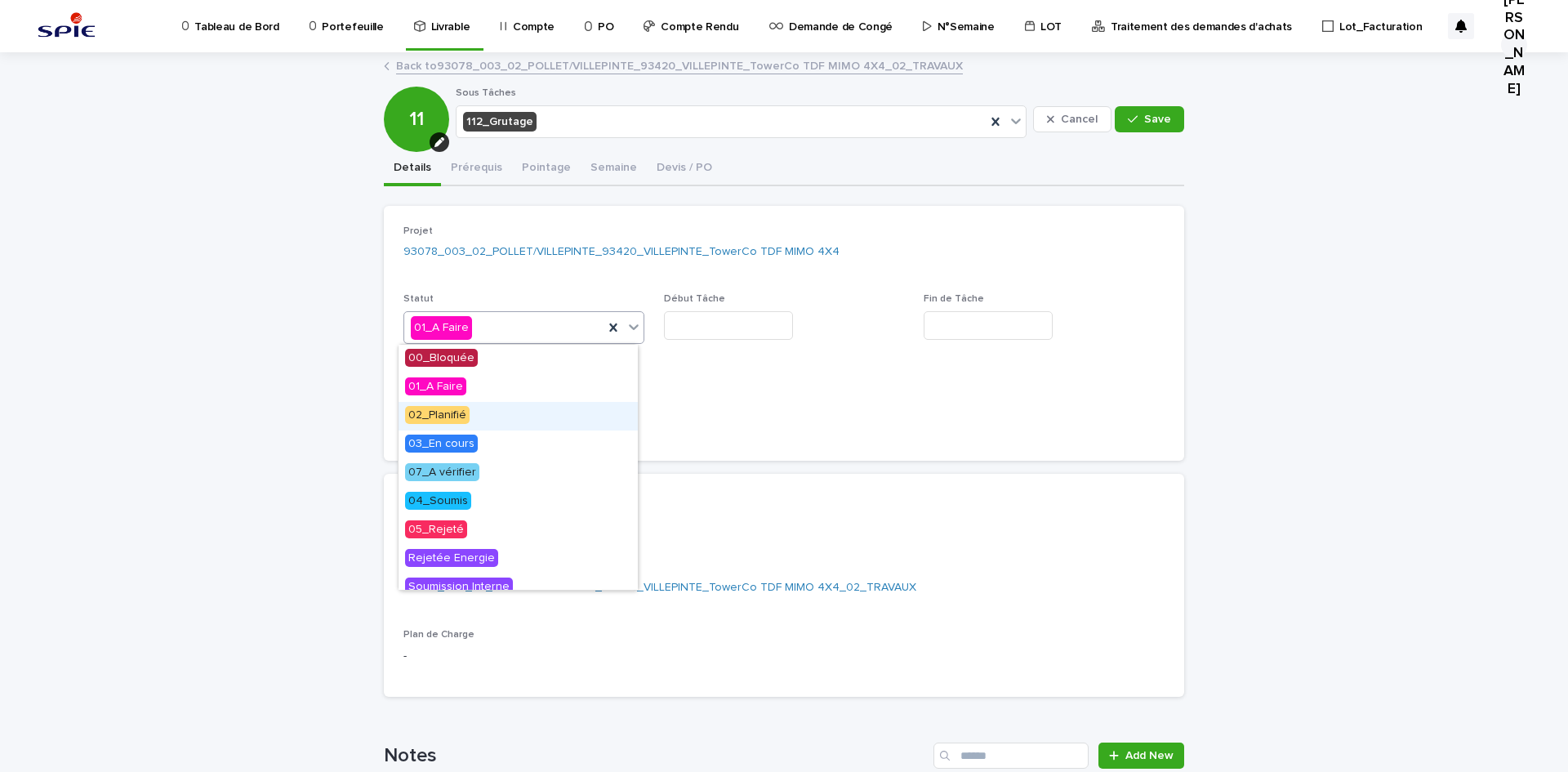
click at [524, 419] on div "02_Planifié" at bounding box center [518, 416] width 240 height 29
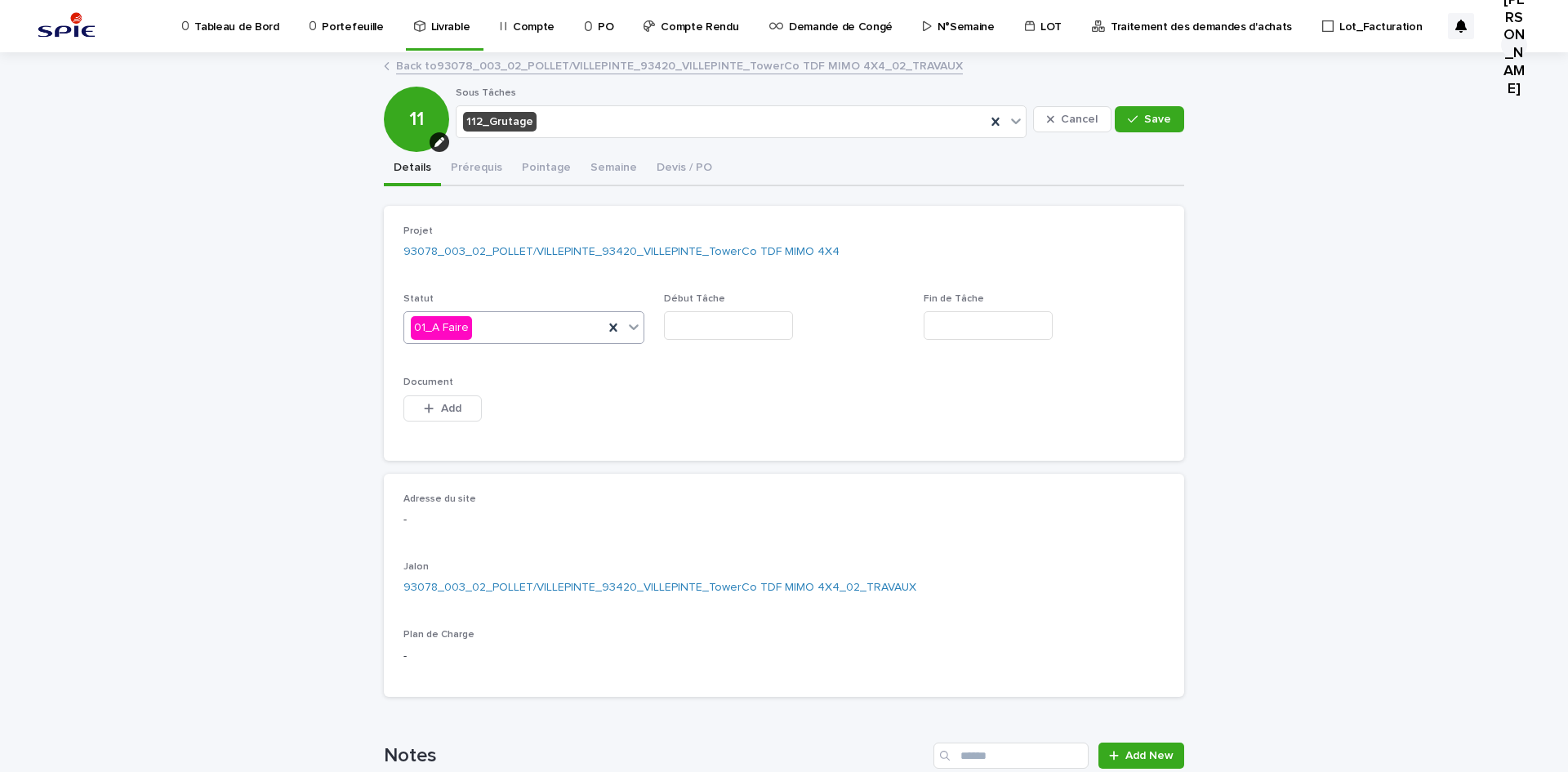
click at [734, 330] on input "text" at bounding box center [728, 325] width 129 height 29
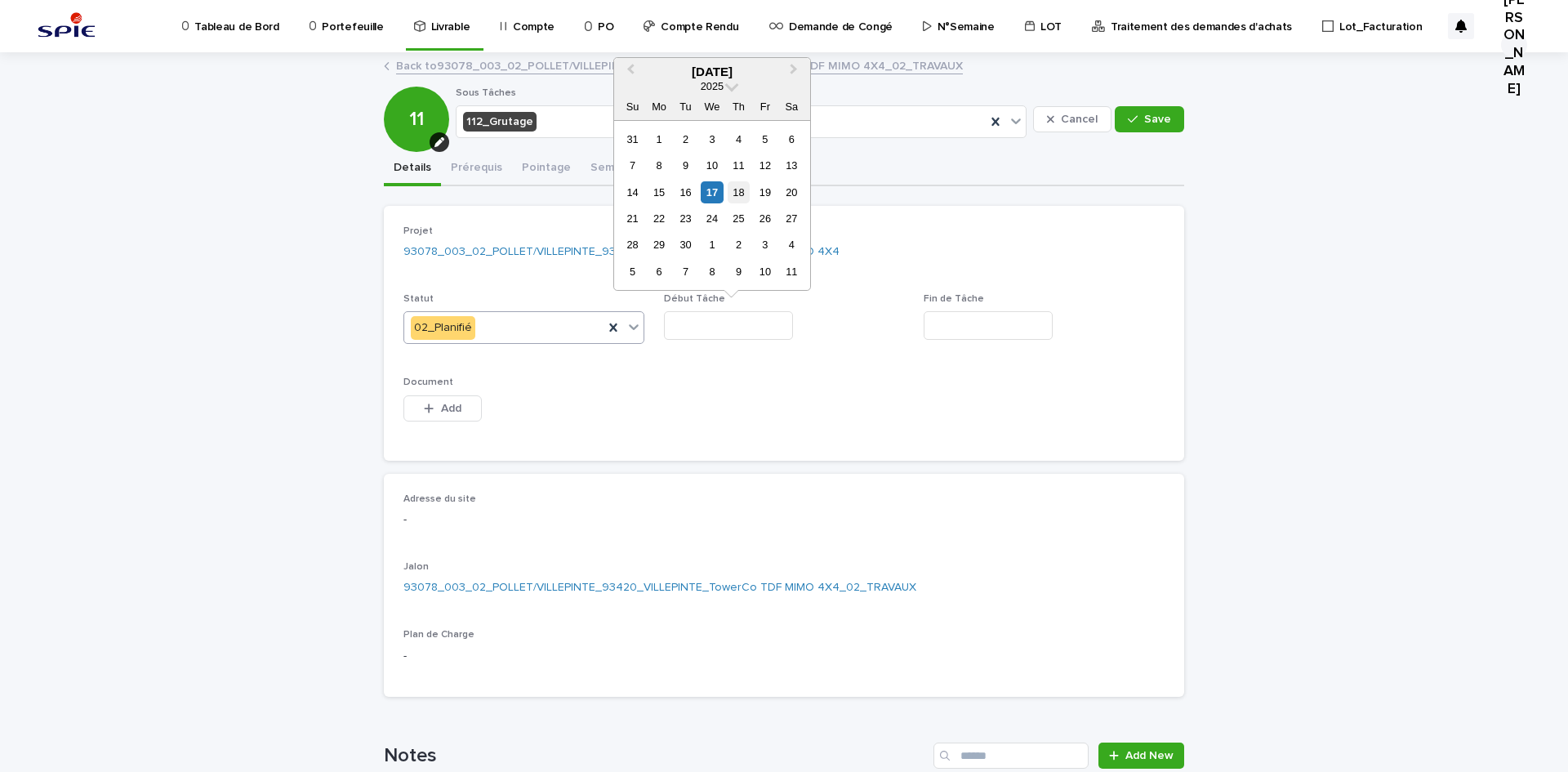
click at [731, 192] on div "18" at bounding box center [738, 192] width 22 height 22
type input "*********"
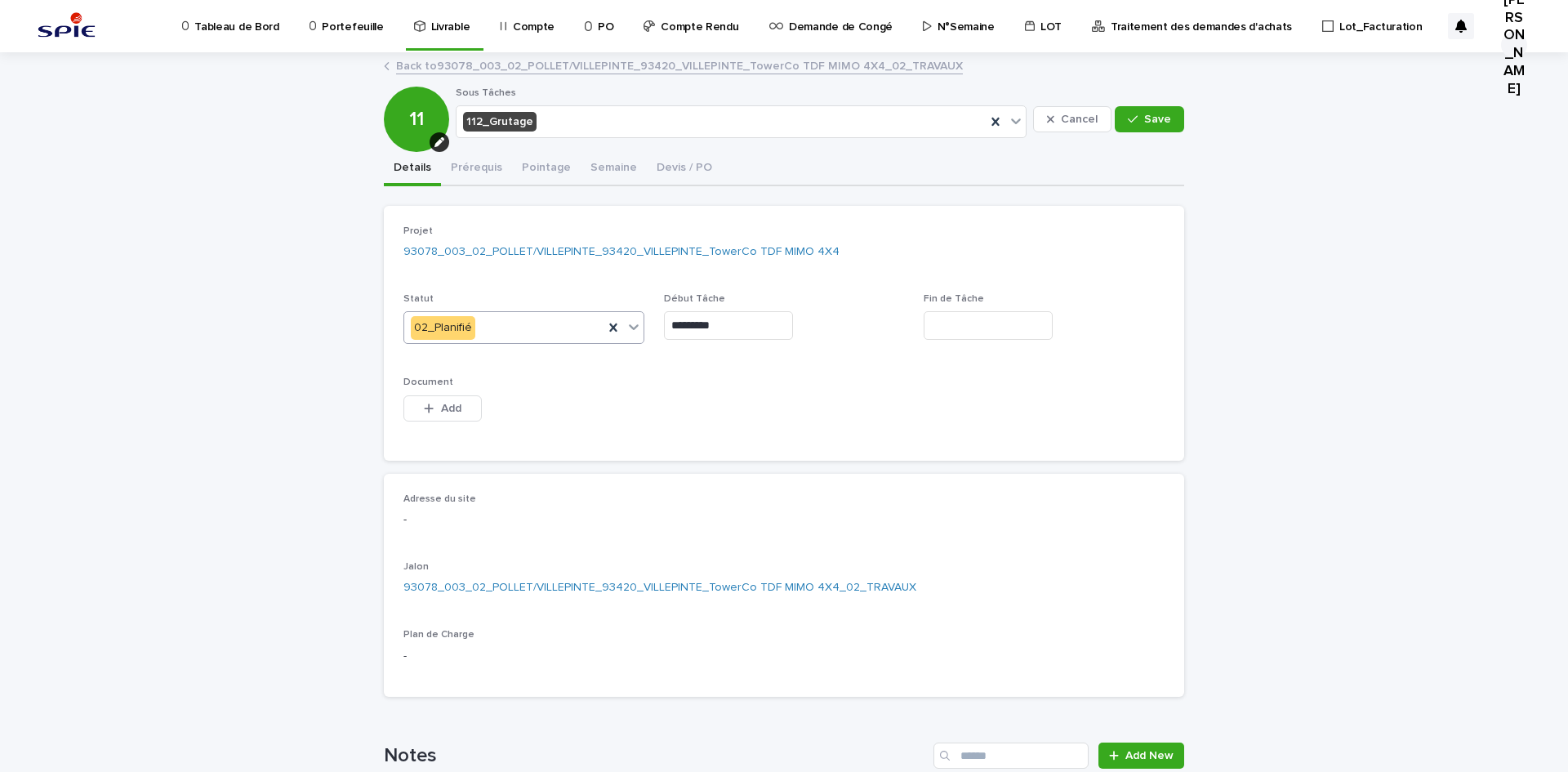
drag, startPoint x: 995, startPoint y: 325, endPoint x: 982, endPoint y: 316, distance: 15.8
click at [994, 325] on input "text" at bounding box center [987, 325] width 129 height 29
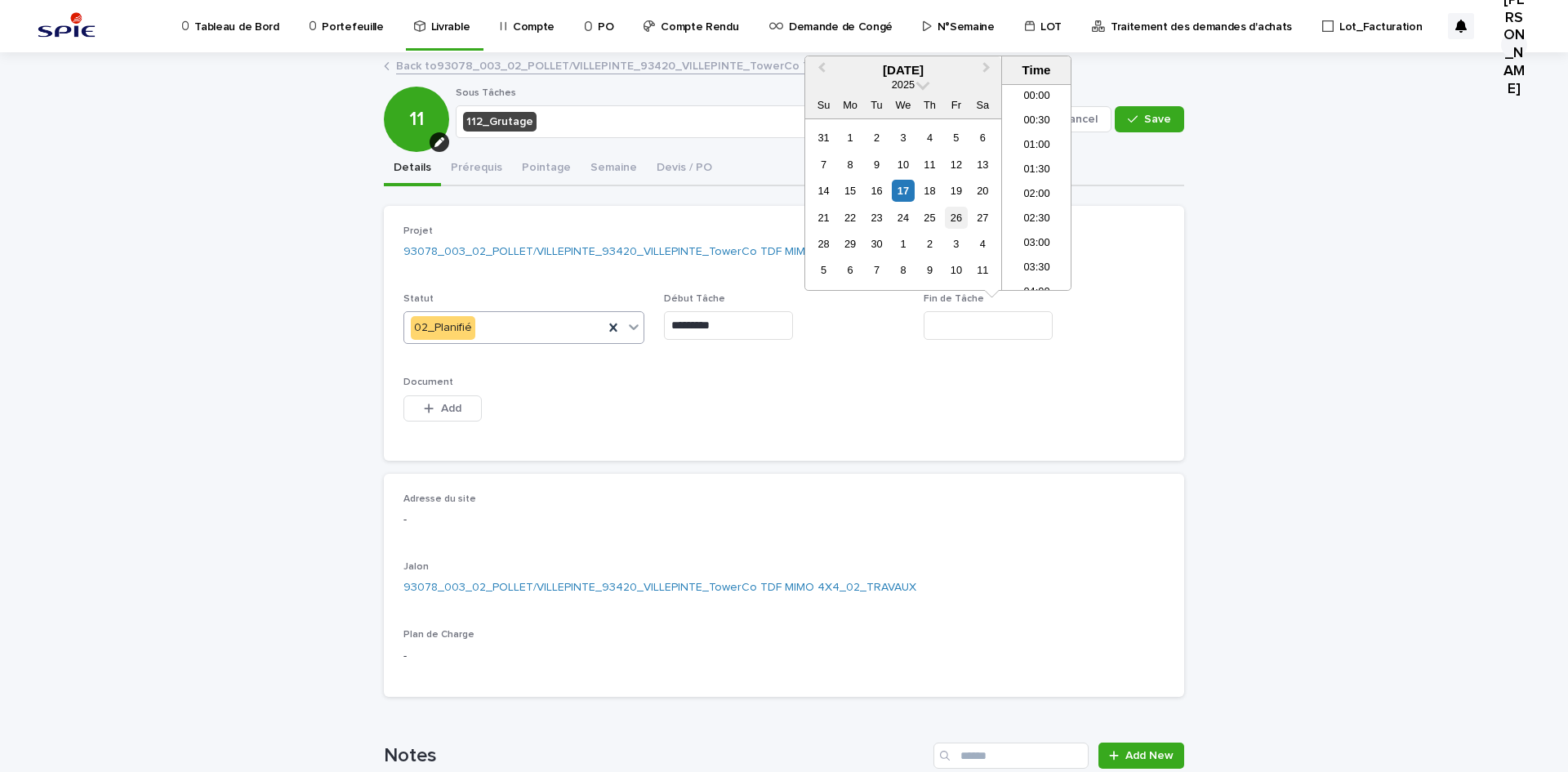
scroll to position [719, 0]
click at [921, 190] on div "18" at bounding box center [930, 190] width 22 height 22
type input "**********"
click at [1151, 117] on span "Save" at bounding box center [1157, 119] width 27 height 12
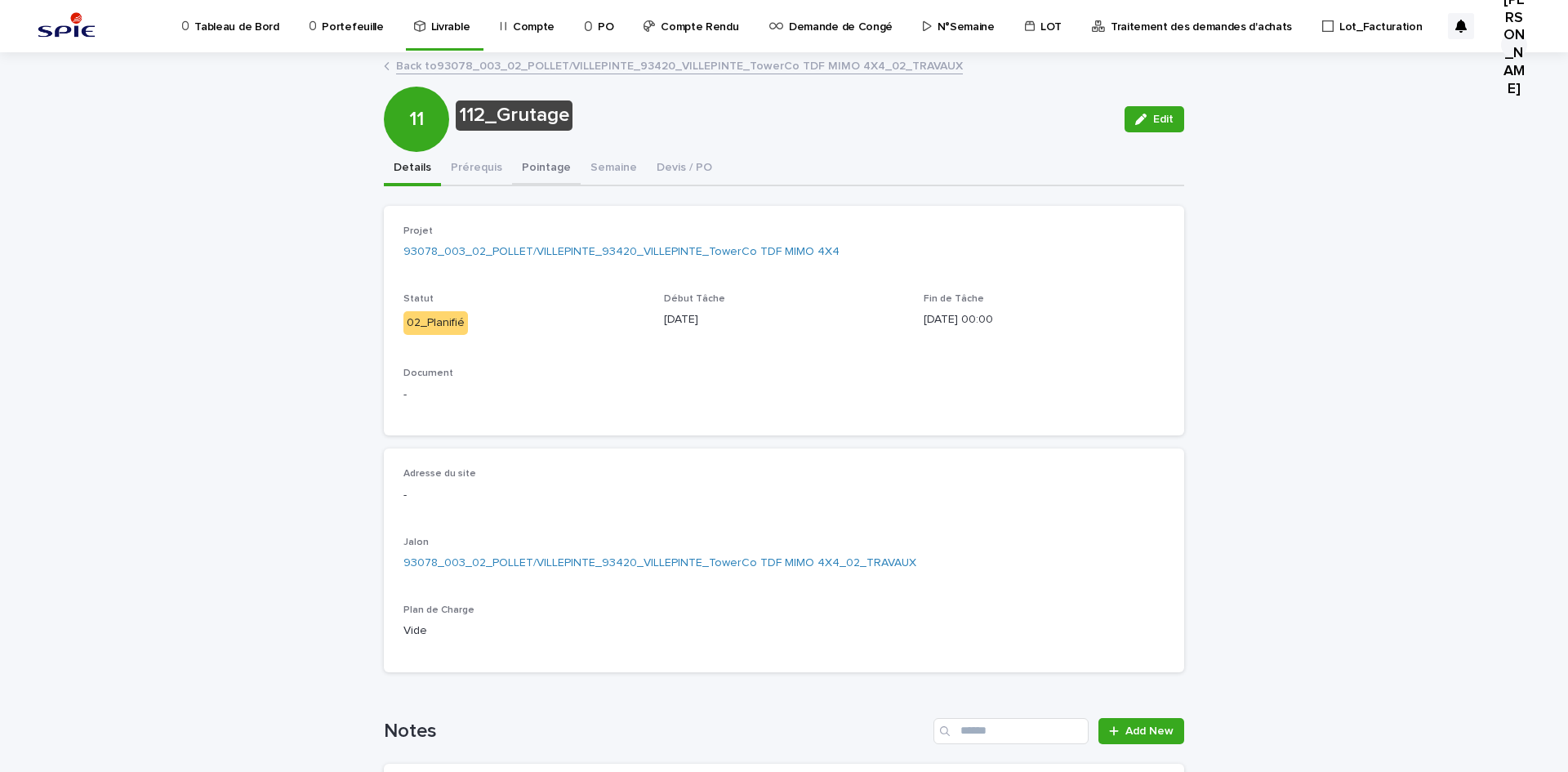
click at [516, 171] on button "Pointage" at bounding box center [546, 169] width 68 height 35
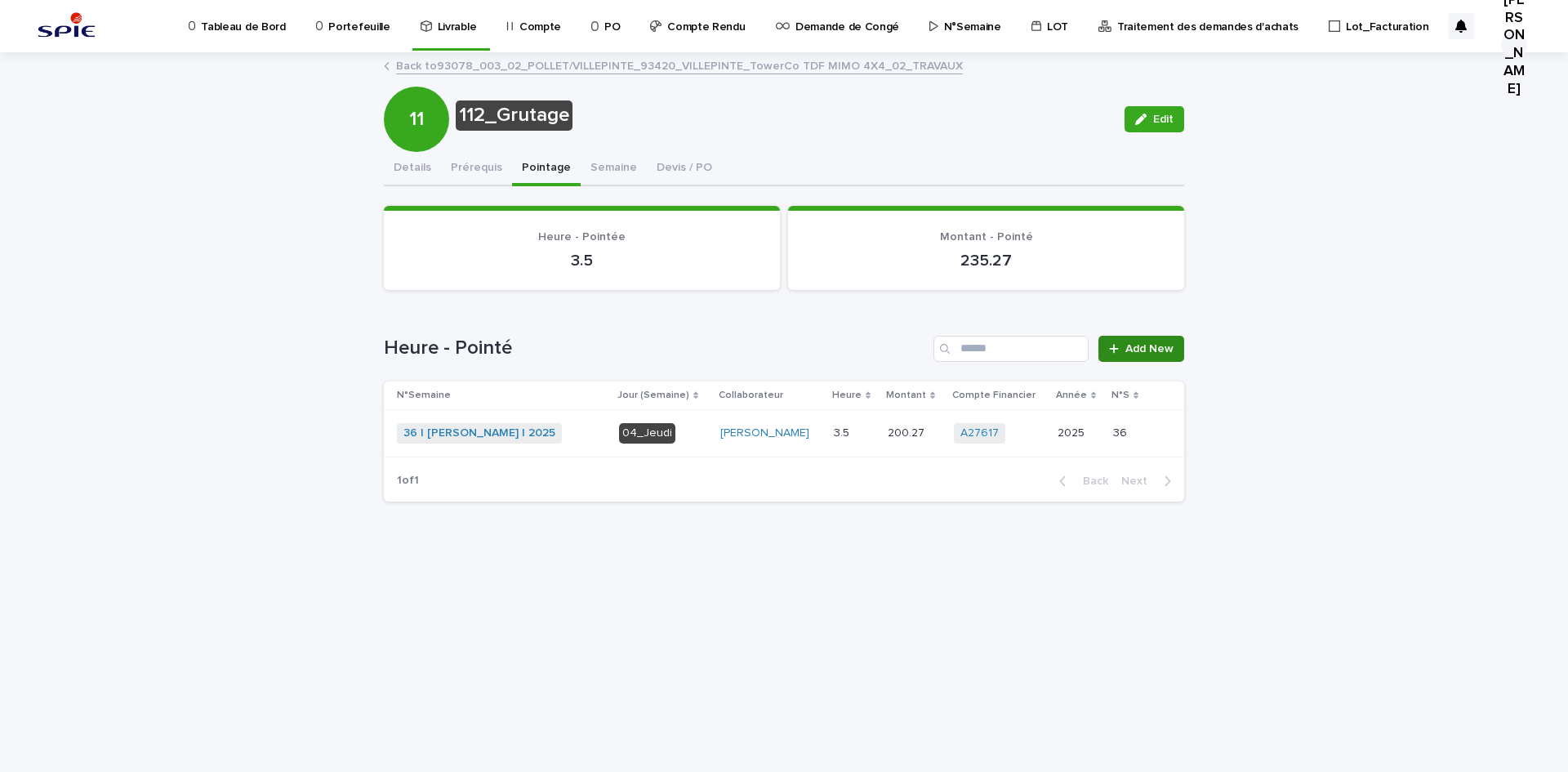
click at [1140, 346] on span "Add New" at bounding box center [1149, 349] width 49 height 12
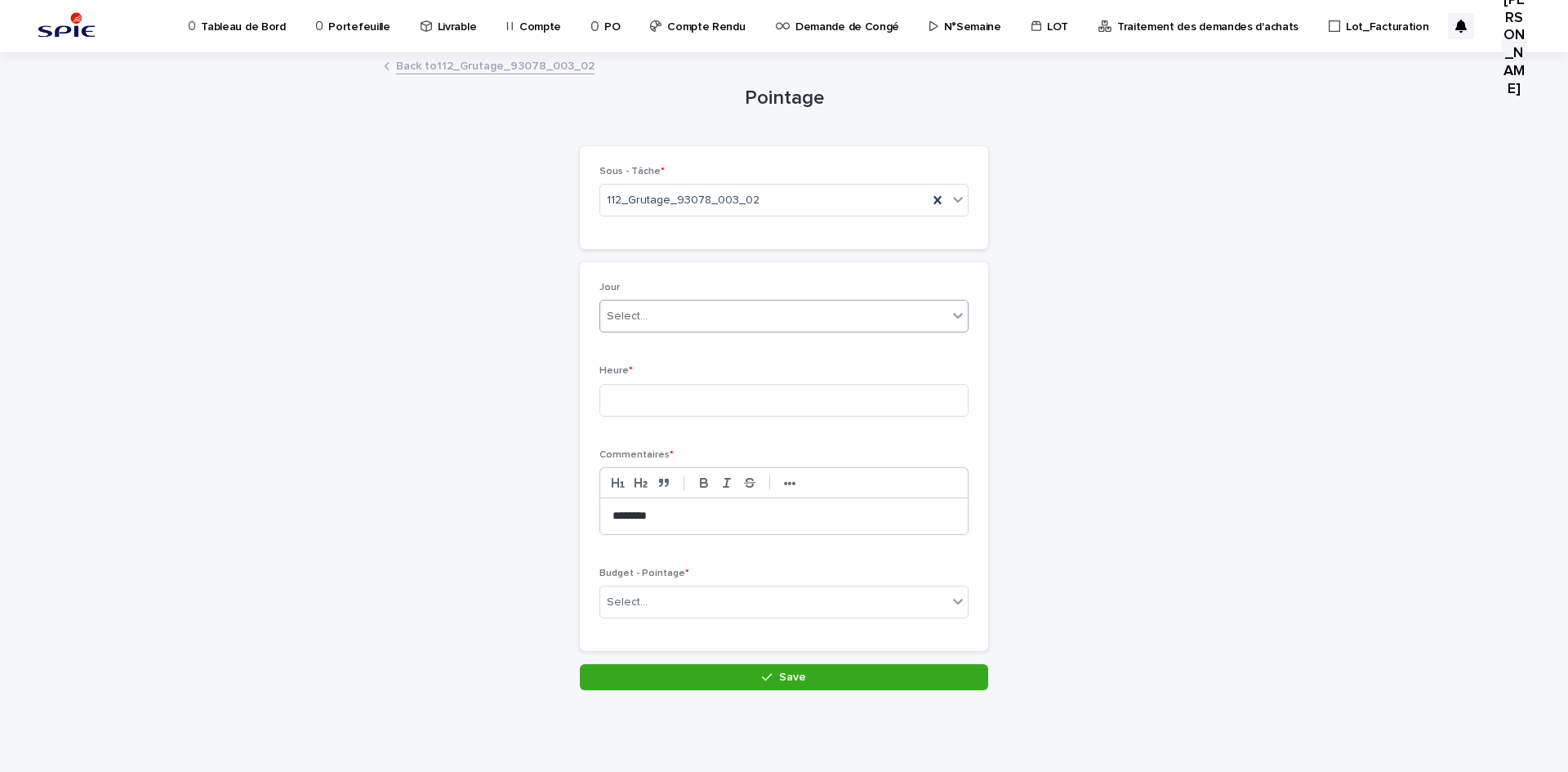
click at [706, 310] on div "Select..." at bounding box center [773, 316] width 347 height 27
type input "*****"
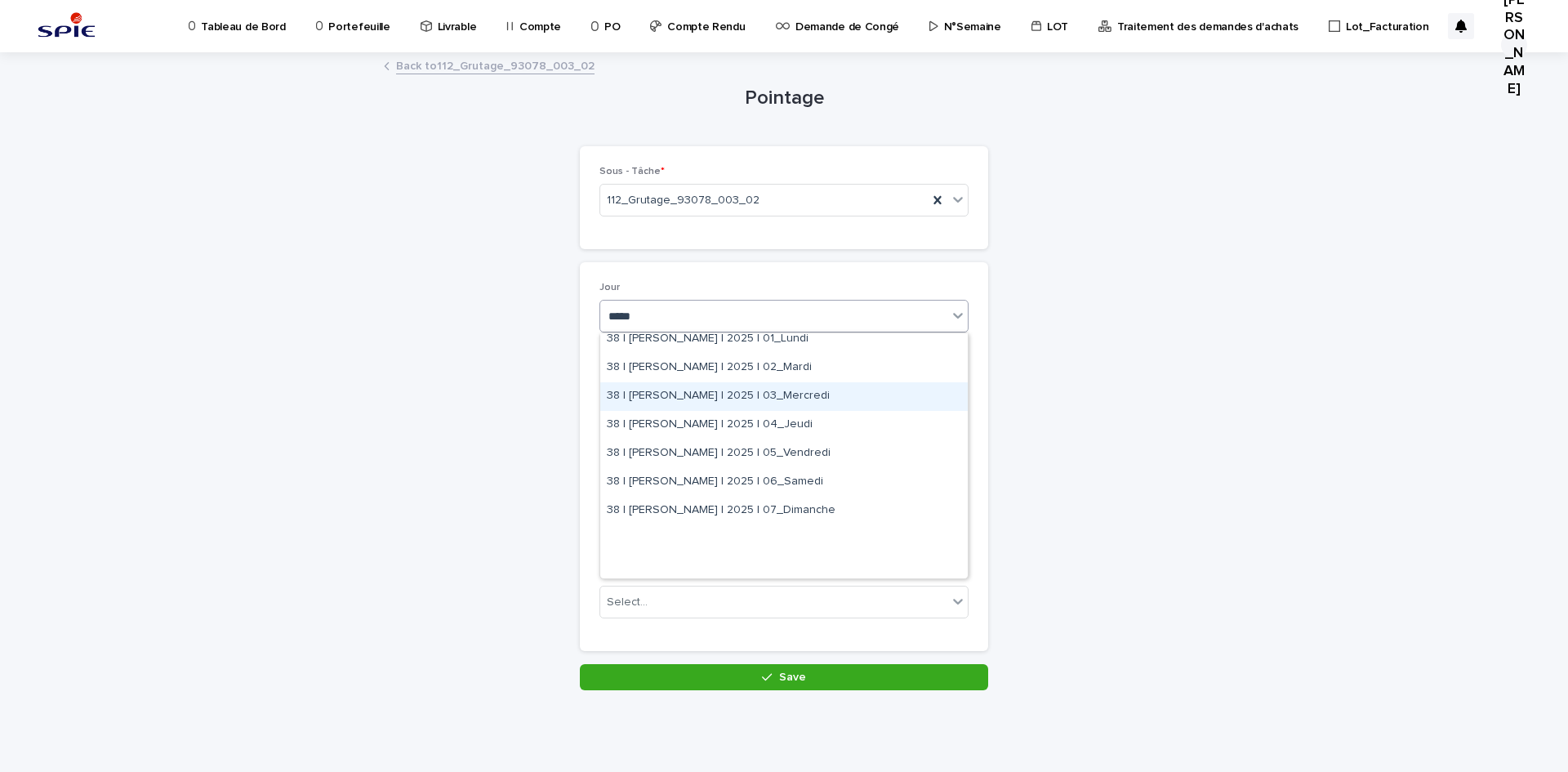
scroll to position [327, 0]
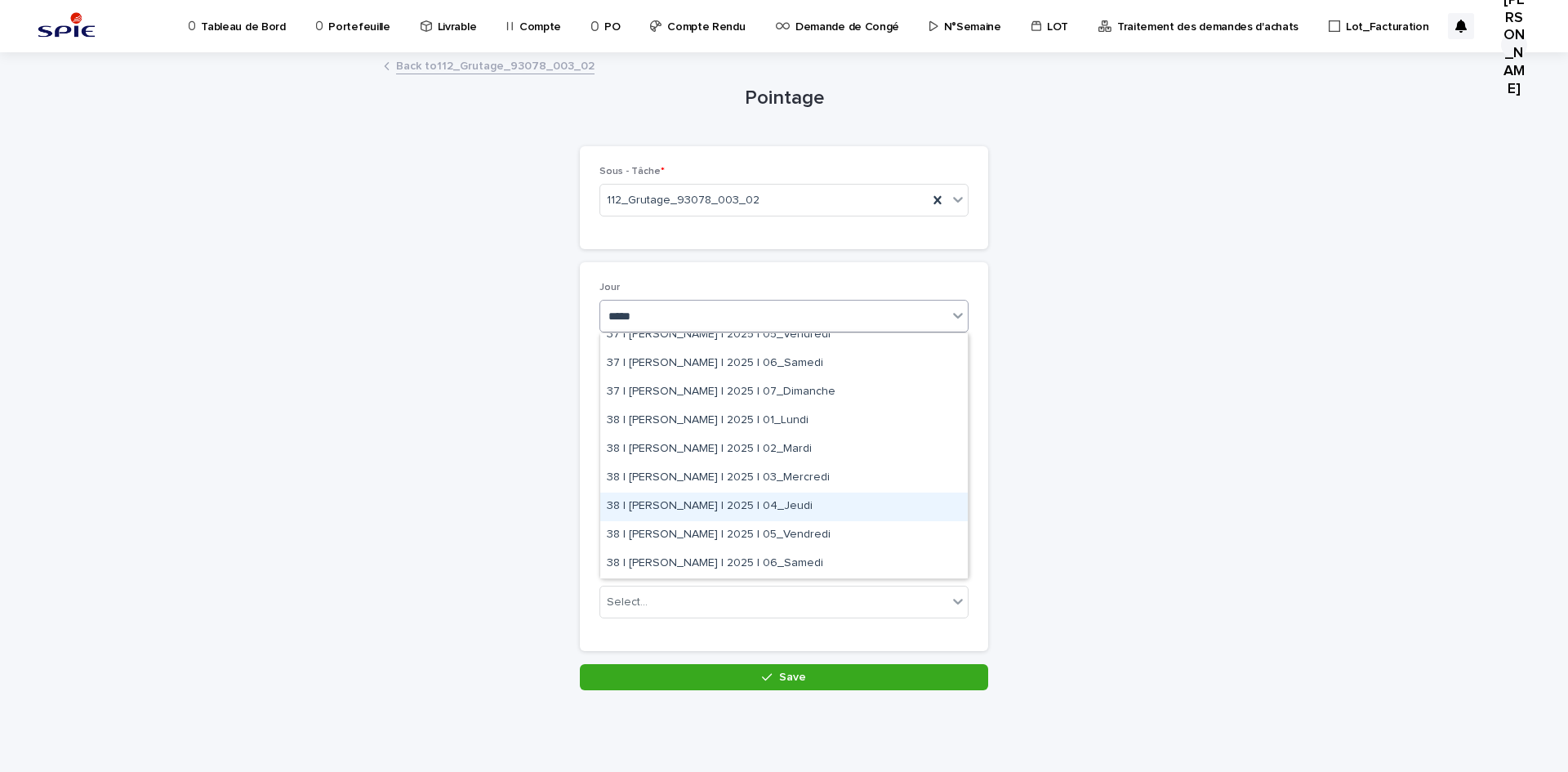
drag, startPoint x: 747, startPoint y: 500, endPoint x: 736, endPoint y: 499, distance: 11.0
click at [736, 499] on div "38 | [PERSON_NAME] | 2025 | 04_Jeudi" at bounding box center [784, 507] width 367 height 29
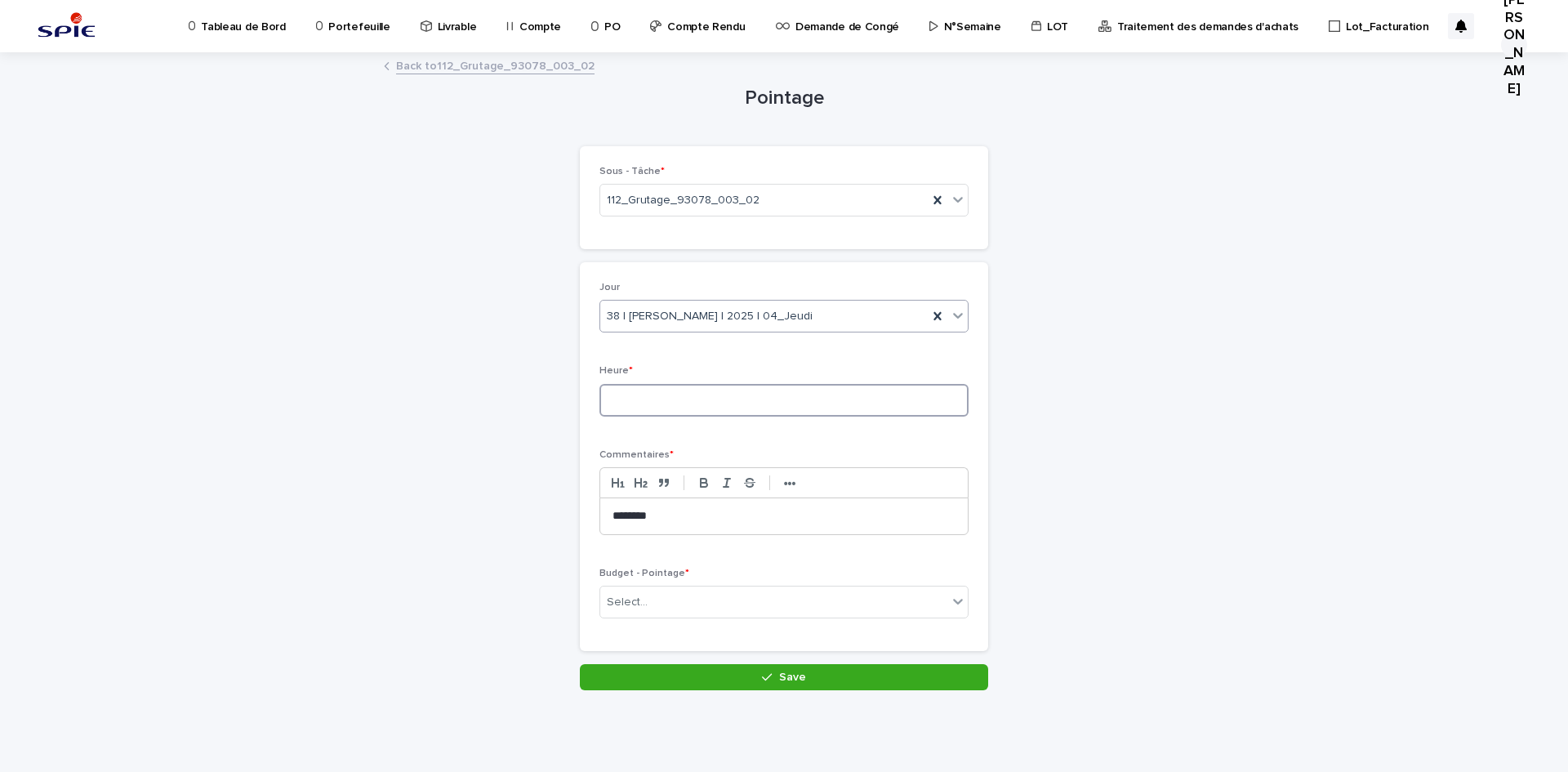
click at [675, 402] on input at bounding box center [784, 400] width 369 height 33
type input "***"
click at [677, 594] on div "Select..." at bounding box center [773, 602] width 347 height 27
type input "*"
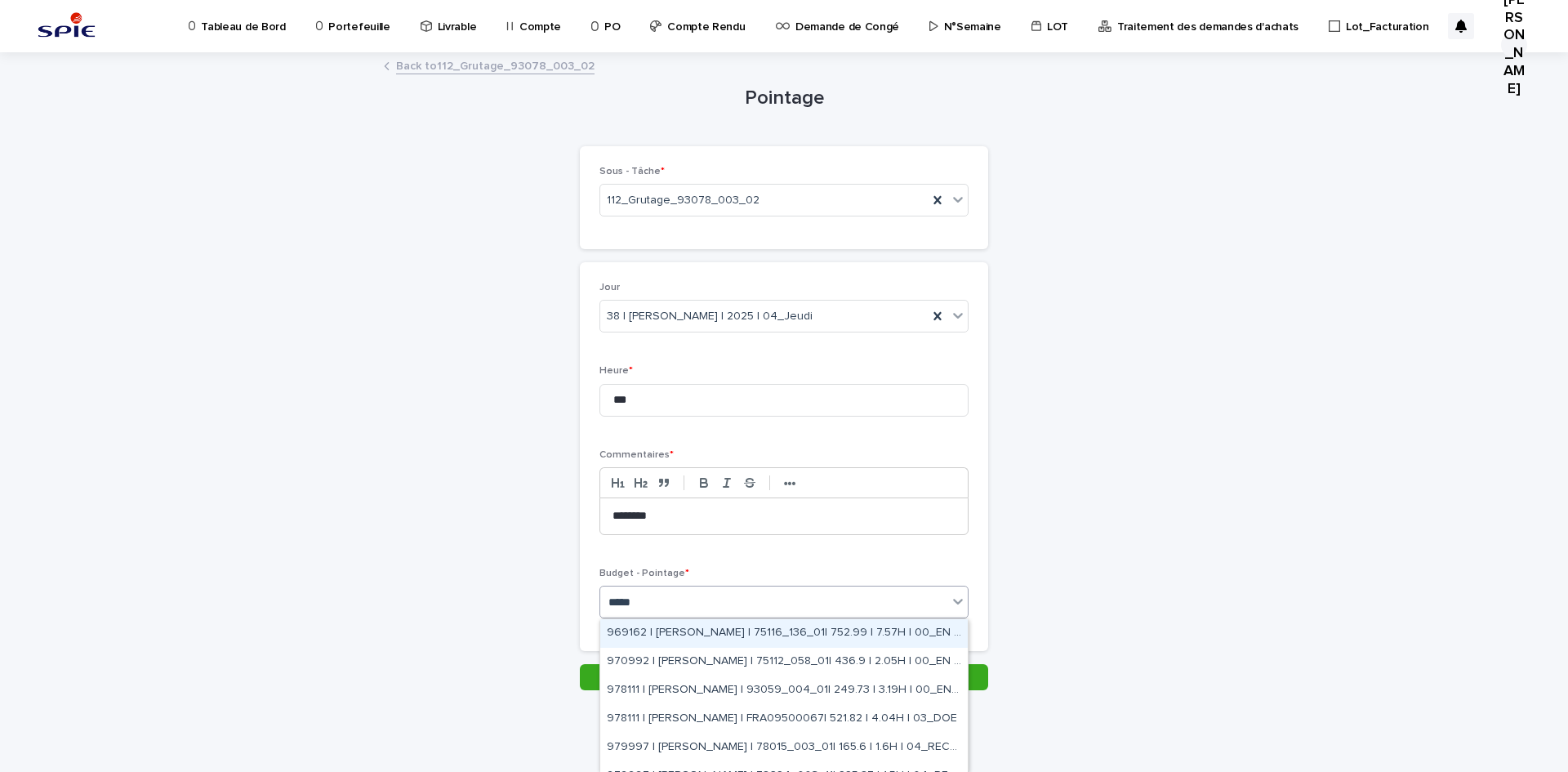
type input "******"
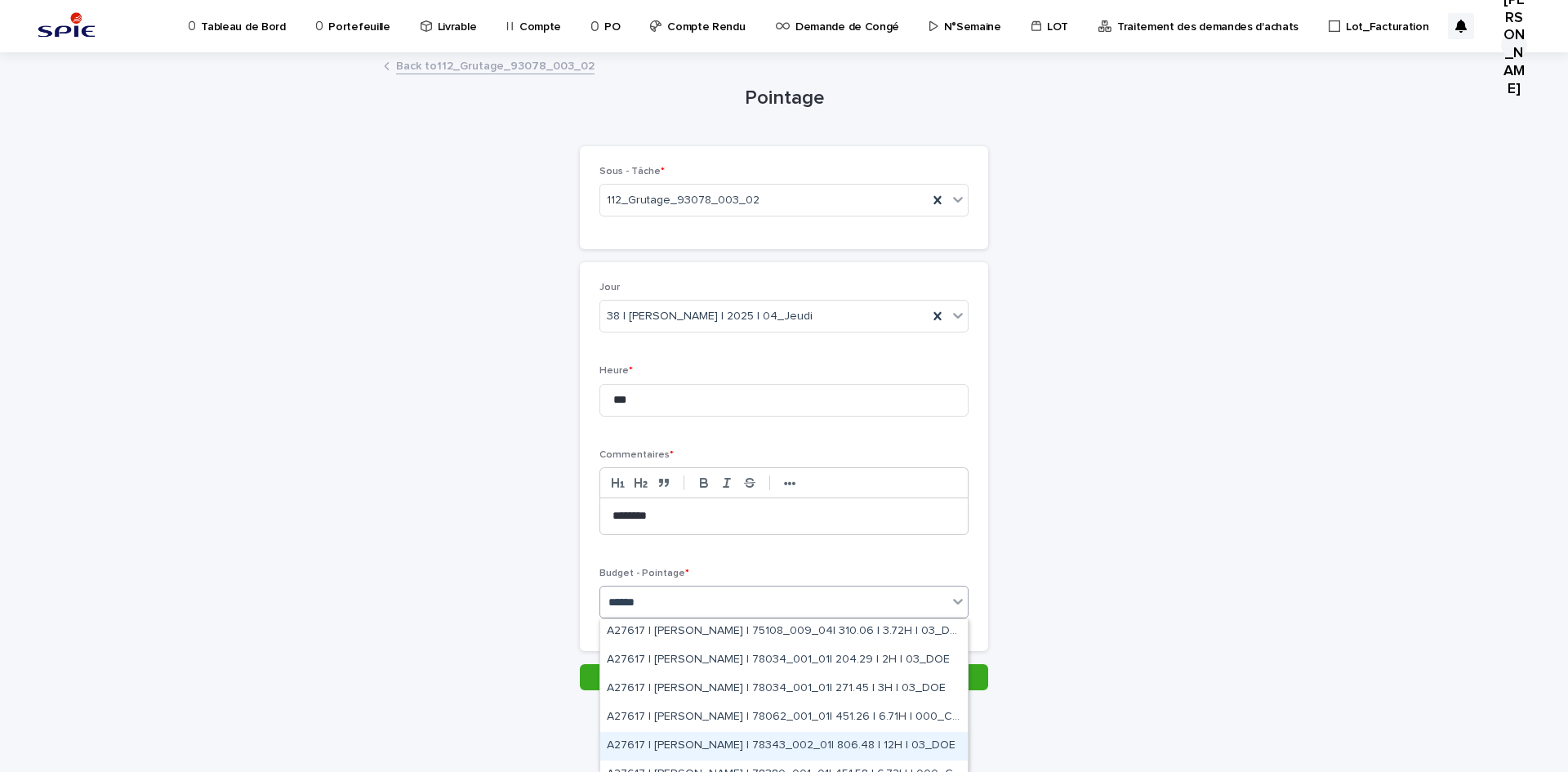
scroll to position [177, 0]
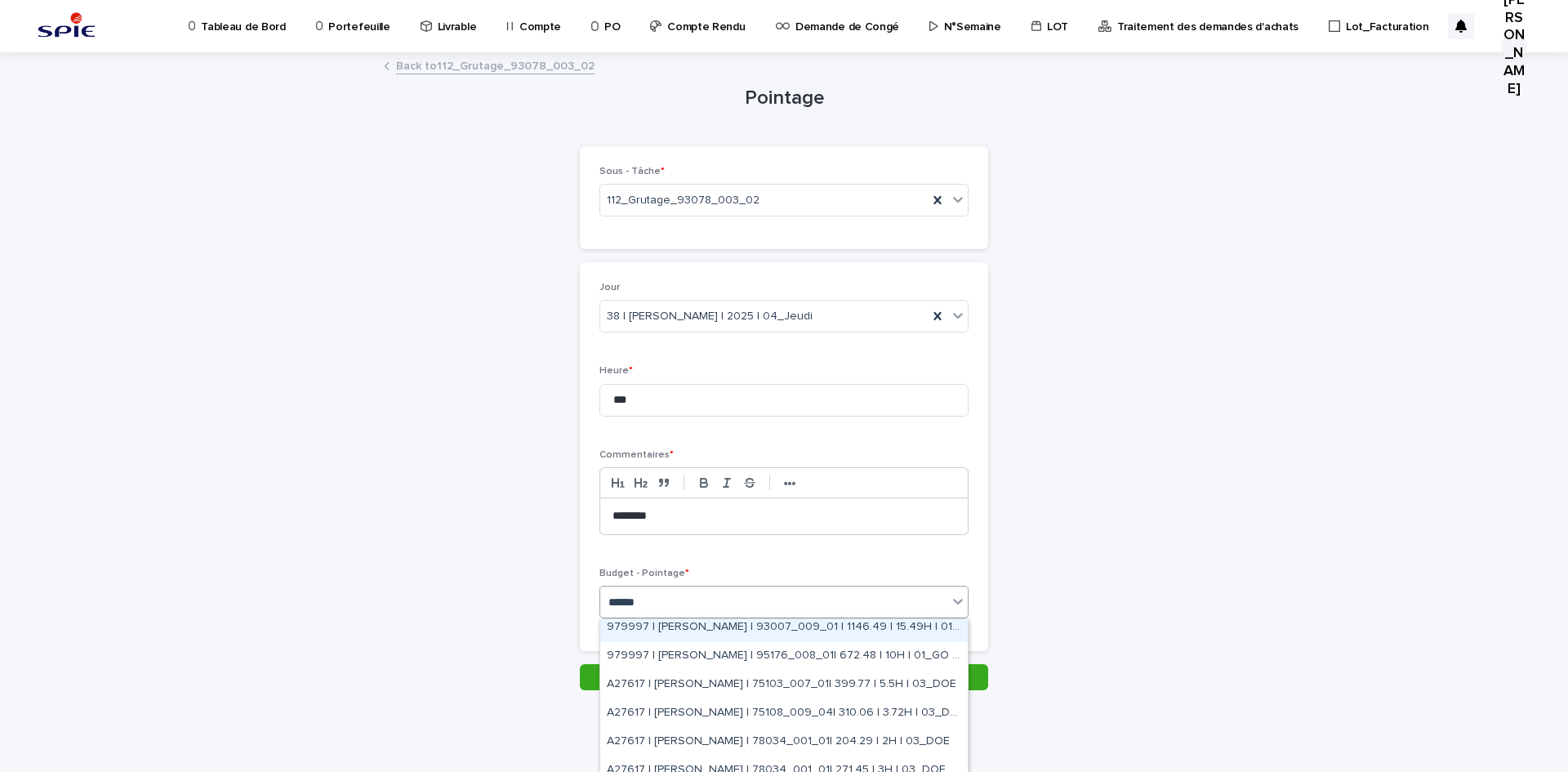
click at [850, 633] on div "979997 | [PERSON_NAME] | 93007_009_01 | 1146.49 | 15.49H | 01_GO TRAVAUX" at bounding box center [784, 628] width 367 height 29
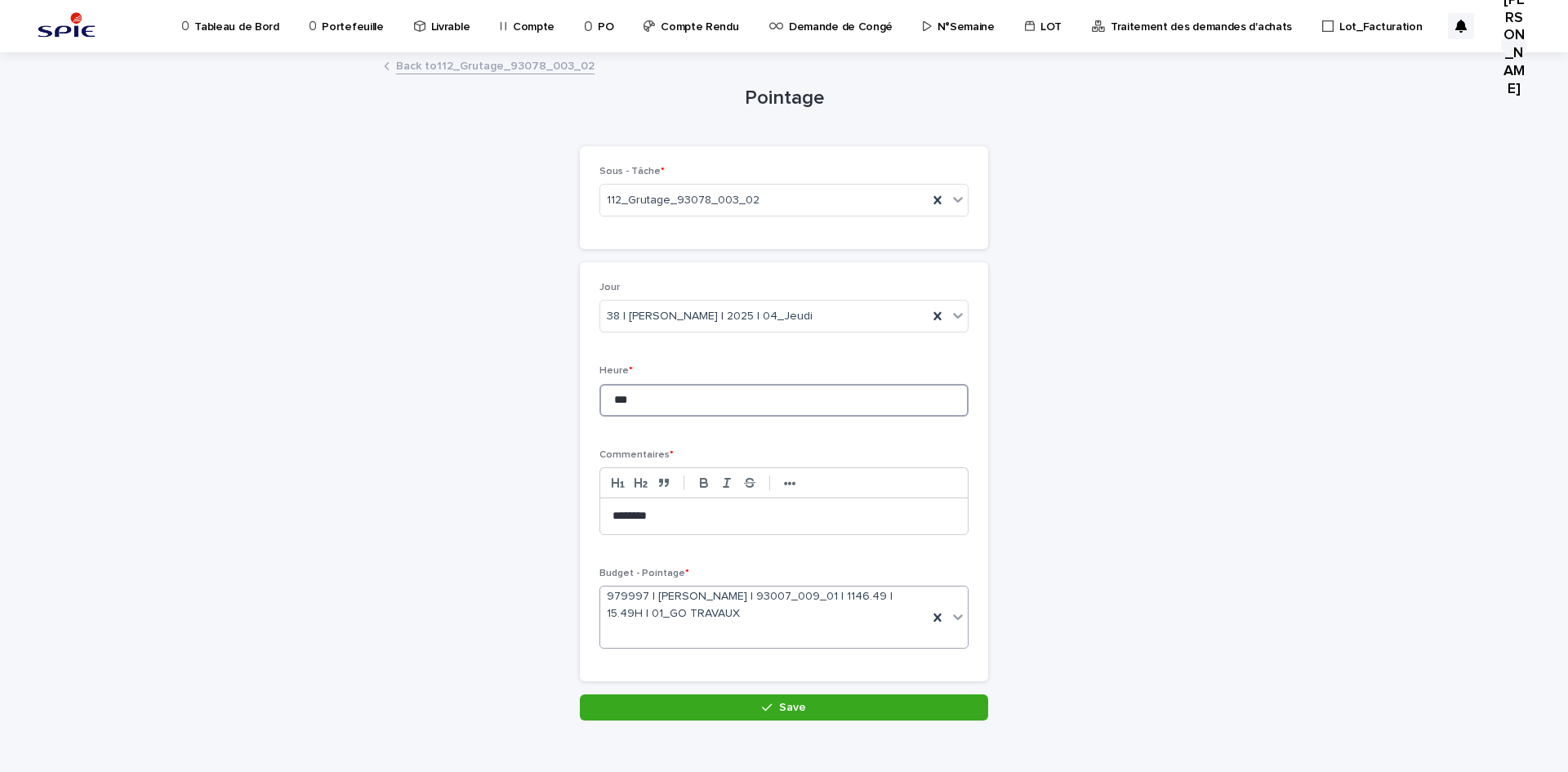
click at [652, 400] on input "***" at bounding box center [784, 400] width 369 height 33
type input "*"
drag, startPoint x: 664, startPoint y: 519, endPoint x: 514, endPoint y: 512, distance: 150.2
click at [514, 514] on div "Pointage Loading... Saving… Loading... Saving… Loading... Saving… Loading... Sa…" at bounding box center [784, 386] width 800 height 667
click at [653, 709] on button "Save" at bounding box center [784, 708] width 408 height 26
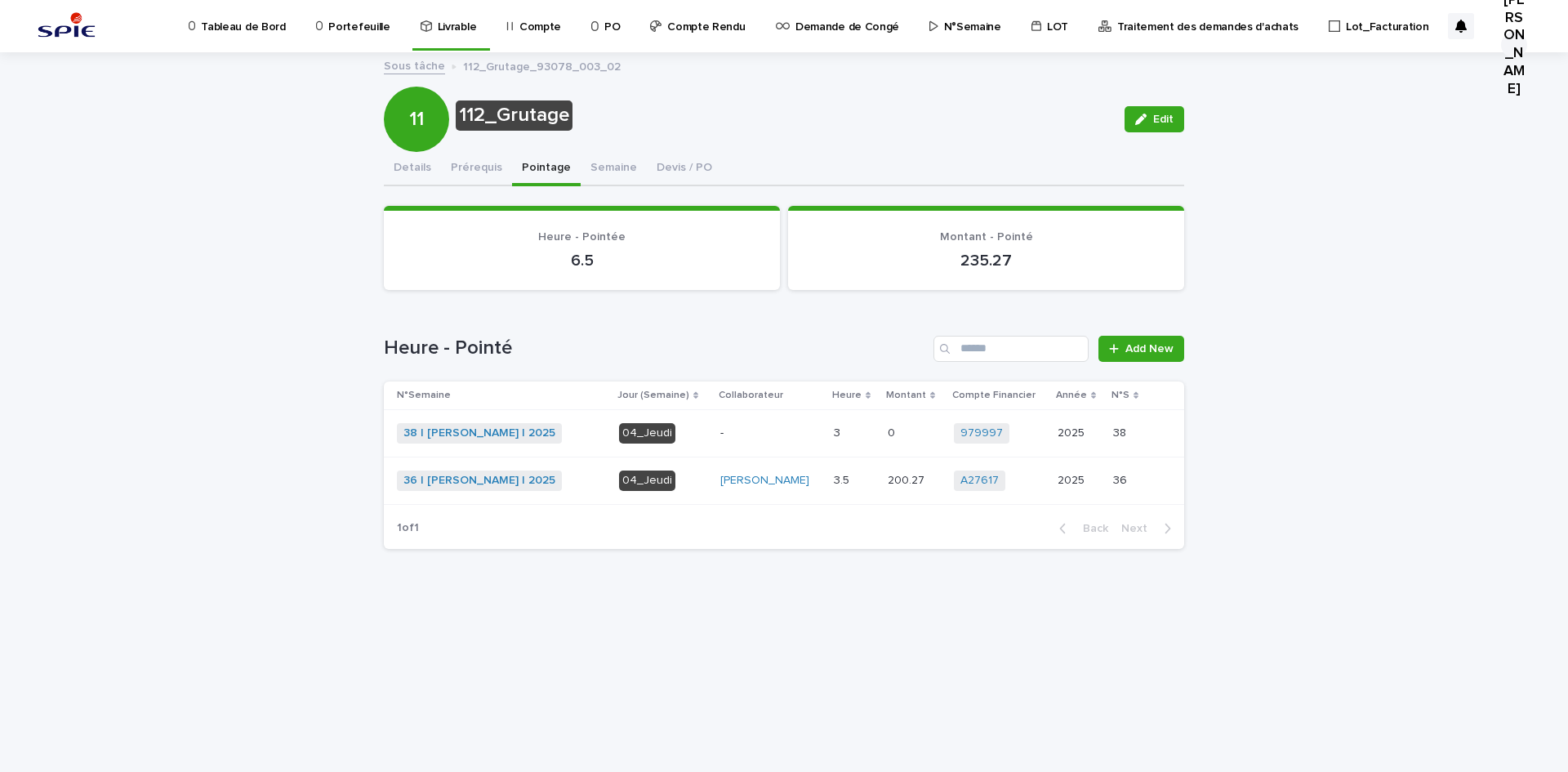
click at [345, 23] on p "Portefeuille" at bounding box center [359, 17] width 61 height 35
